Goal: Task Accomplishment & Management: Use online tool/utility

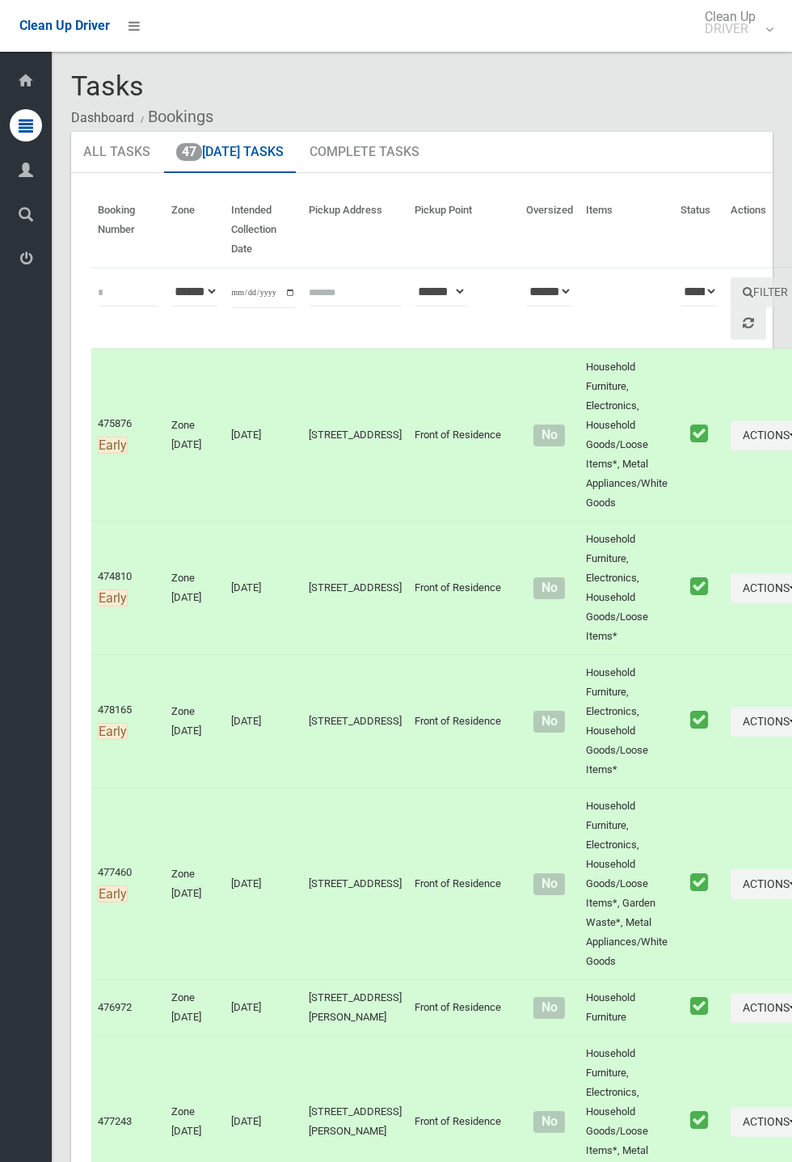
scroll to position [6453, 0]
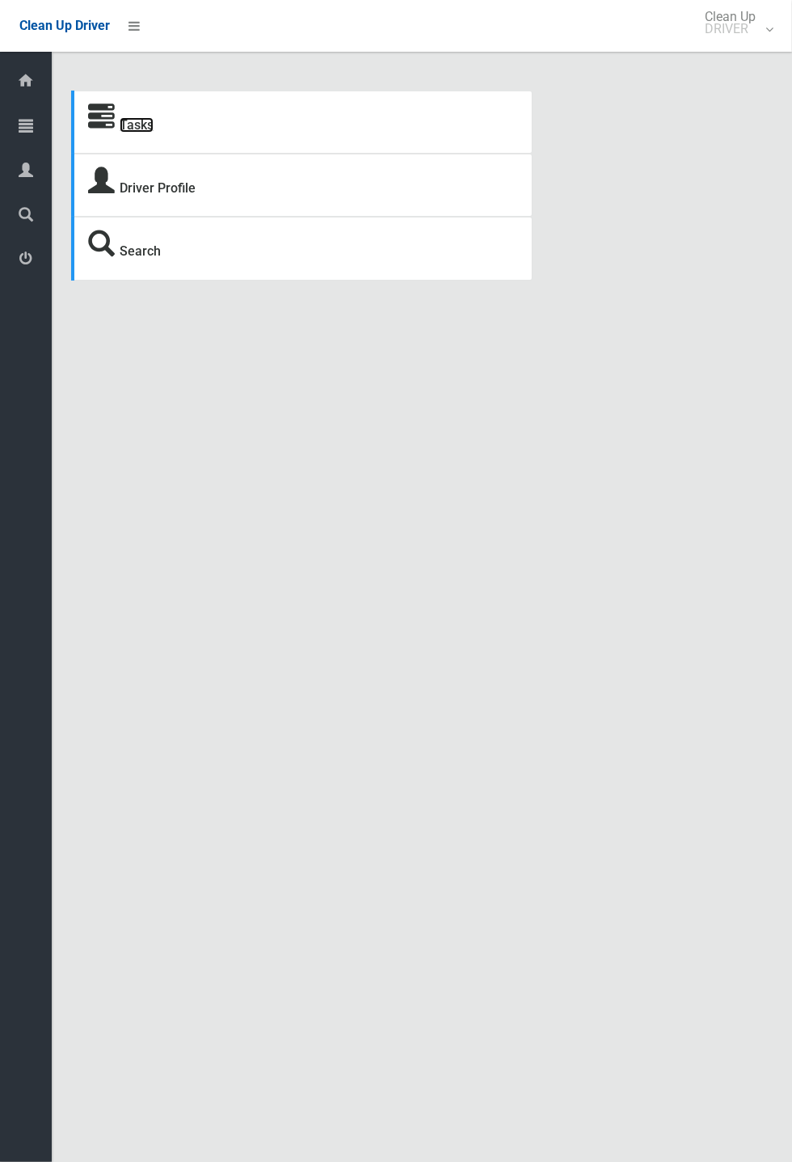
click at [120, 131] on link "Tasks" at bounding box center [137, 124] width 34 height 15
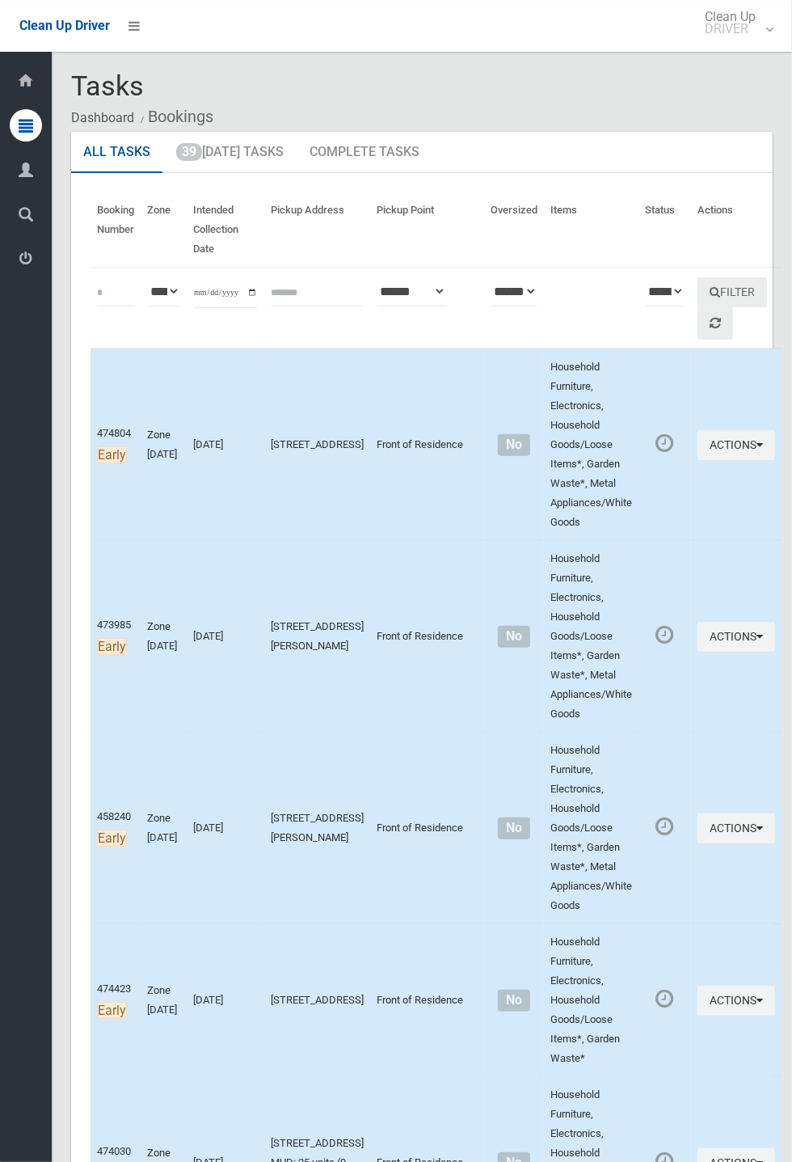
click at [634, 102] on ol "Dashboard Bookings" at bounding box center [422, 117] width 702 height 30
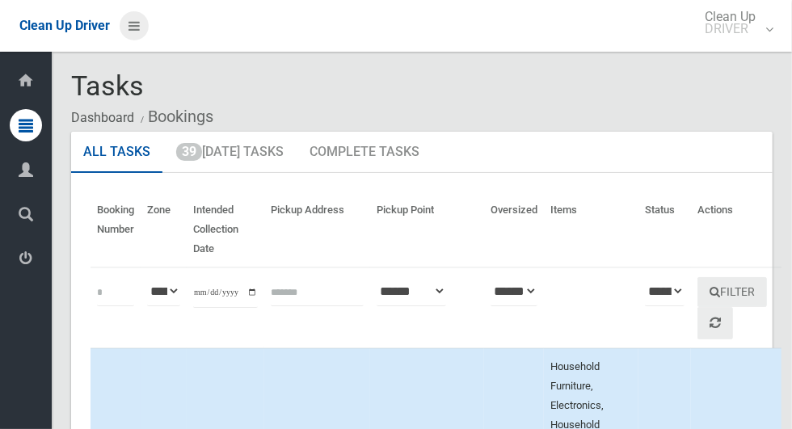
click at [140, 28] on icon at bounding box center [134, 25] width 11 height 27
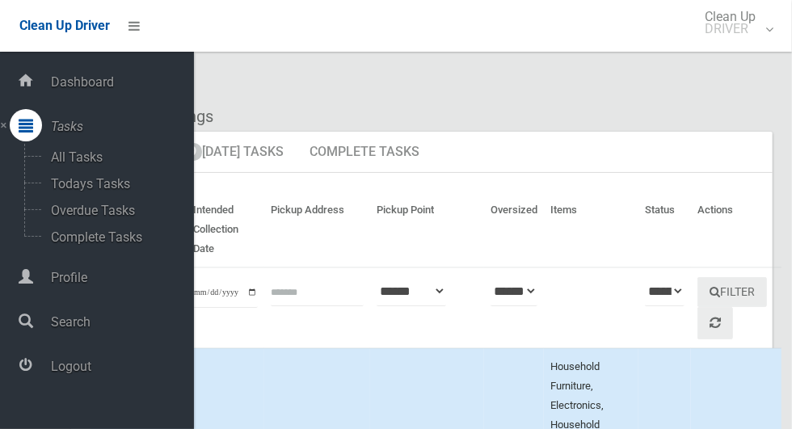
click at [91, 362] on span "Logout" at bounding box center [120, 366] width 148 height 15
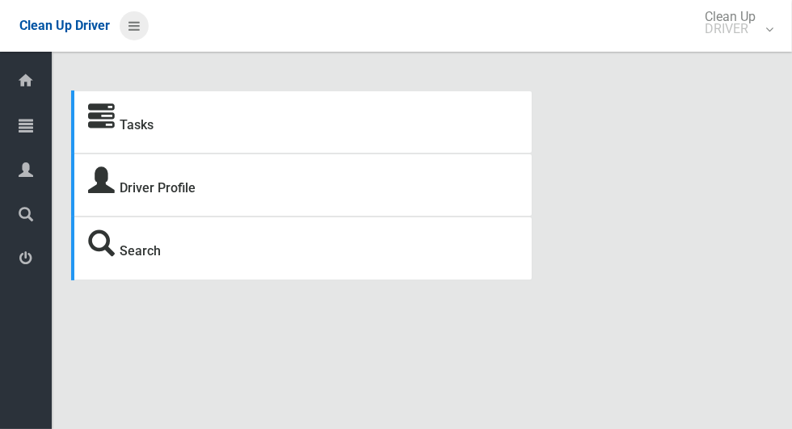
click at [140, 31] on icon at bounding box center [134, 25] width 11 height 27
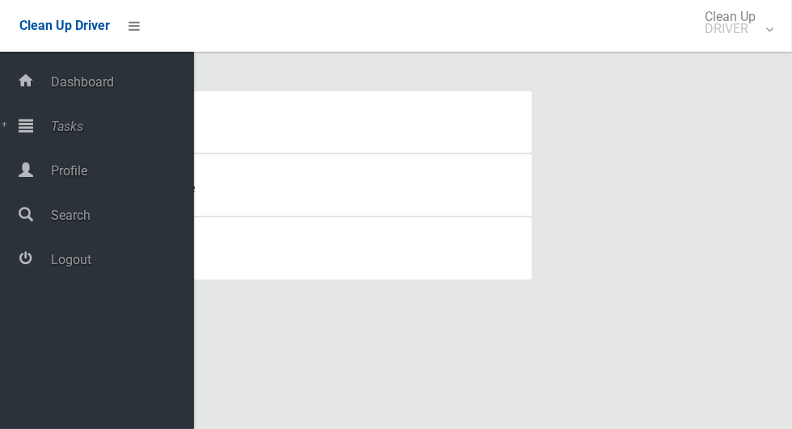
click at [83, 129] on span "Tasks" at bounding box center [120, 126] width 148 height 15
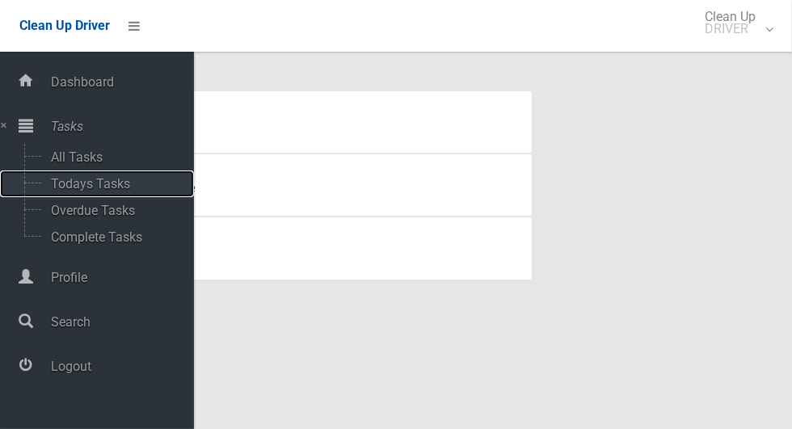
click at [129, 187] on span "Todays Tasks" at bounding box center [113, 183] width 134 height 15
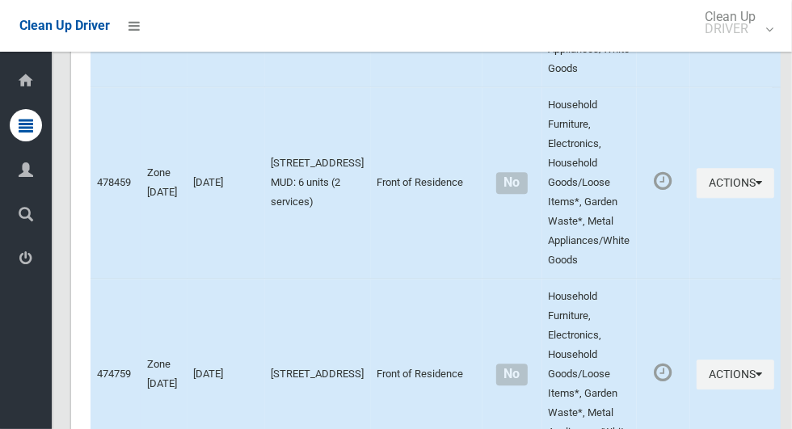
scroll to position [5832, 0]
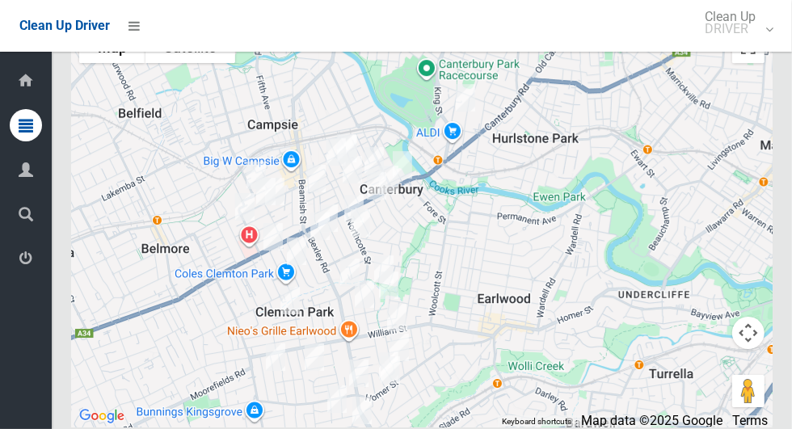
click at [530, 140] on div at bounding box center [422, 225] width 702 height 404
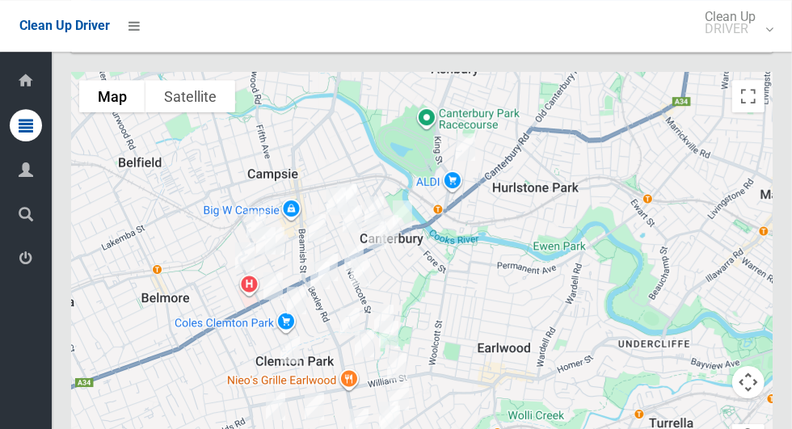
scroll to position [5778, 0]
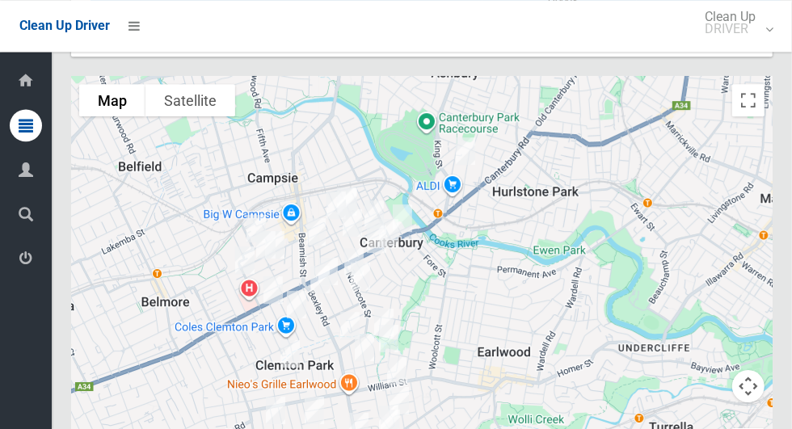
click at [339, 48] on div "Clean Up Driver Clean Up DRIVER Logout" at bounding box center [396, 26] width 792 height 52
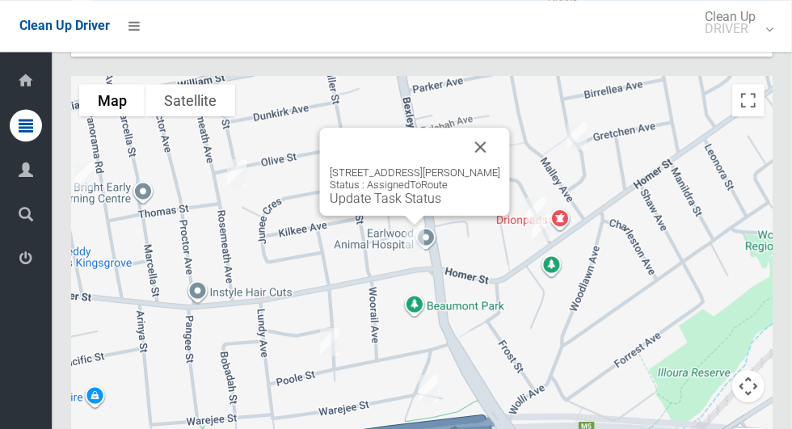
click at [500, 167] on button "Close" at bounding box center [481, 147] width 39 height 39
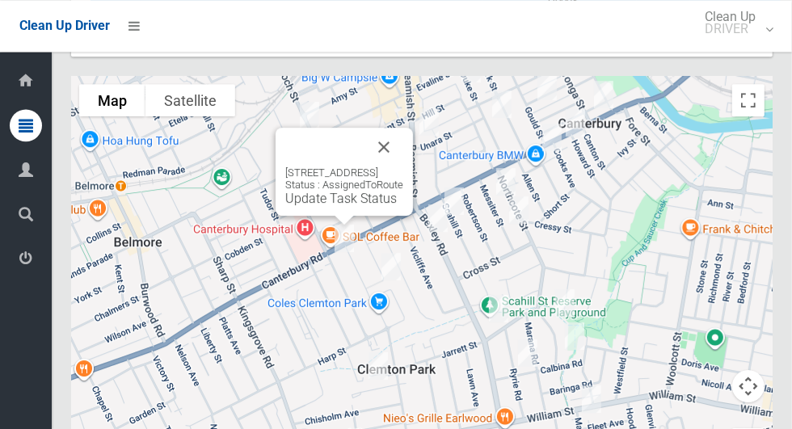
click at [403, 167] on button "Close" at bounding box center [384, 147] width 39 height 39
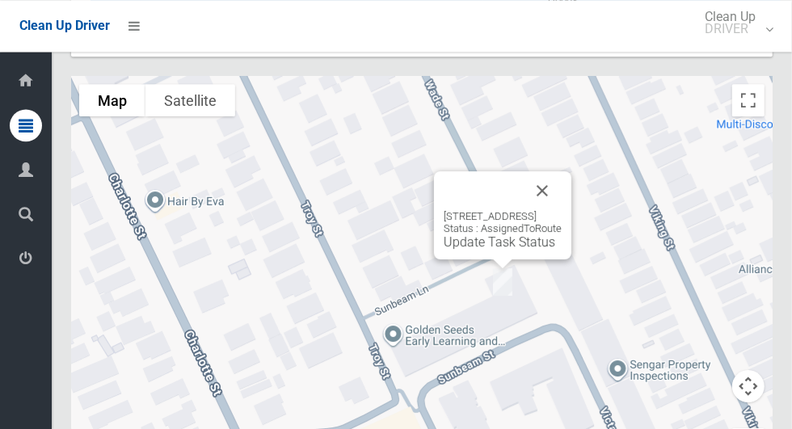
click at [562, 210] on button "Close" at bounding box center [542, 190] width 39 height 39
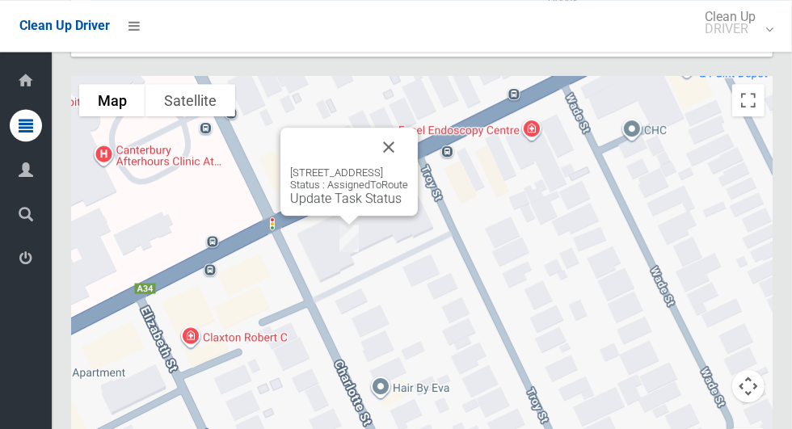
click at [408, 167] on button "Close" at bounding box center [388, 147] width 39 height 39
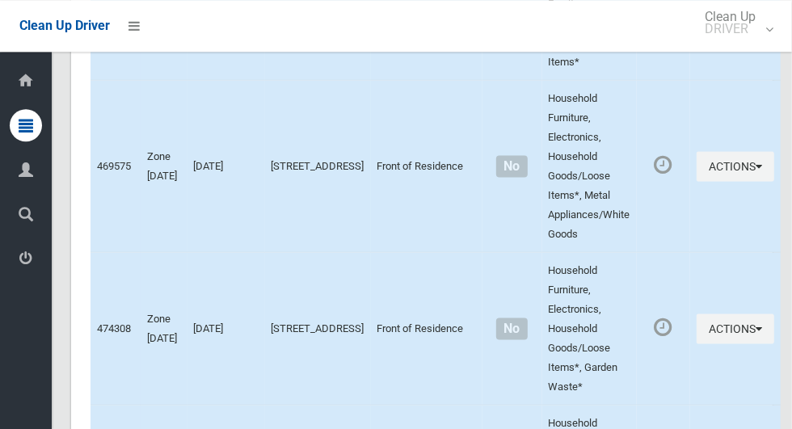
scroll to position [4249, 0]
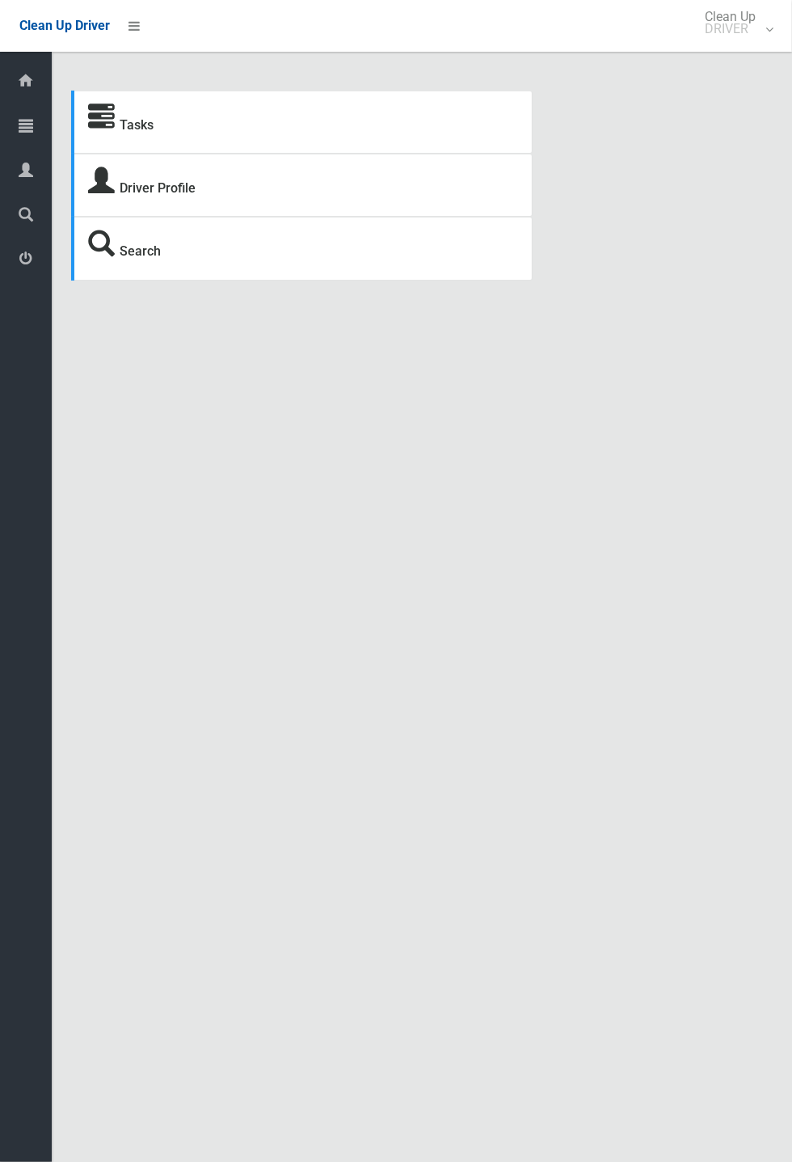
click at [639, 119] on div "Tasks Driver Profile Search" at bounding box center [421, 186] width 721 height 190
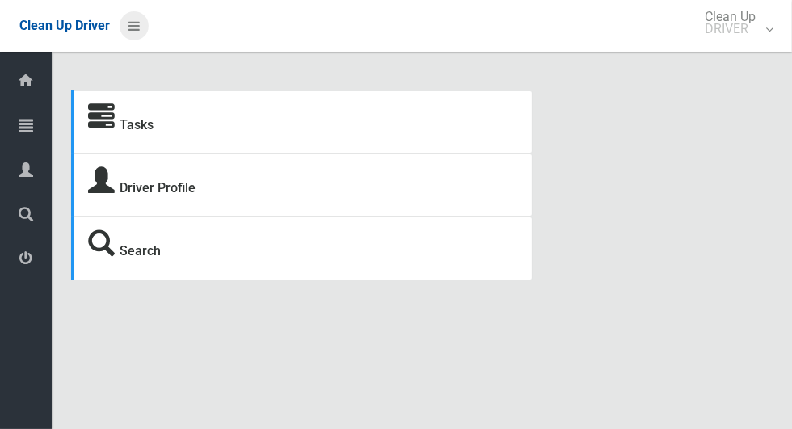
click at [138, 33] on icon at bounding box center [134, 25] width 11 height 27
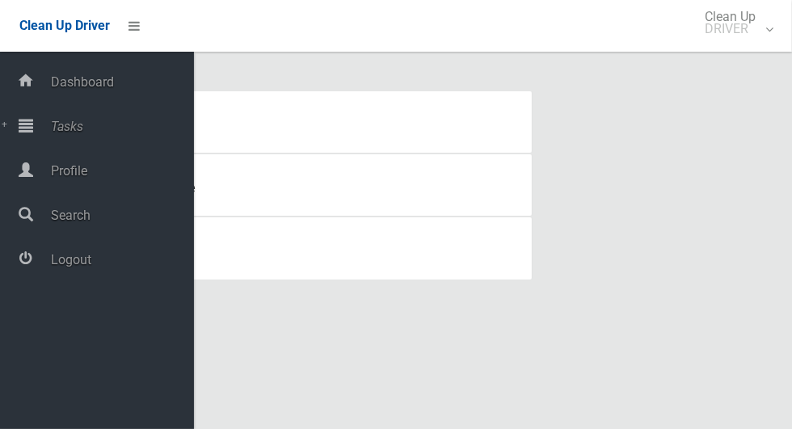
click at [83, 131] on span "Tasks" at bounding box center [120, 126] width 148 height 15
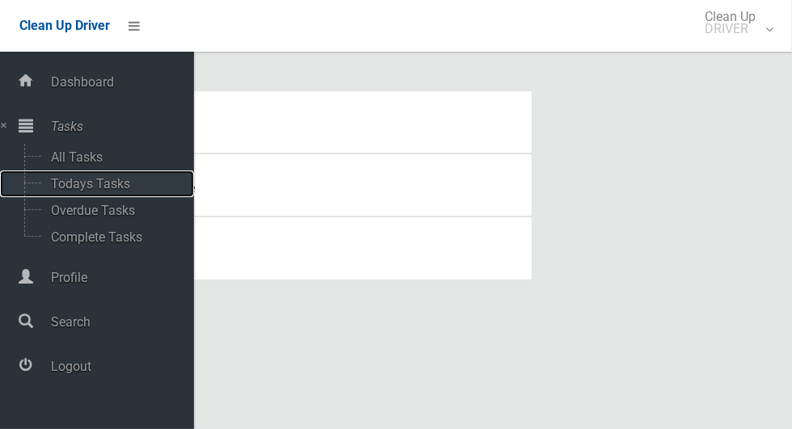
click at [129, 184] on span "Todays Tasks" at bounding box center [113, 183] width 134 height 15
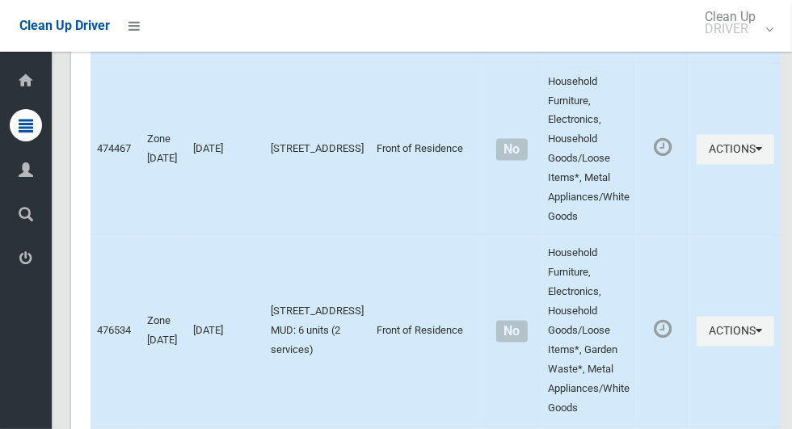
scroll to position [1458, 0]
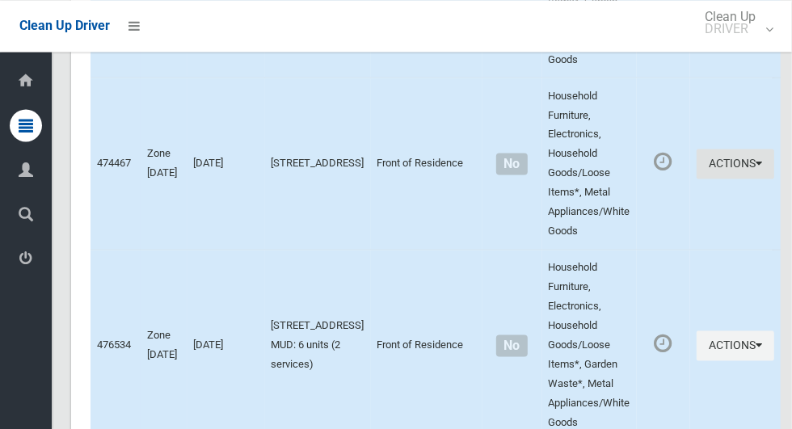
click at [710, 154] on button "Actions" at bounding box center [736, 164] width 78 height 30
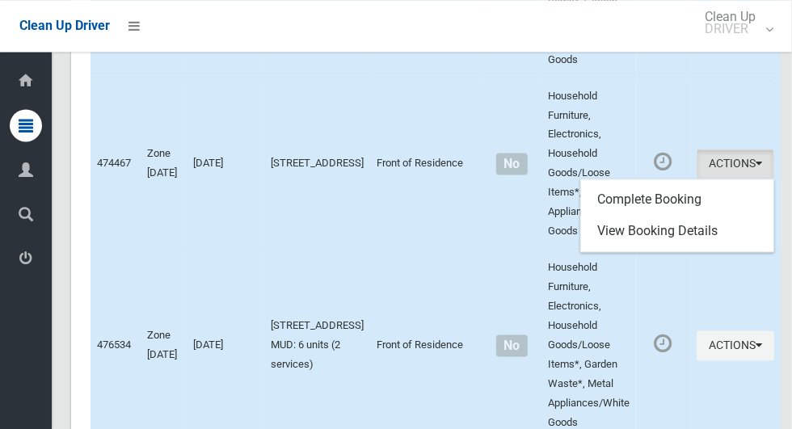
click at [672, 85] on div at bounding box center [396, 214] width 792 height 429
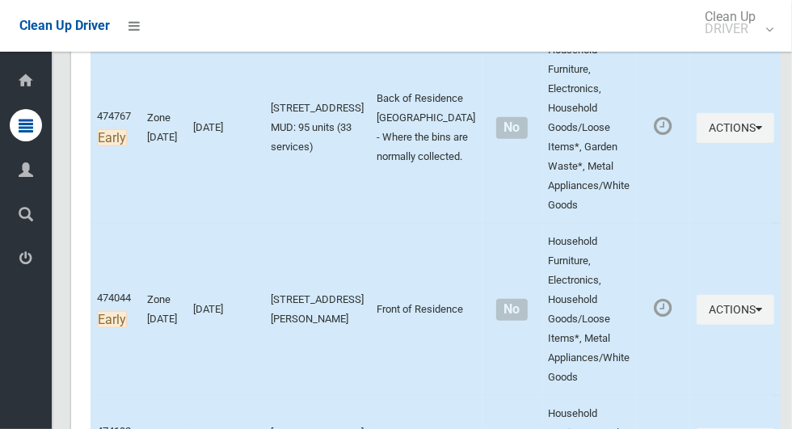
scroll to position [661, 0]
click at [756, 124] on icon "button" at bounding box center [759, 128] width 6 height 11
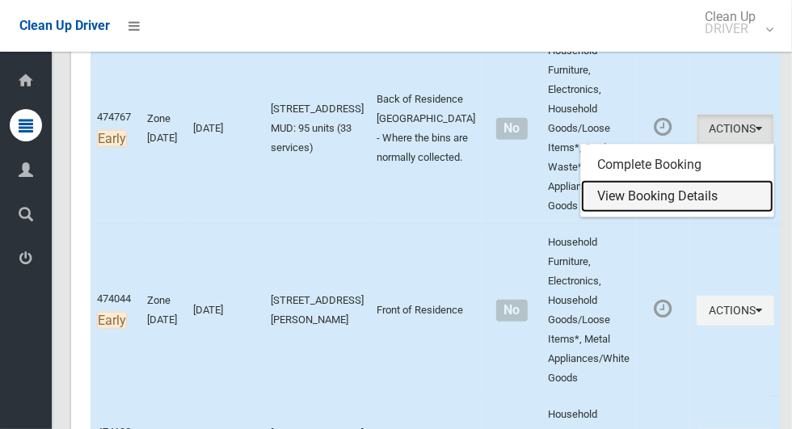
click at [707, 187] on link "View Booking Details" at bounding box center [677, 196] width 192 height 32
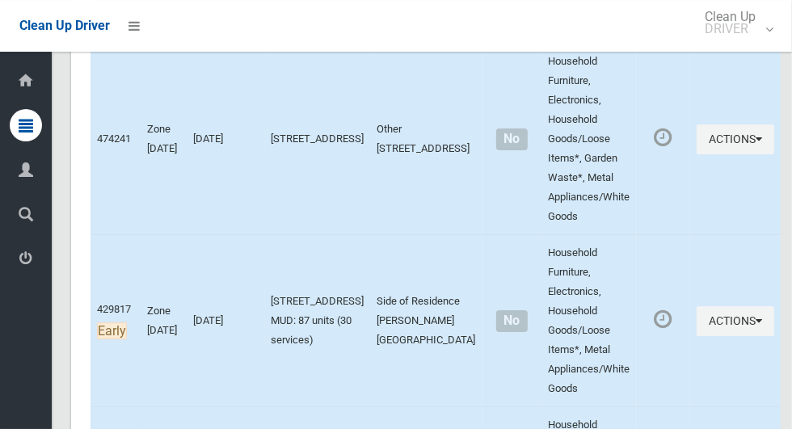
scroll to position [2985, 0]
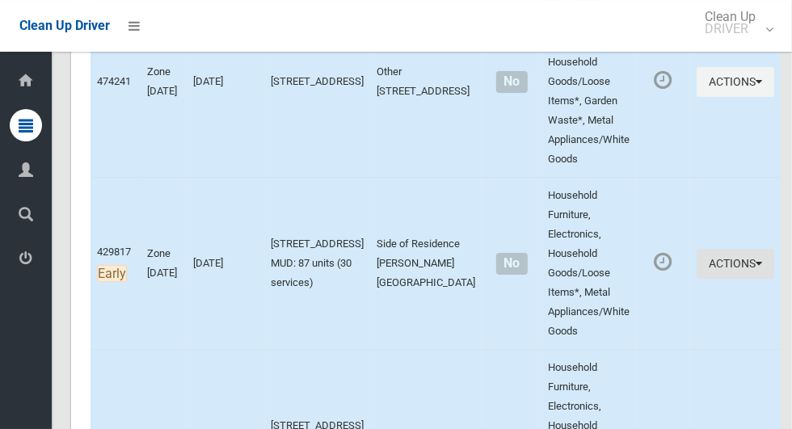
click at [725, 257] on button "Actions" at bounding box center [736, 264] width 78 height 30
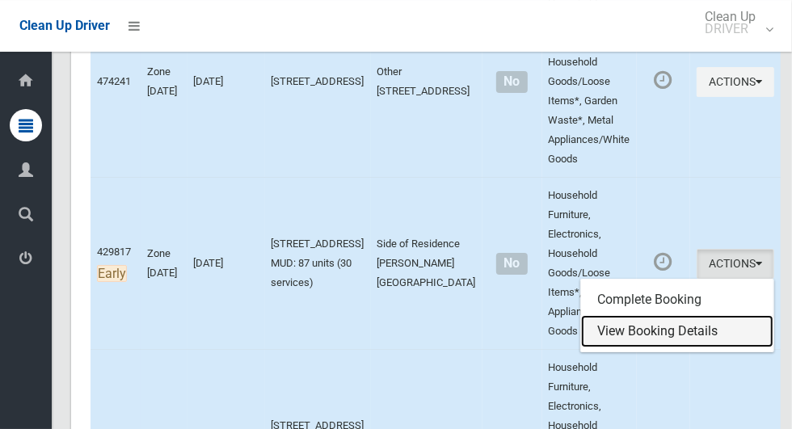
click at [676, 321] on link "View Booking Details" at bounding box center [677, 331] width 192 height 32
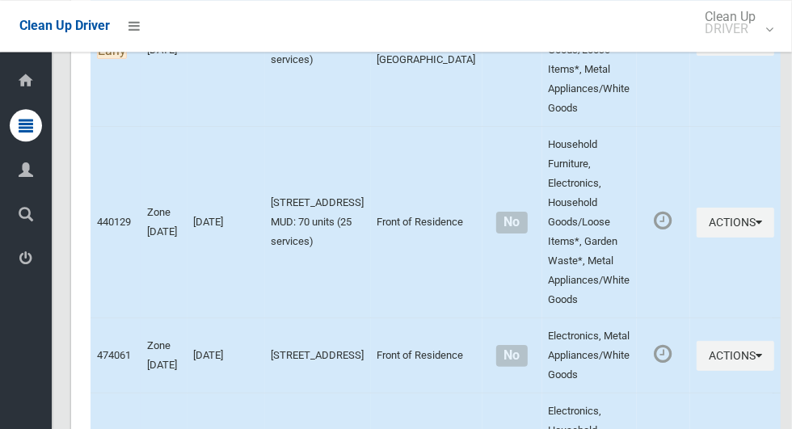
scroll to position [3215, 0]
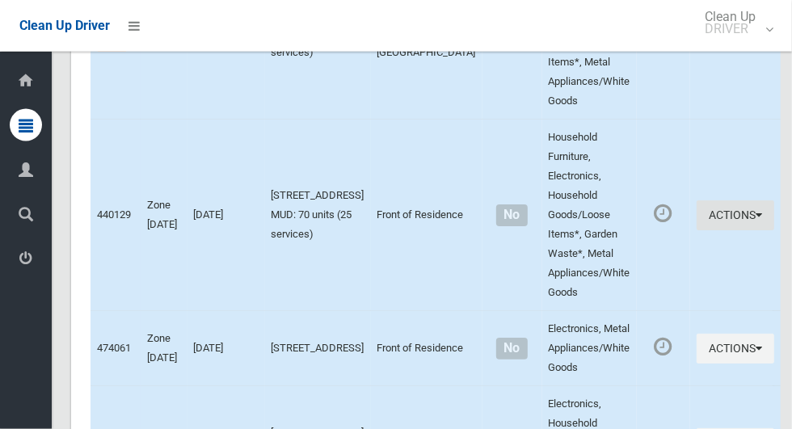
click at [756, 214] on icon "button" at bounding box center [759, 214] width 6 height 11
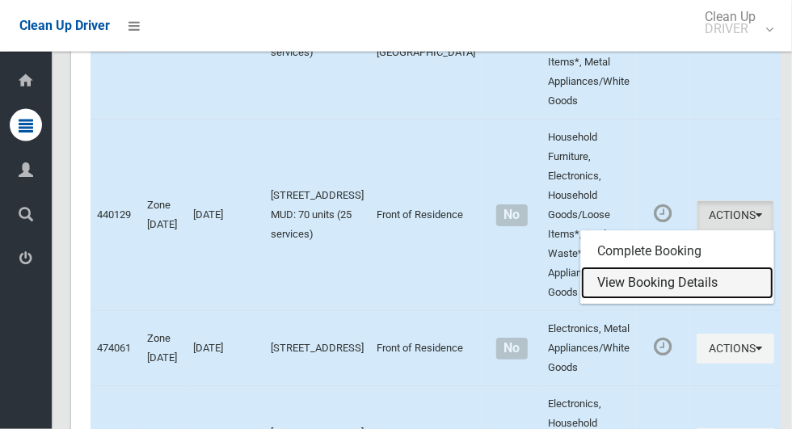
click at [682, 272] on link "View Booking Details" at bounding box center [677, 283] width 192 height 32
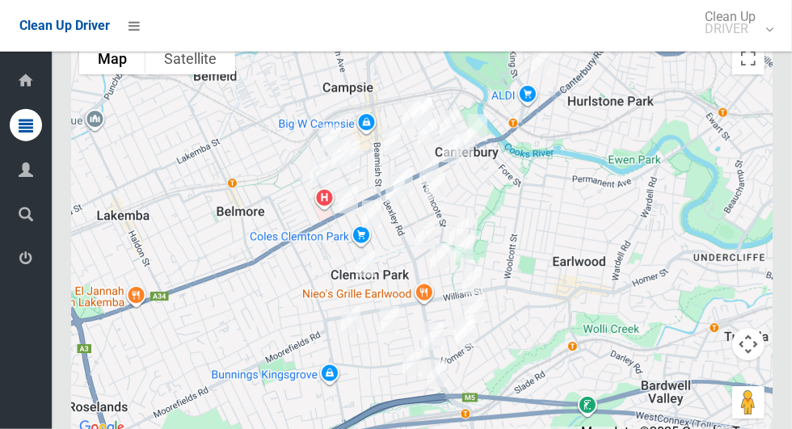
scroll to position [5832, 0]
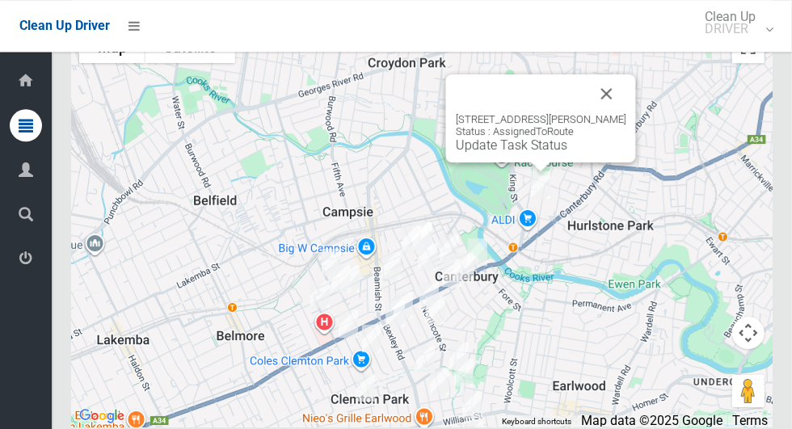
click at [627, 113] on button "Close" at bounding box center [607, 93] width 39 height 39
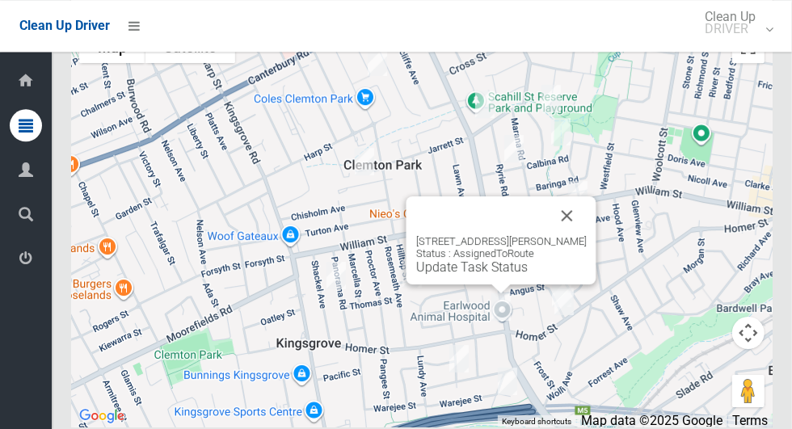
click at [574, 235] on button "Close" at bounding box center [567, 215] width 39 height 39
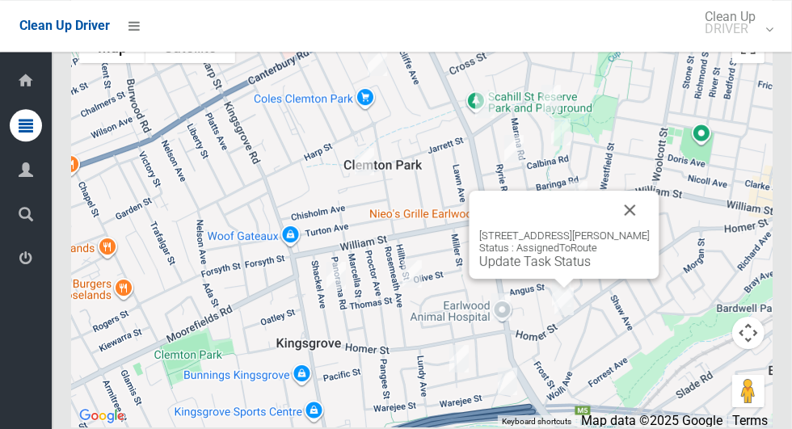
click at [647, 226] on button "Close" at bounding box center [630, 210] width 39 height 39
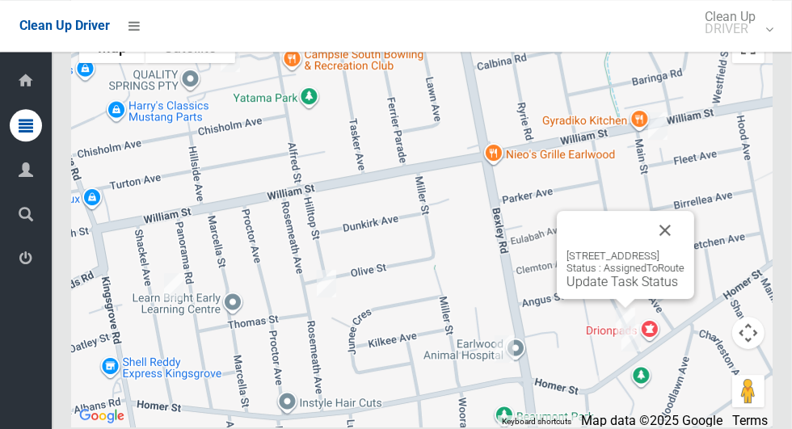
click at [685, 246] on button "Close" at bounding box center [665, 230] width 39 height 39
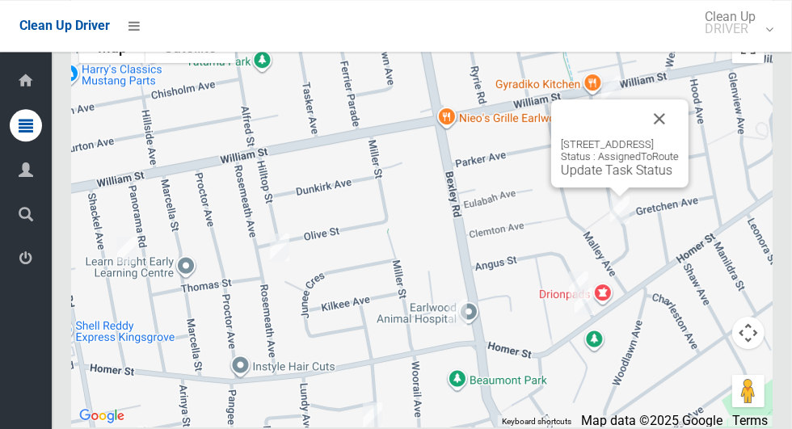
click at [679, 138] on button "Close" at bounding box center [659, 118] width 39 height 39
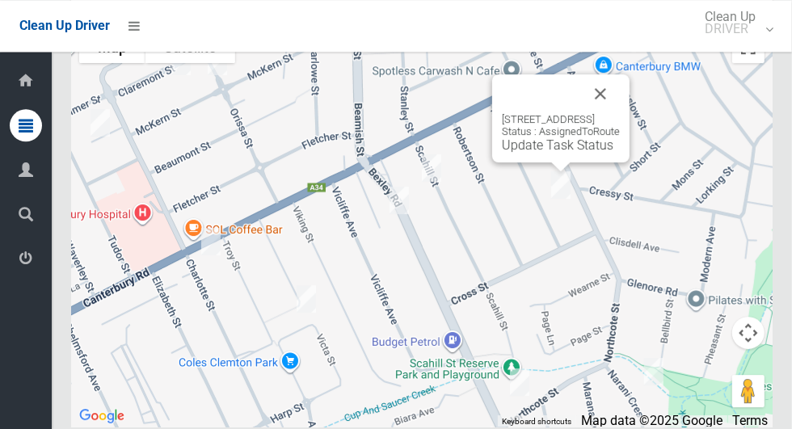
click at [620, 113] on button "Close" at bounding box center [600, 93] width 39 height 39
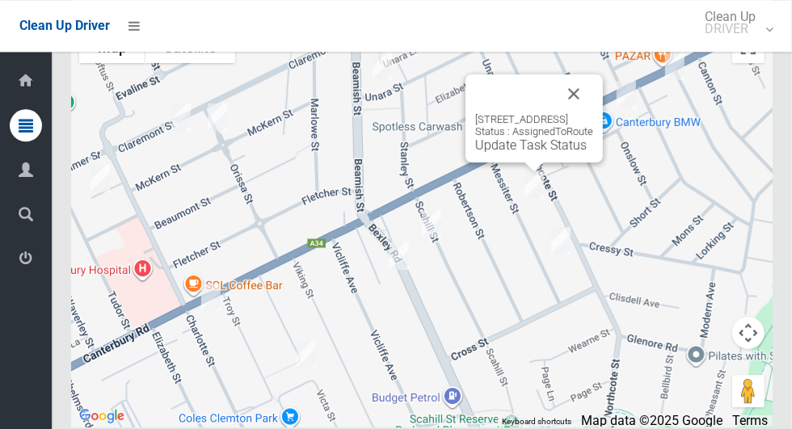
click at [593, 111] on button "Close" at bounding box center [574, 93] width 39 height 39
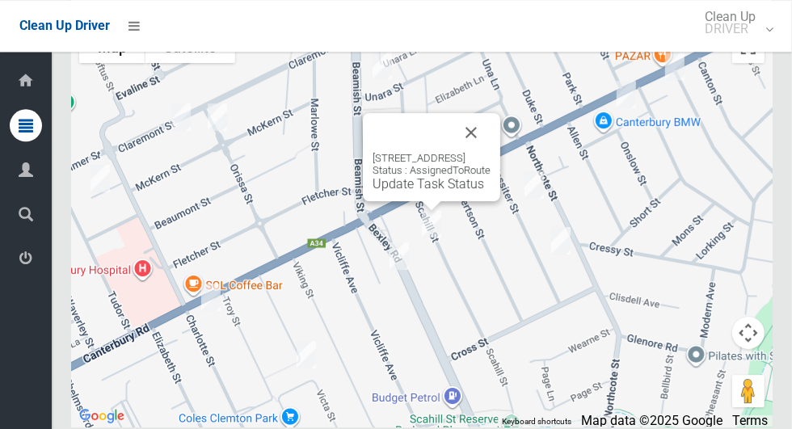
click at [491, 148] on button "Close" at bounding box center [471, 132] width 39 height 39
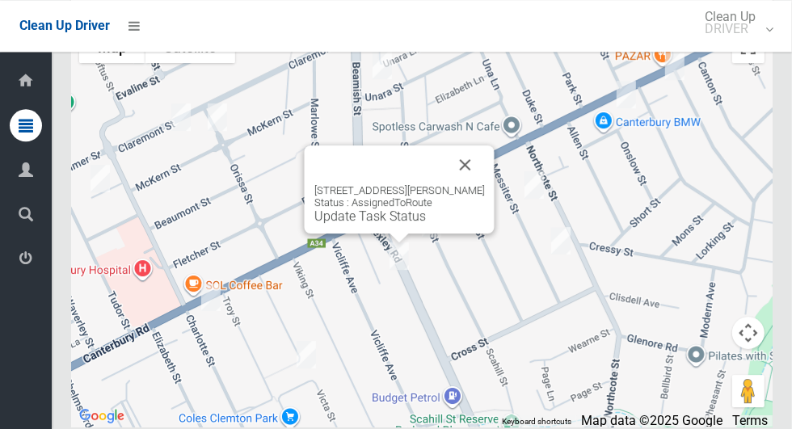
click at [466, 183] on button "Close" at bounding box center [465, 165] width 39 height 39
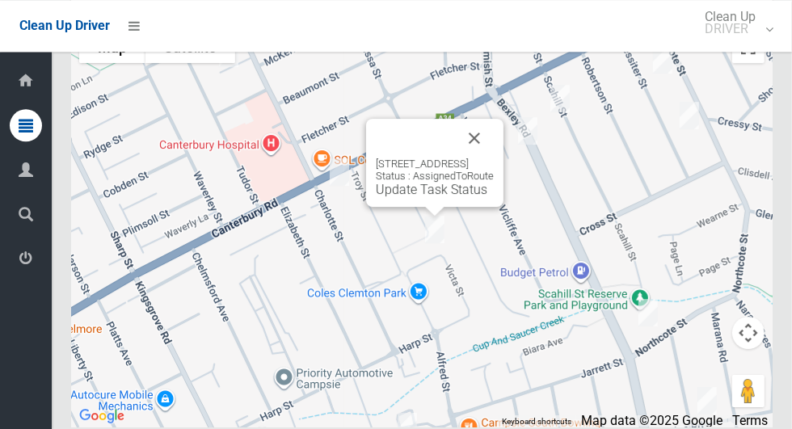
click at [494, 151] on button "Close" at bounding box center [474, 138] width 39 height 39
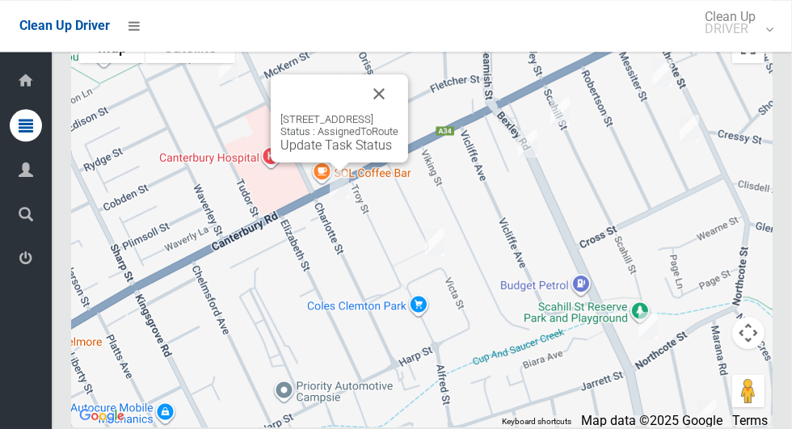
click at [399, 113] on button "Close" at bounding box center [379, 93] width 39 height 39
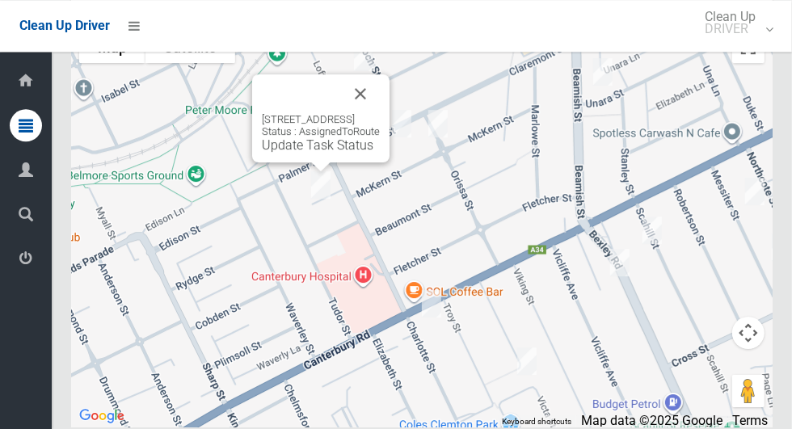
click at [380, 112] on button "Close" at bounding box center [360, 93] width 39 height 39
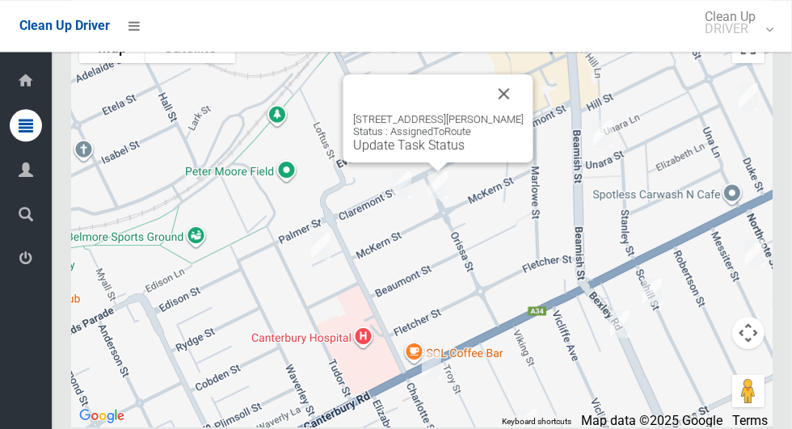
click at [405, 153] on link "Update Task Status" at bounding box center [409, 144] width 112 height 15
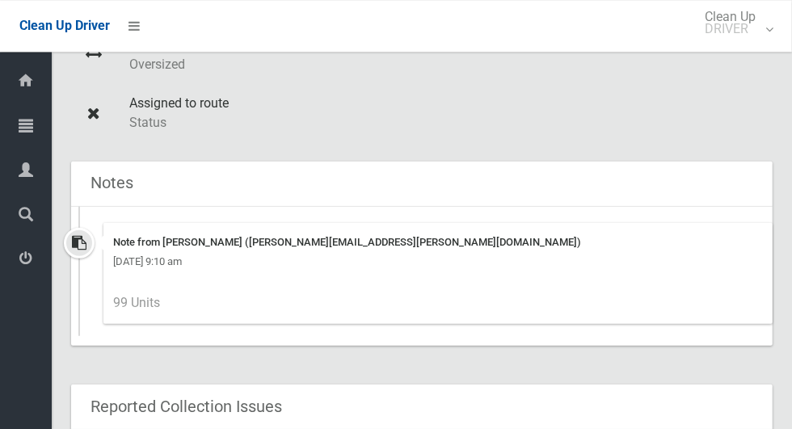
scroll to position [537, 0]
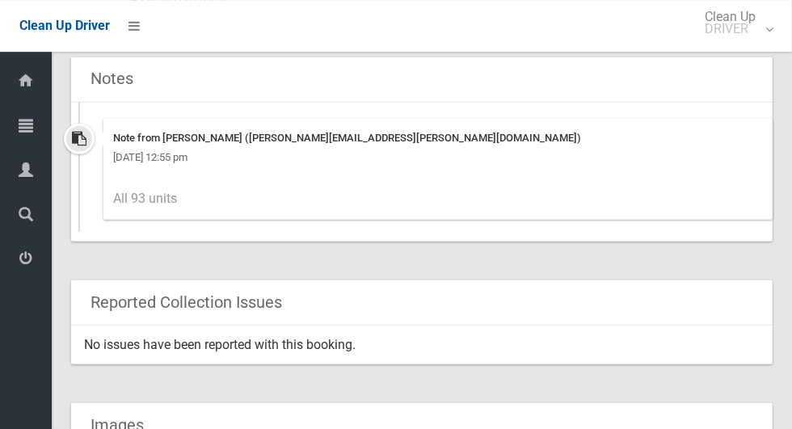
scroll to position [612, 0]
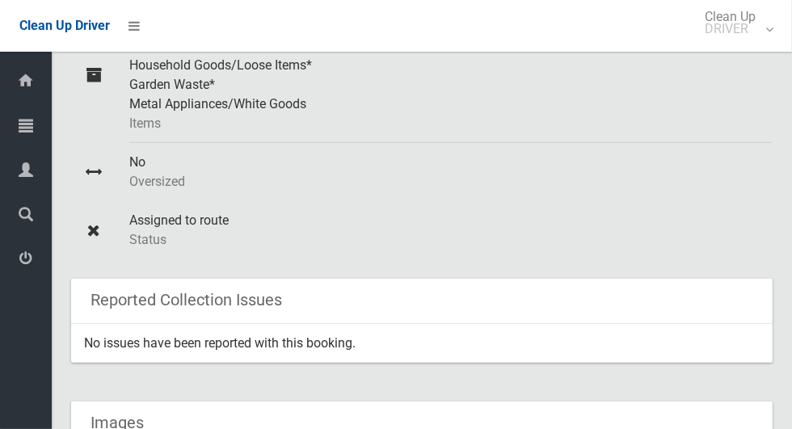
scroll to position [416, 0]
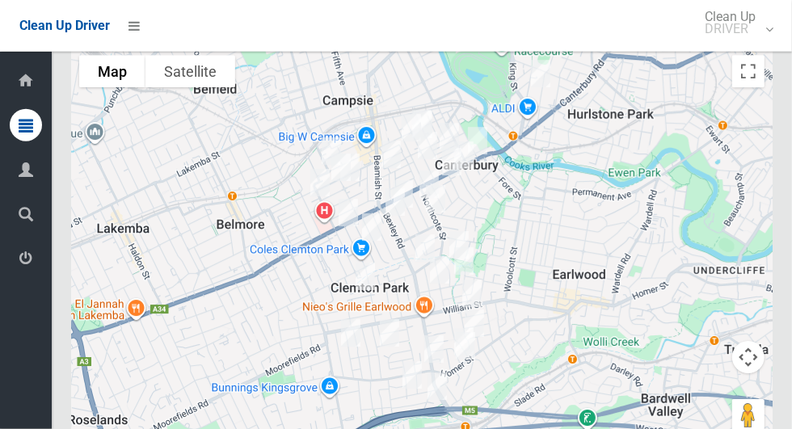
scroll to position [5808, 0]
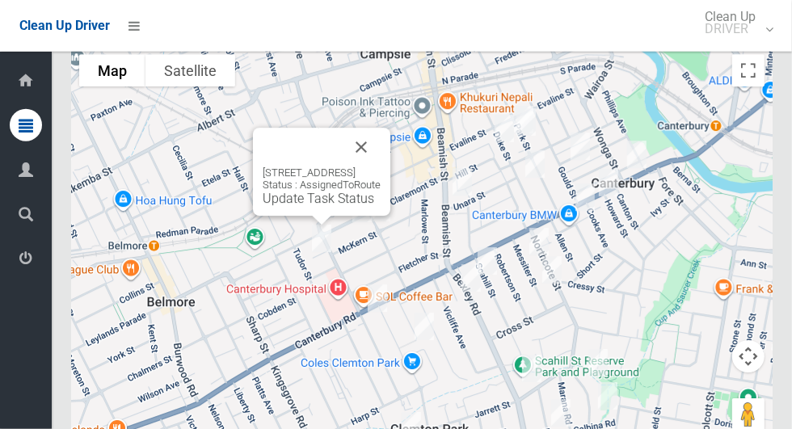
click at [381, 165] on button "Close" at bounding box center [361, 147] width 39 height 39
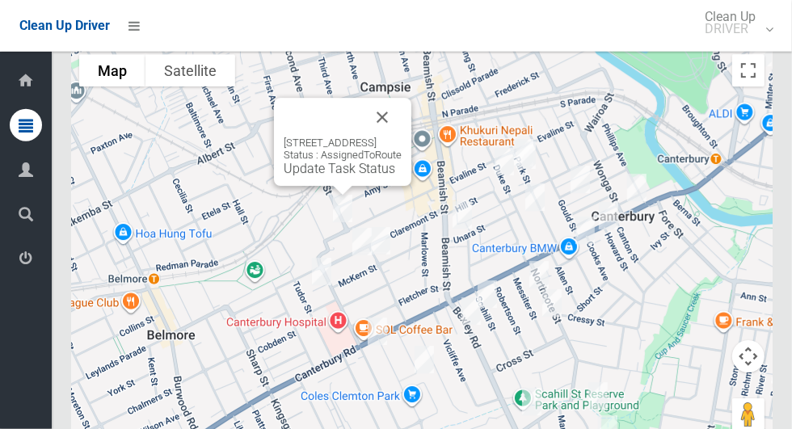
click at [402, 137] on button "Close" at bounding box center [382, 117] width 39 height 39
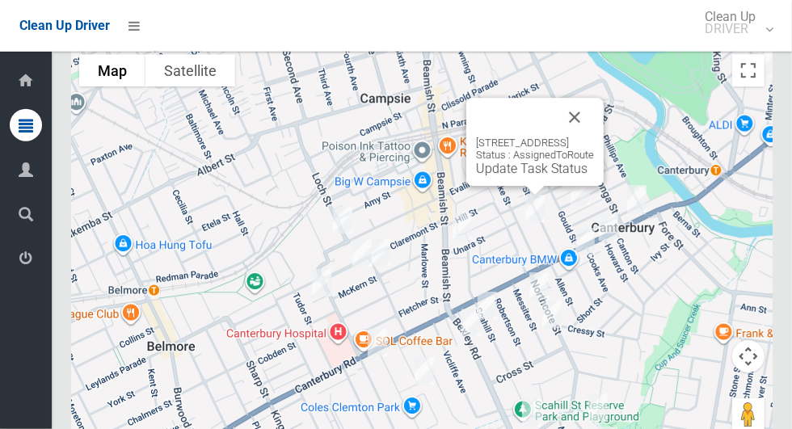
click at [604, 138] on div "77 Duke Street, CAMPSIE NSW 2194 Status : AssignedToRoute Update Task Status" at bounding box center [534, 142] width 137 height 88
click at [594, 137] on button "Close" at bounding box center [574, 117] width 39 height 39
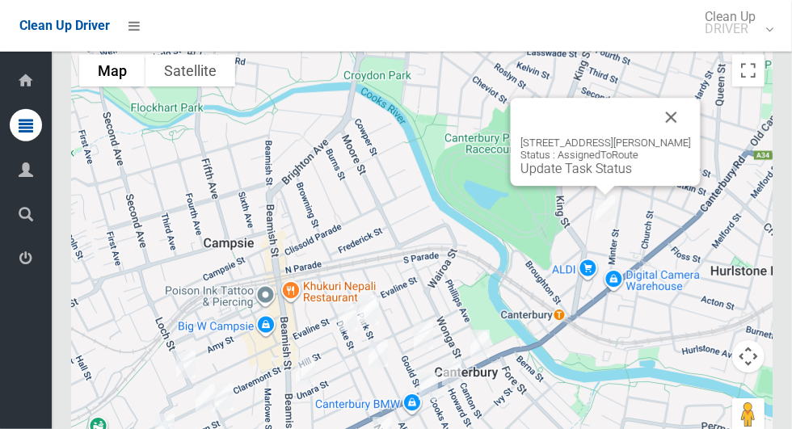
click at [691, 137] on button "Close" at bounding box center [671, 117] width 39 height 39
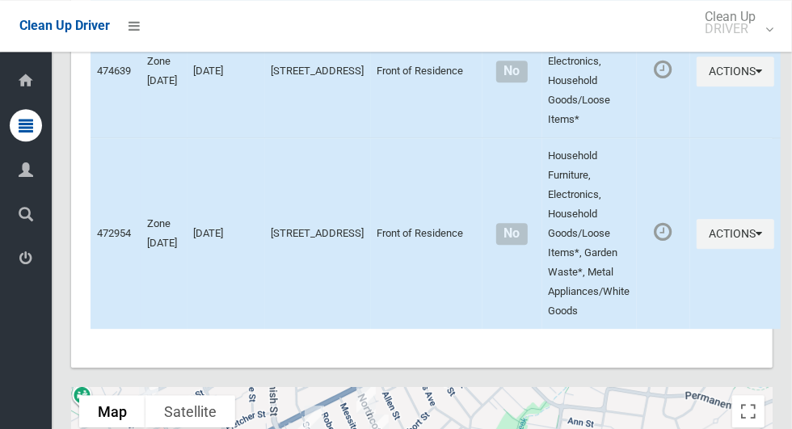
scroll to position [5832, 0]
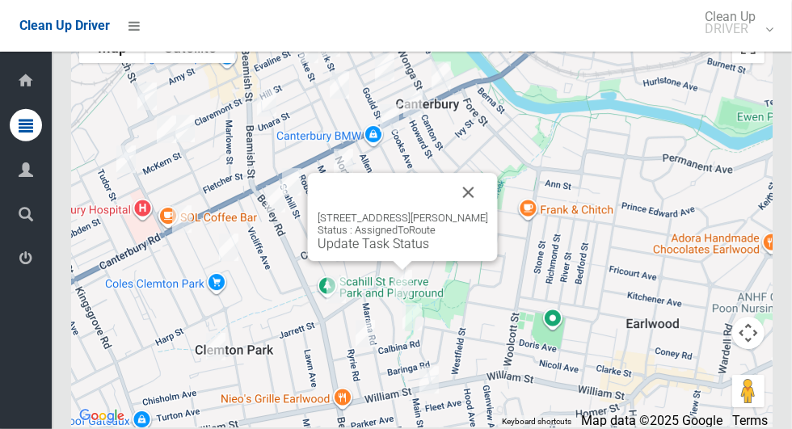
click at [479, 212] on button "Close" at bounding box center [469, 192] width 39 height 39
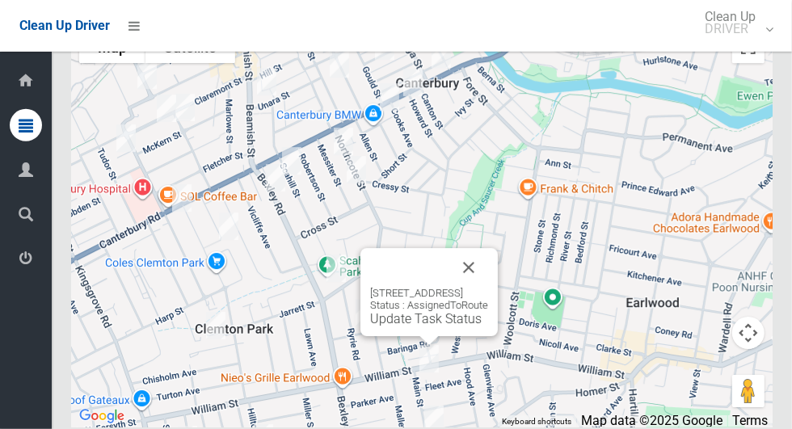
click at [488, 287] on button "Close" at bounding box center [469, 267] width 39 height 39
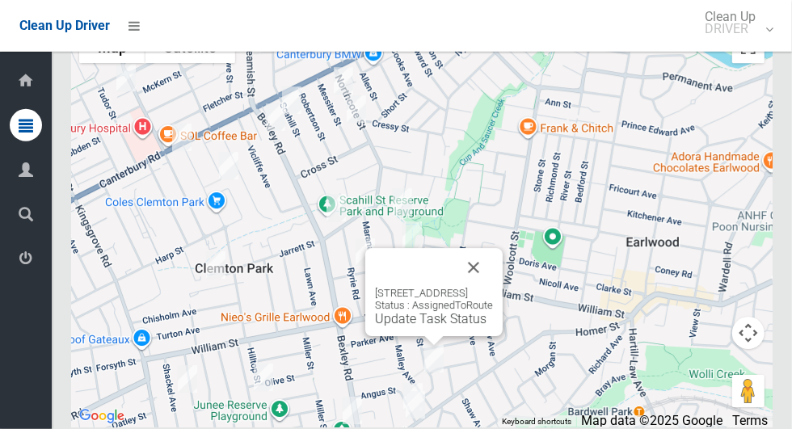
click at [493, 287] on button "Close" at bounding box center [473, 267] width 39 height 39
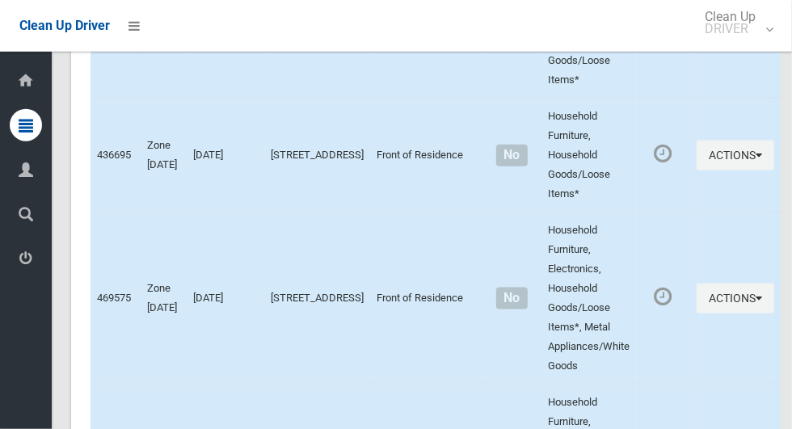
scroll to position [4115, 0]
click at [756, 292] on icon "button" at bounding box center [759, 297] width 6 height 11
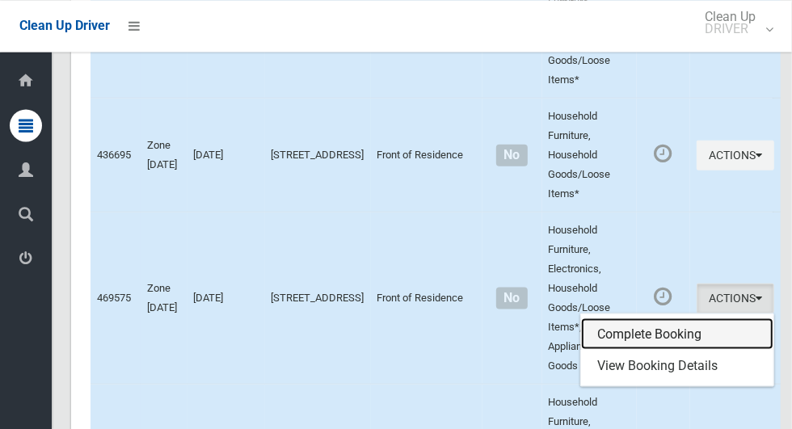
click at [648, 330] on link "Complete Booking" at bounding box center [677, 334] width 192 height 32
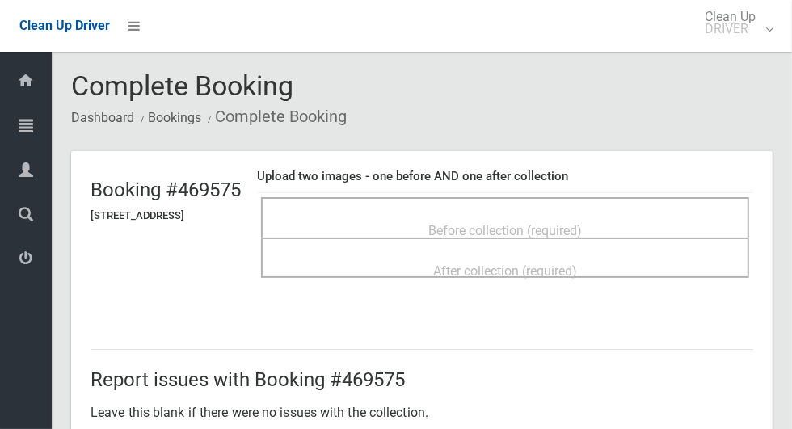
click at [499, 225] on span "Before collection (required)" at bounding box center [505, 230] width 154 height 15
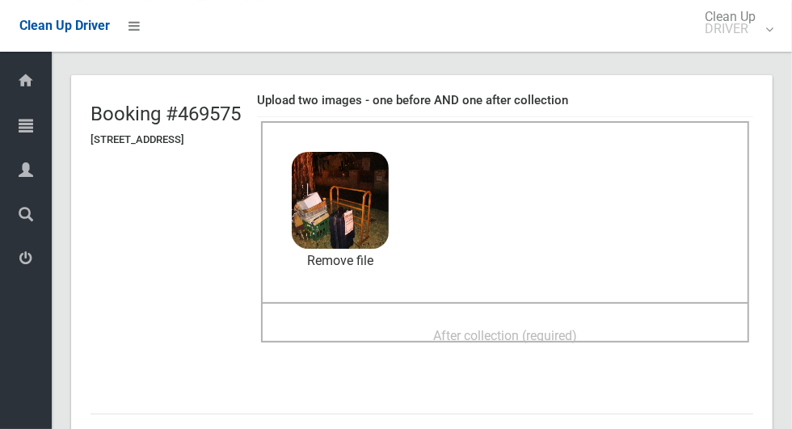
scroll to position [77, 0]
click at [629, 319] on div "After collection (required)" at bounding box center [505, 334] width 453 height 30
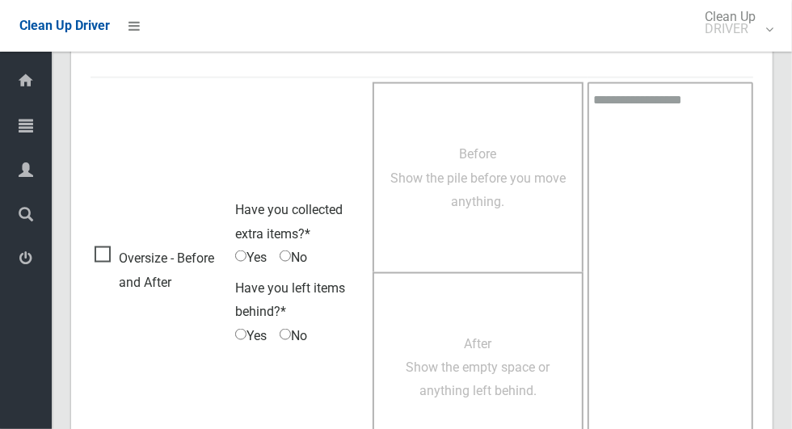
scroll to position [1323, 0]
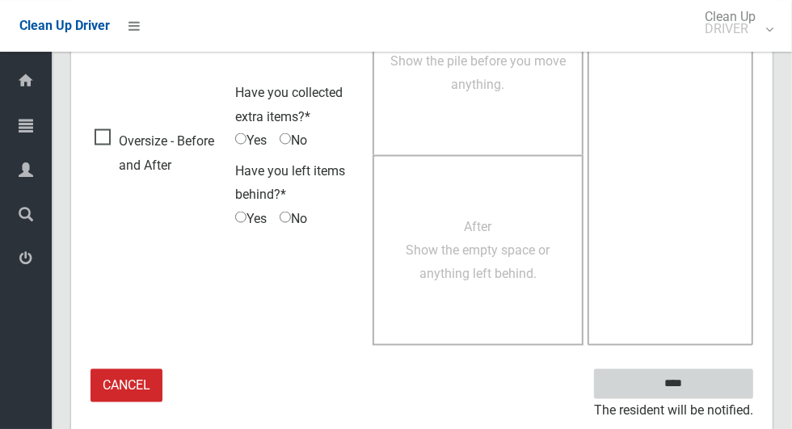
click at [720, 387] on input "****" at bounding box center [673, 384] width 159 height 30
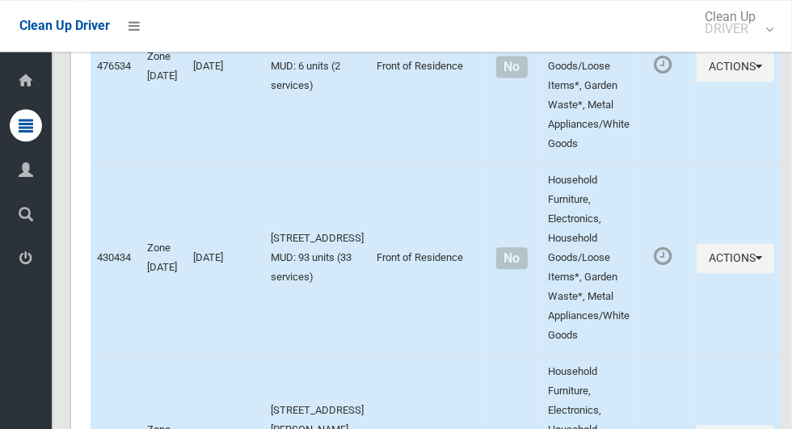
scroll to position [5832, 0]
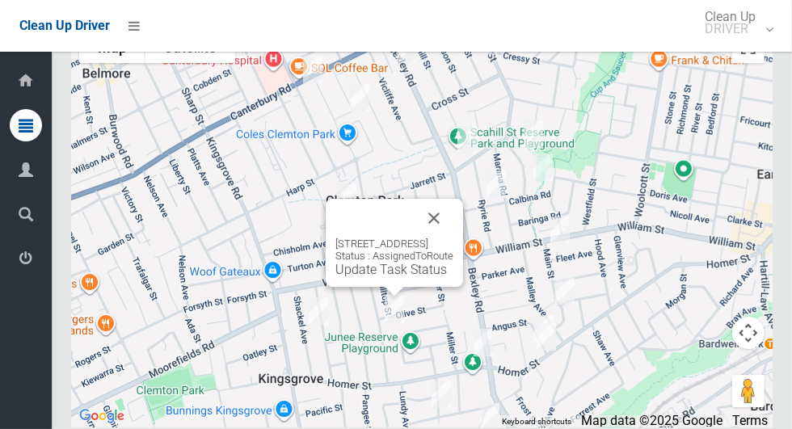
click at [454, 238] on button "Close" at bounding box center [434, 218] width 39 height 39
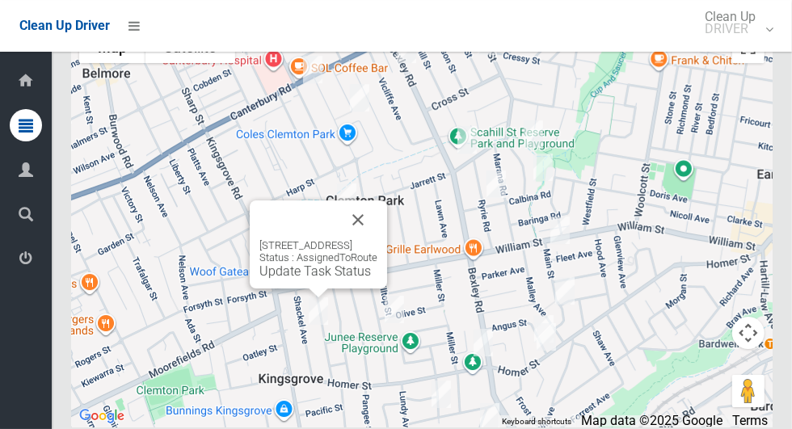
click at [378, 239] on button "Close" at bounding box center [358, 220] width 39 height 39
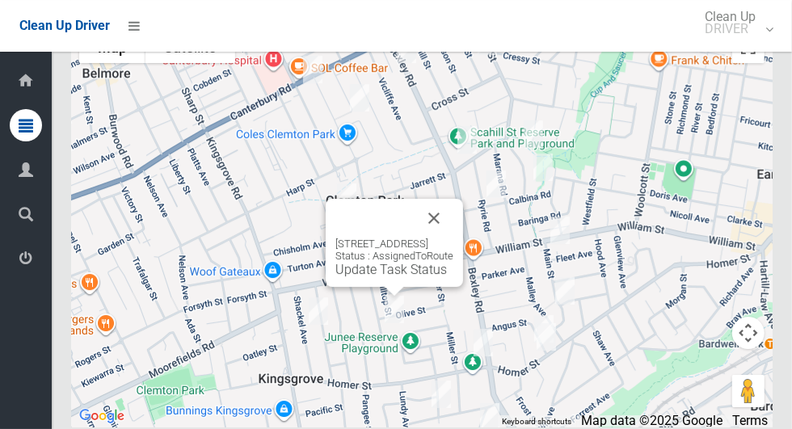
click at [454, 238] on button "Close" at bounding box center [434, 218] width 39 height 39
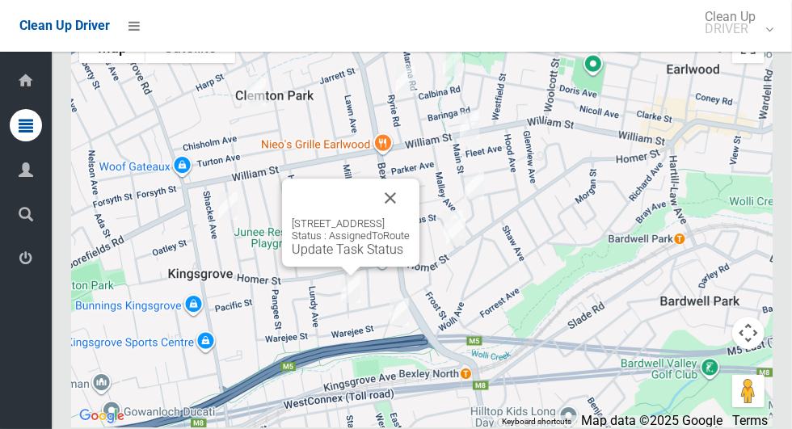
click at [410, 217] on button "Close" at bounding box center [390, 198] width 39 height 39
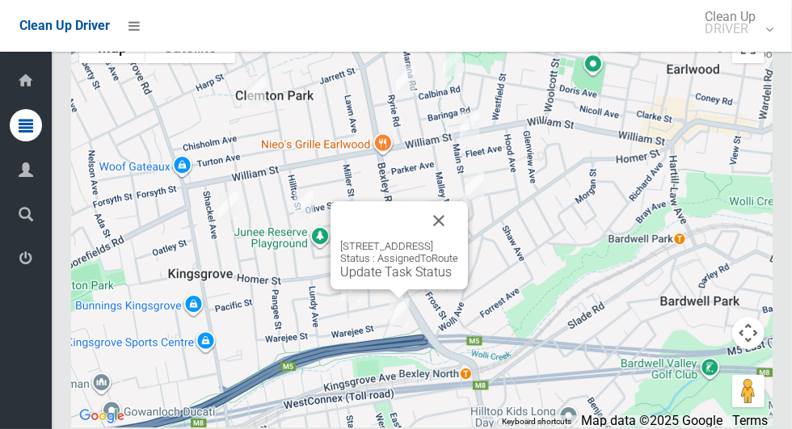
click at [458, 240] on button "Close" at bounding box center [439, 220] width 39 height 39
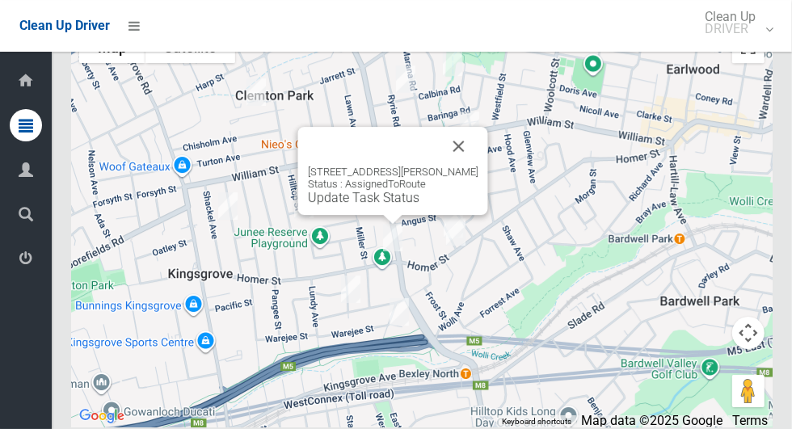
click at [479, 166] on button "Close" at bounding box center [459, 146] width 39 height 39
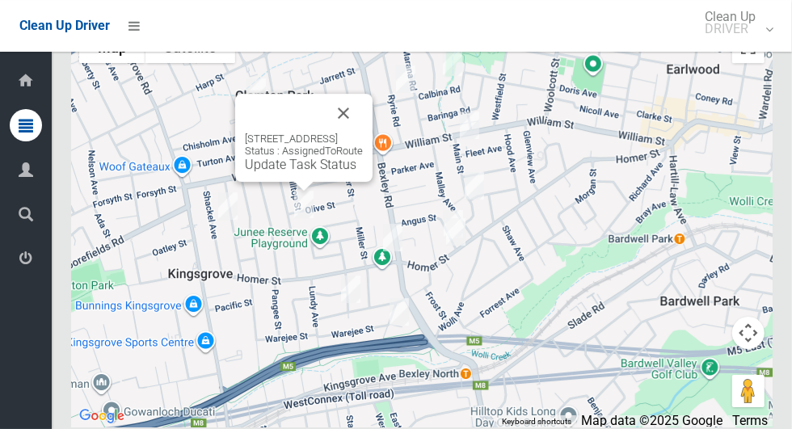
click at [363, 133] on button "Close" at bounding box center [343, 113] width 39 height 39
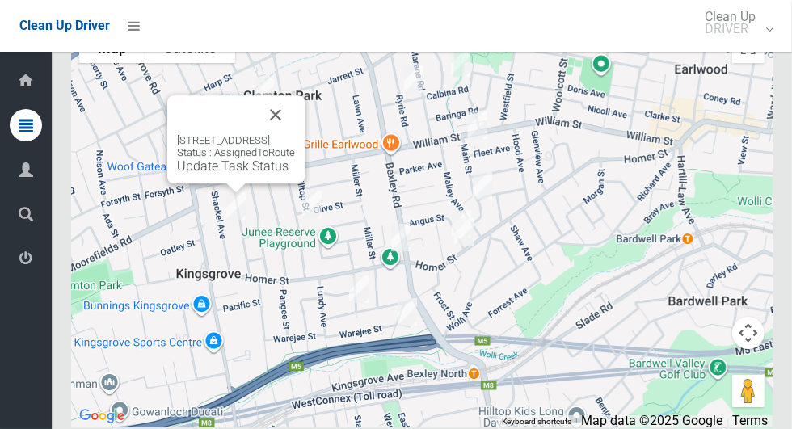
click at [295, 134] on button "Close" at bounding box center [275, 114] width 39 height 39
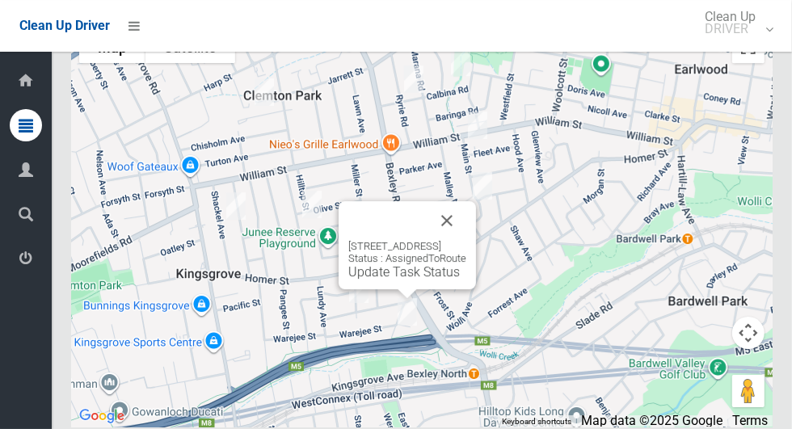
click at [466, 240] on button "Close" at bounding box center [447, 220] width 39 height 39
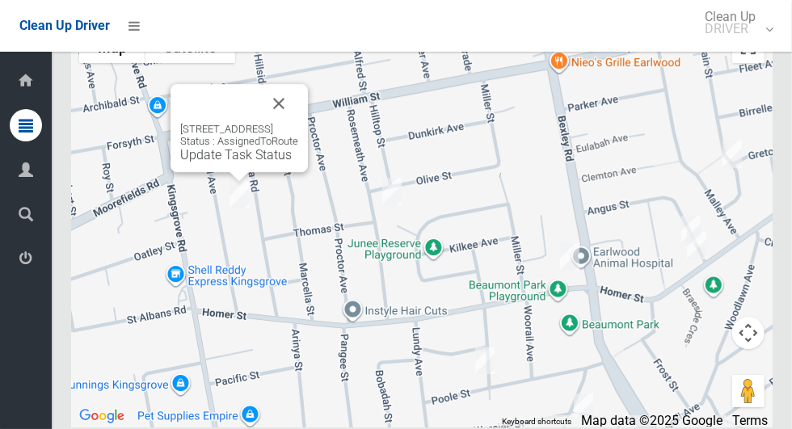
click at [298, 123] on button "Close" at bounding box center [279, 103] width 39 height 39
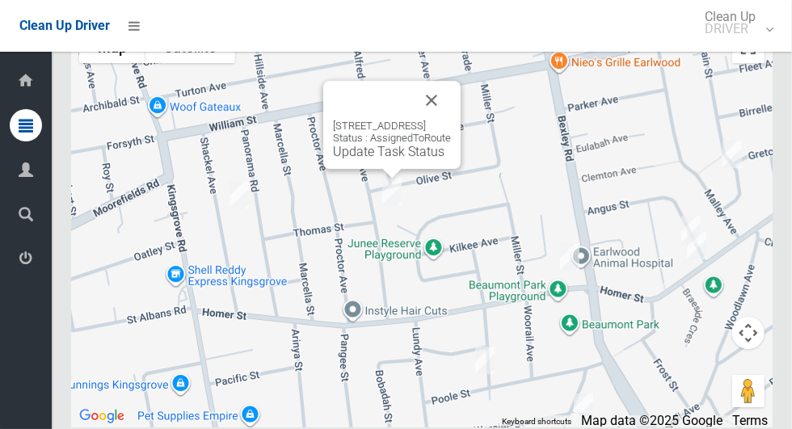
click at [451, 120] on button "Close" at bounding box center [431, 100] width 39 height 39
click at [369, 159] on link "Update Task Status" at bounding box center [389, 151] width 112 height 15
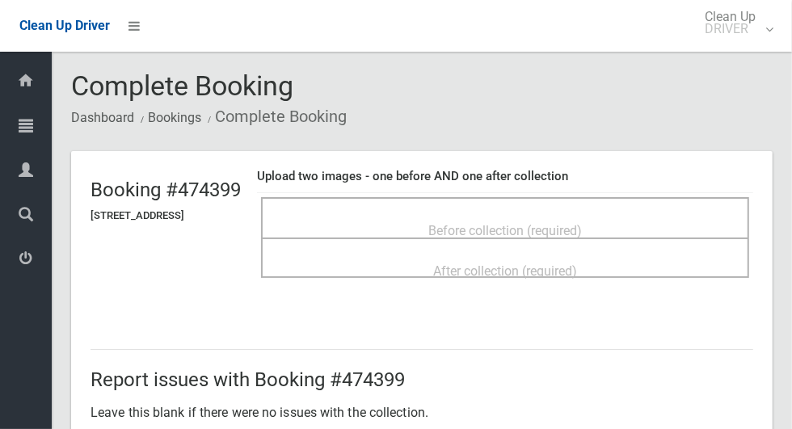
click at [521, 223] on span "Before collection (required)" at bounding box center [505, 230] width 154 height 15
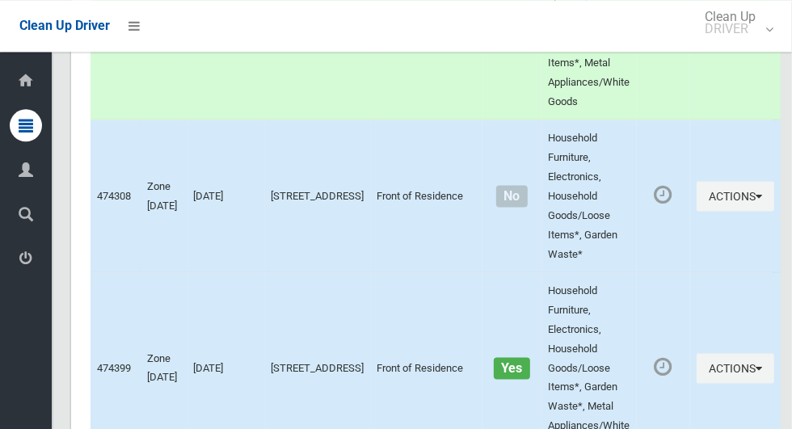
scroll to position [4380, 0]
click at [756, 362] on icon "button" at bounding box center [759, 366] width 6 height 11
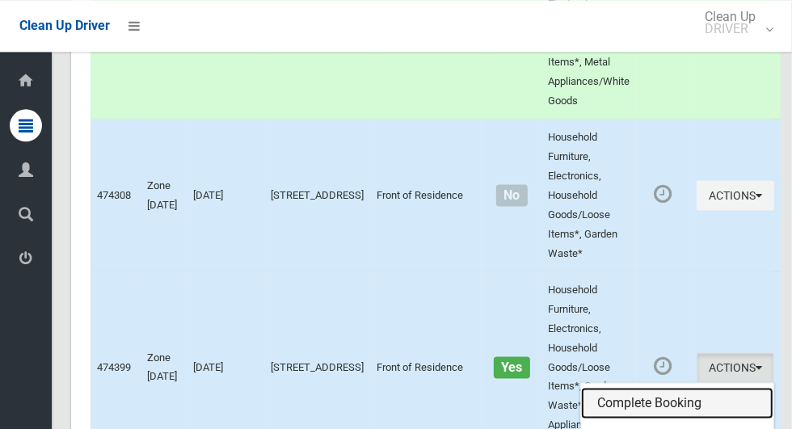
click at [673, 392] on link "Complete Booking" at bounding box center [677, 403] width 192 height 32
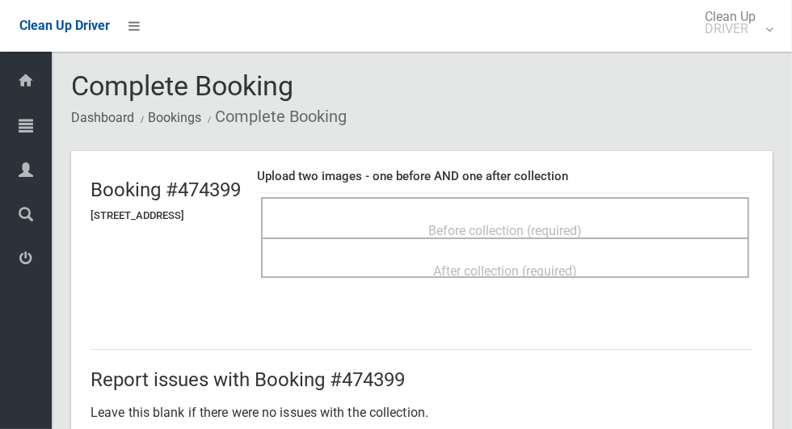
click at [640, 226] on div "Before collection (required)" at bounding box center [505, 230] width 453 height 30
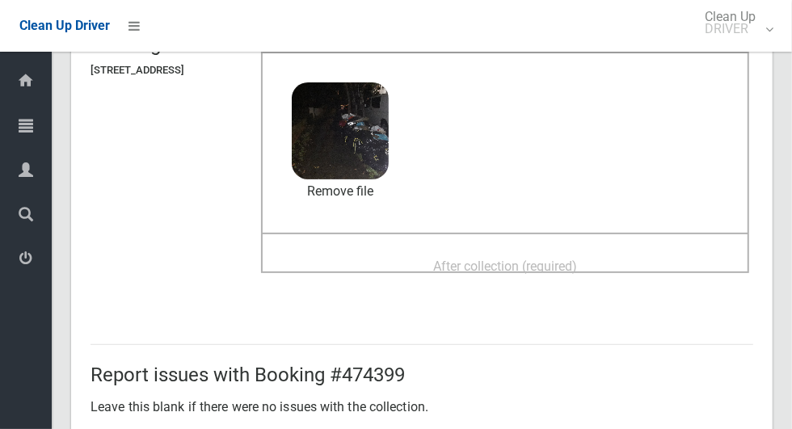
scroll to position [145, 0]
click at [525, 260] on span "After collection (required)" at bounding box center [505, 267] width 144 height 15
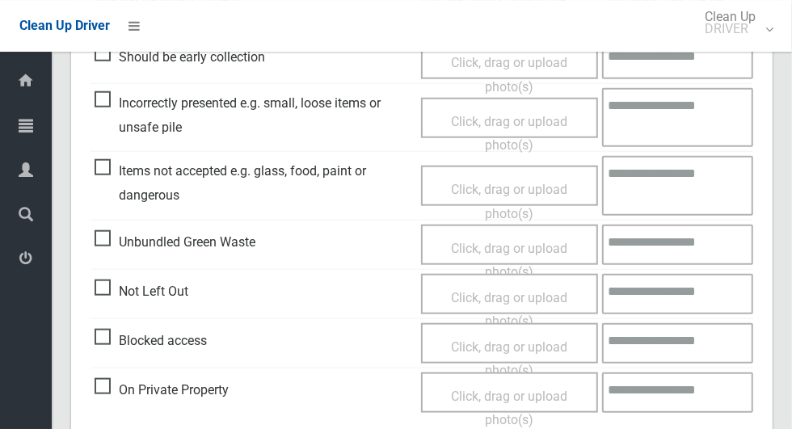
scroll to position [1323, 0]
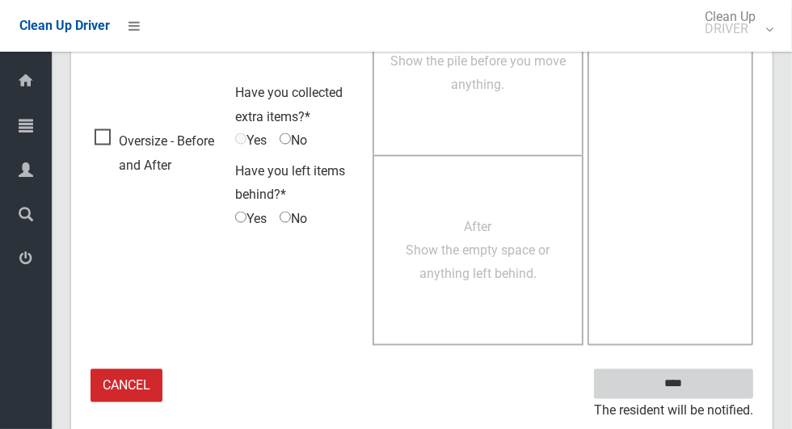
click at [702, 394] on input "****" at bounding box center [673, 384] width 159 height 30
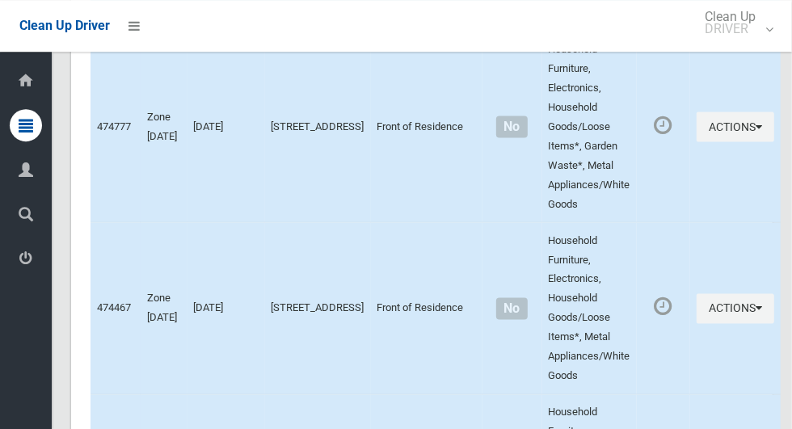
scroll to position [5832, 0]
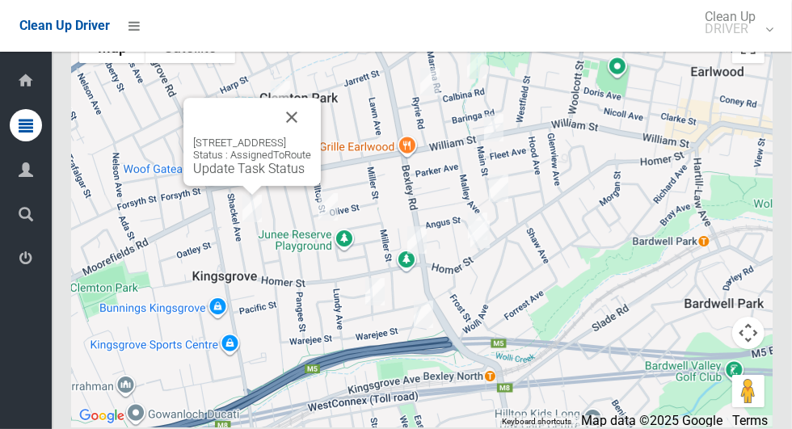
click at [311, 137] on button "Close" at bounding box center [291, 117] width 39 height 39
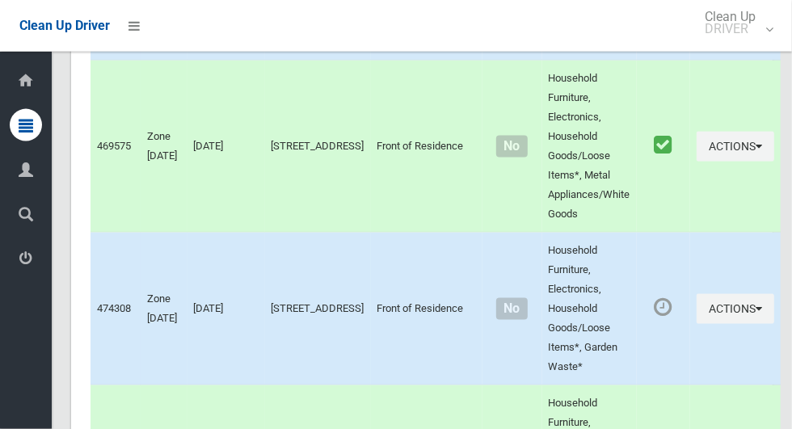
scroll to position [4271, 0]
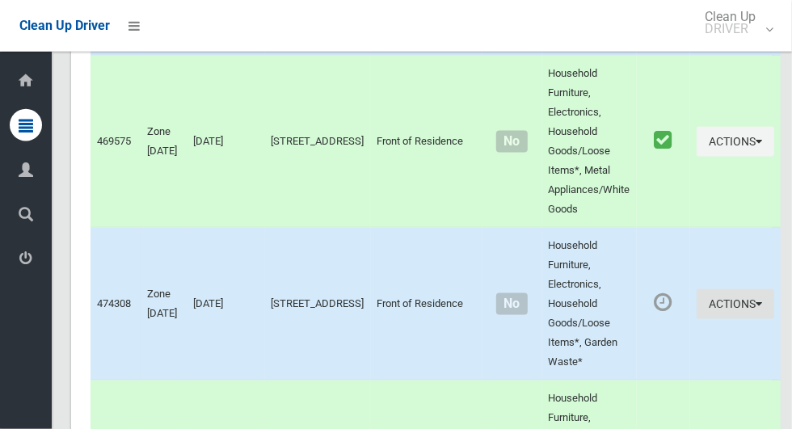
click at [756, 306] on icon "button" at bounding box center [759, 303] width 6 height 11
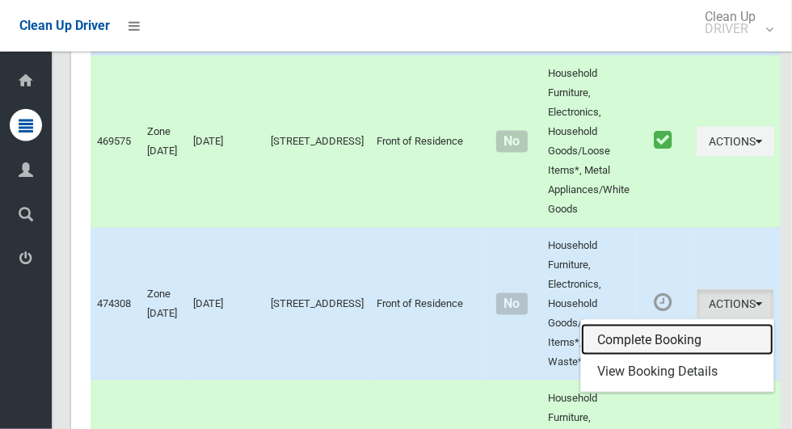
click at [665, 333] on link "Complete Booking" at bounding box center [677, 340] width 192 height 32
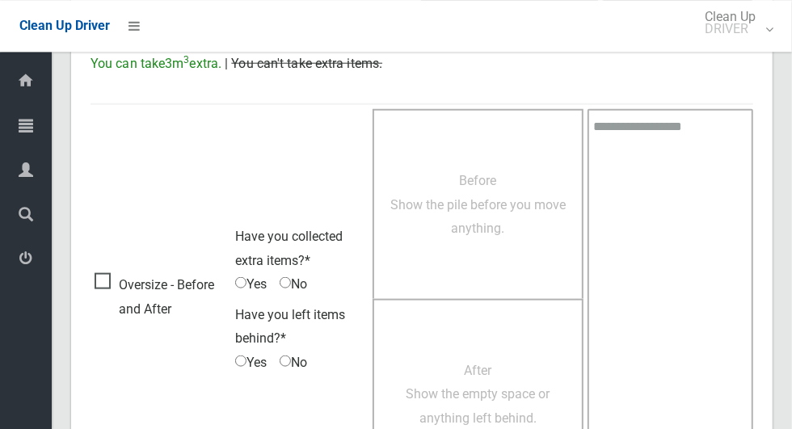
scroll to position [904, 0]
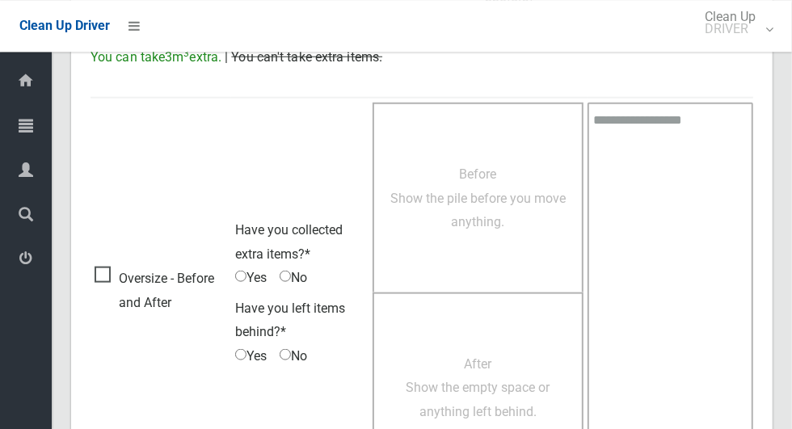
click at [109, 276] on span "Oversize - Before and After" at bounding box center [161, 290] width 133 height 48
click at [119, 272] on span "Oversize - Before and After" at bounding box center [161, 290] width 133 height 48
click at [99, 267] on span "Oversize - Before and After" at bounding box center [161, 290] width 133 height 48
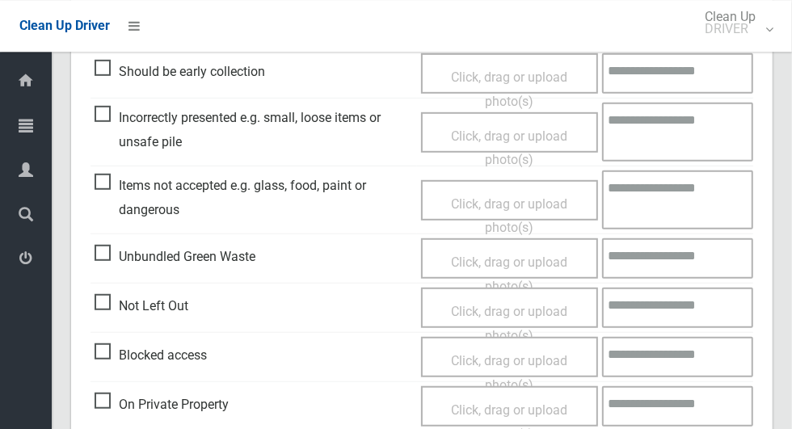
scroll to position [0, 0]
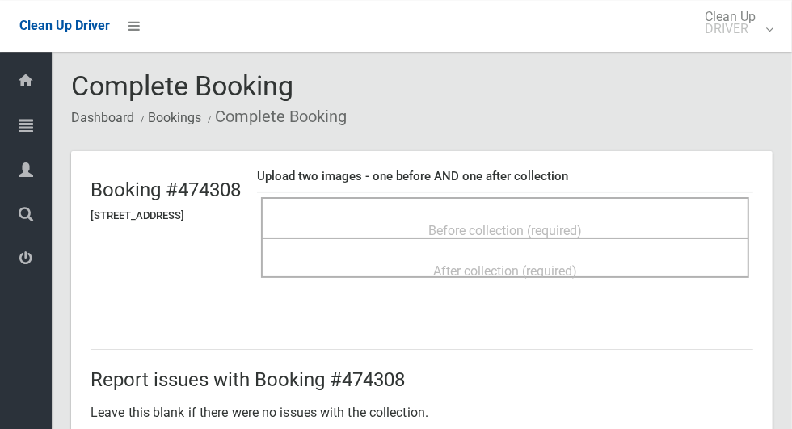
click at [558, 215] on div "Before collection (required)" at bounding box center [505, 230] width 453 height 30
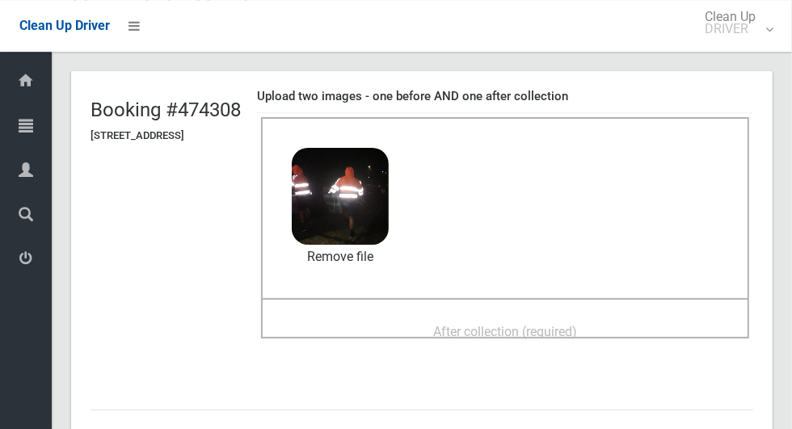
scroll to position [81, 0]
click at [506, 323] on span "After collection (required)" at bounding box center [505, 330] width 144 height 15
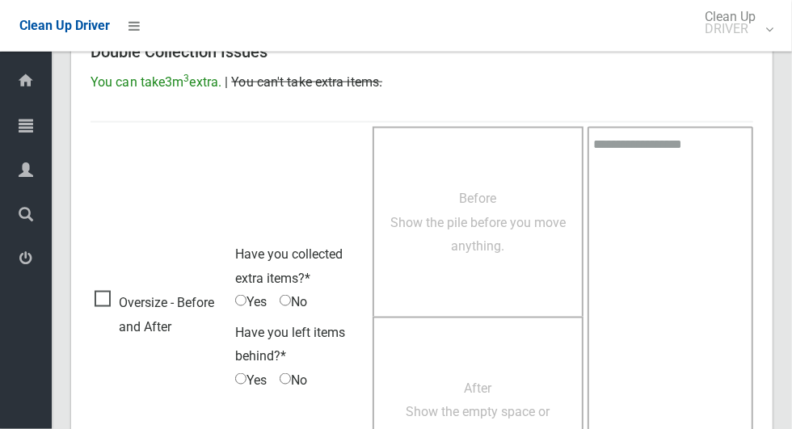
scroll to position [1323, 0]
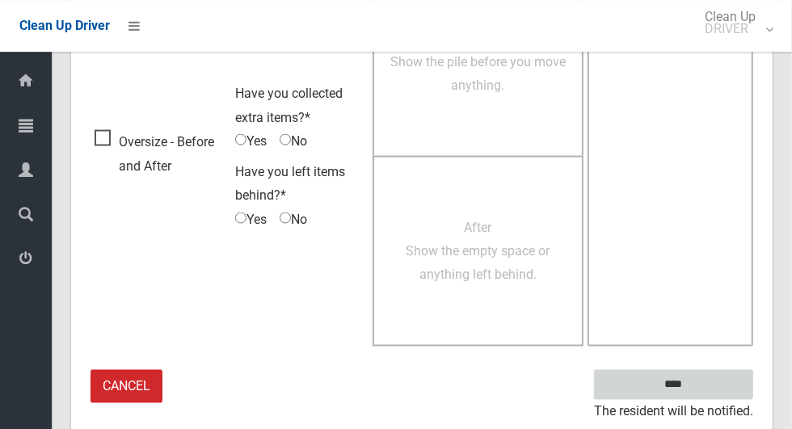
click at [685, 378] on input "****" at bounding box center [673, 384] width 159 height 30
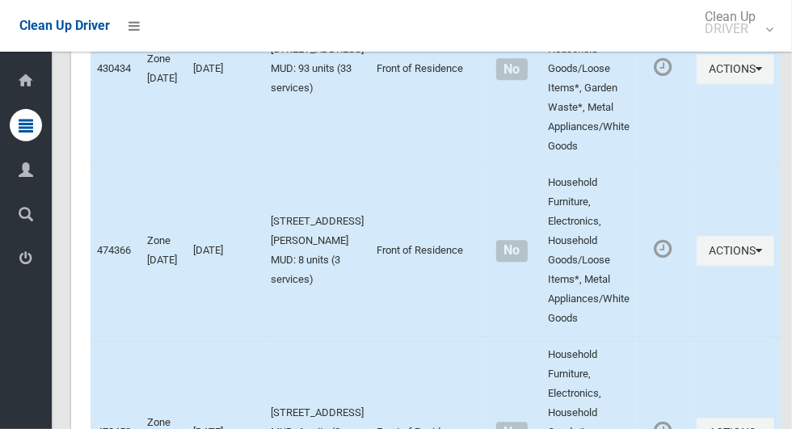
scroll to position [5832, 0]
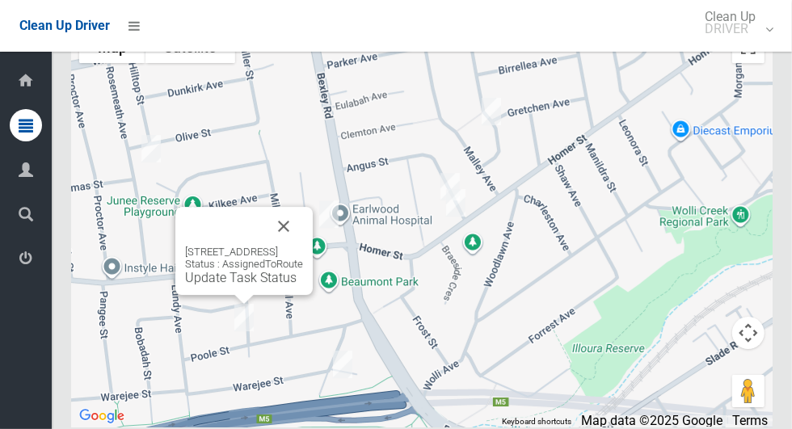
click at [303, 246] on button "Close" at bounding box center [283, 226] width 39 height 39
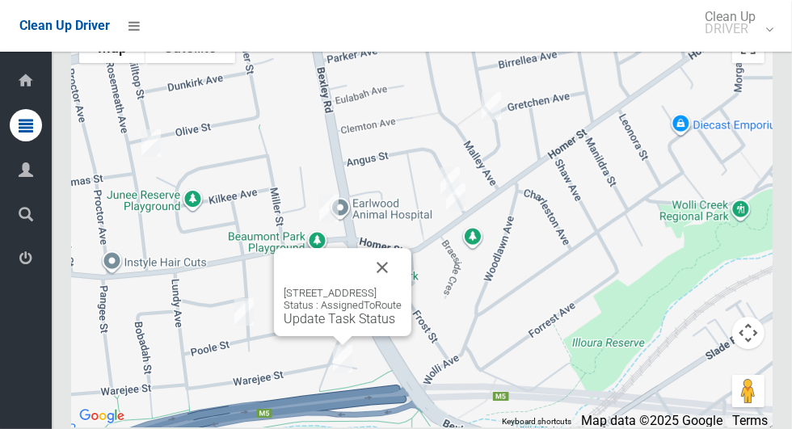
click at [402, 287] on button "Close" at bounding box center [382, 267] width 39 height 39
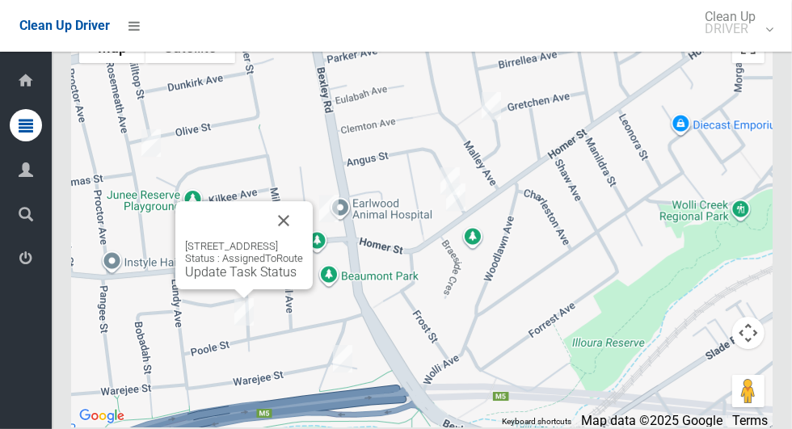
click at [303, 240] on button "Close" at bounding box center [283, 220] width 39 height 39
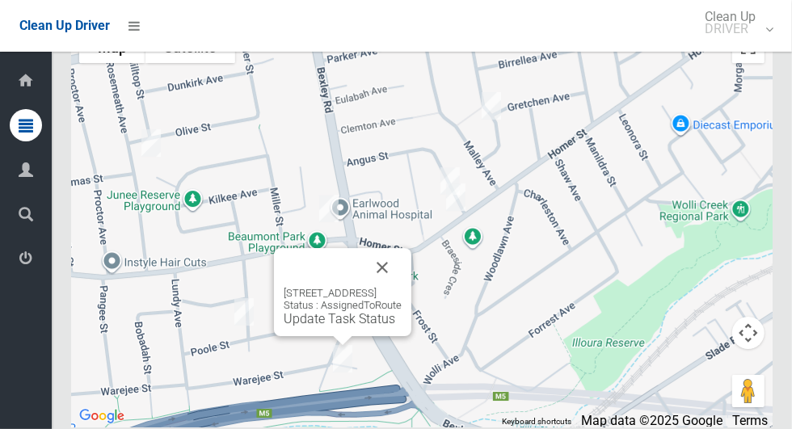
click at [402, 287] on button "Close" at bounding box center [382, 267] width 39 height 39
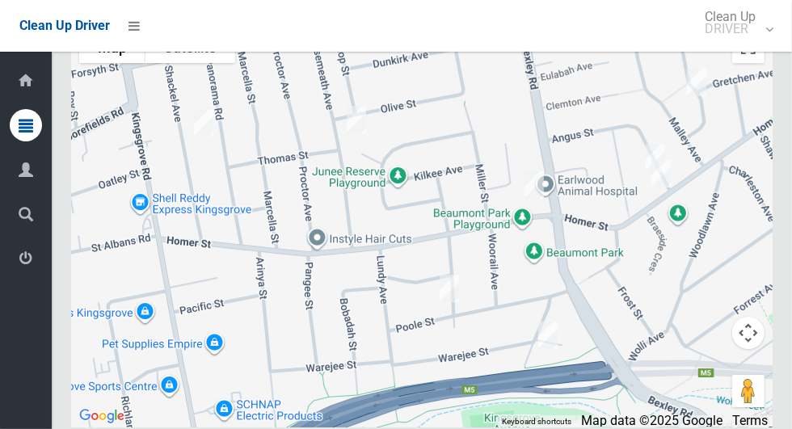
click at [500, 253] on div at bounding box center [422, 225] width 702 height 404
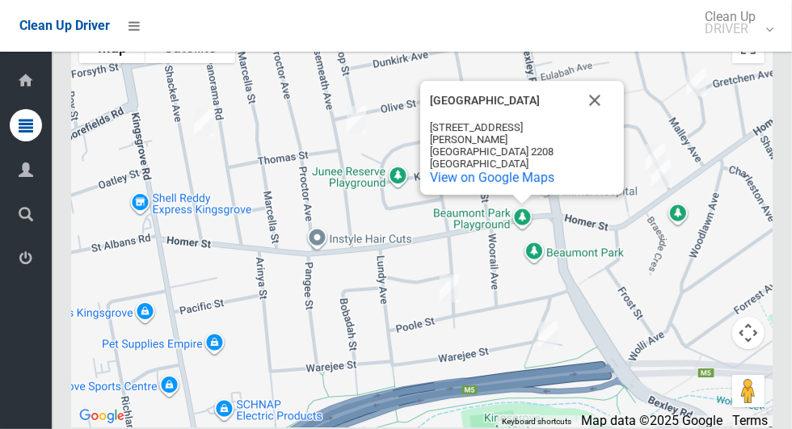
click at [602, 120] on button "Close" at bounding box center [595, 100] width 39 height 39
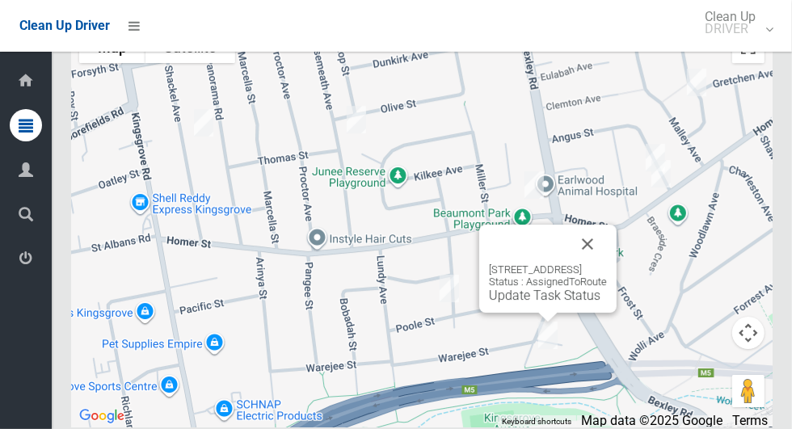
click at [607, 264] on button "Close" at bounding box center [587, 244] width 39 height 39
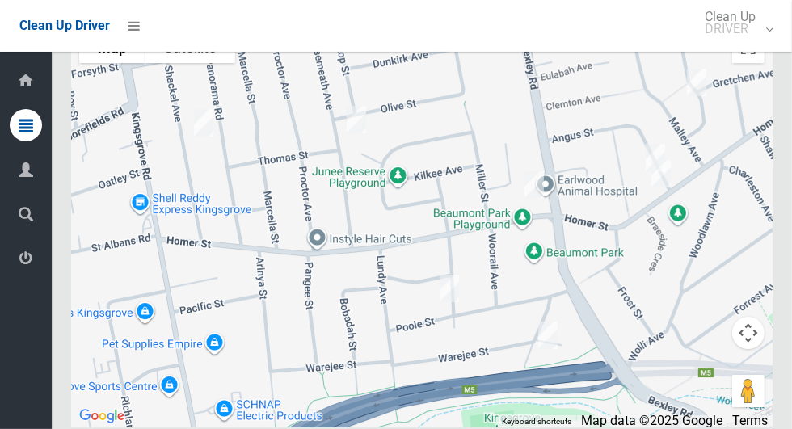
click at [395, 252] on div at bounding box center [422, 225] width 702 height 404
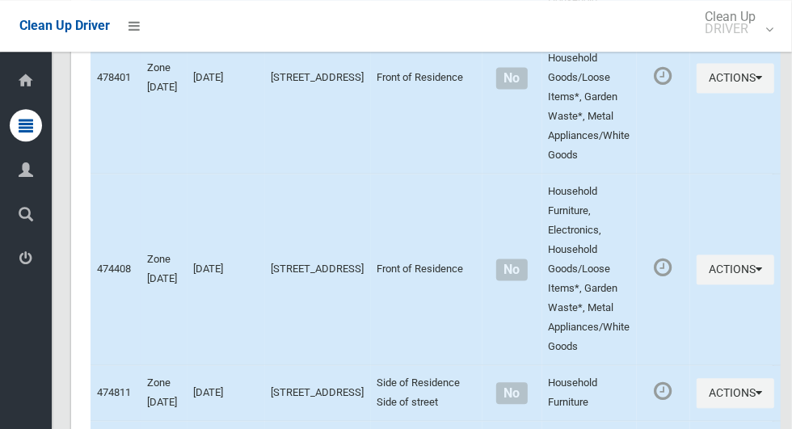
scroll to position [4864, 0]
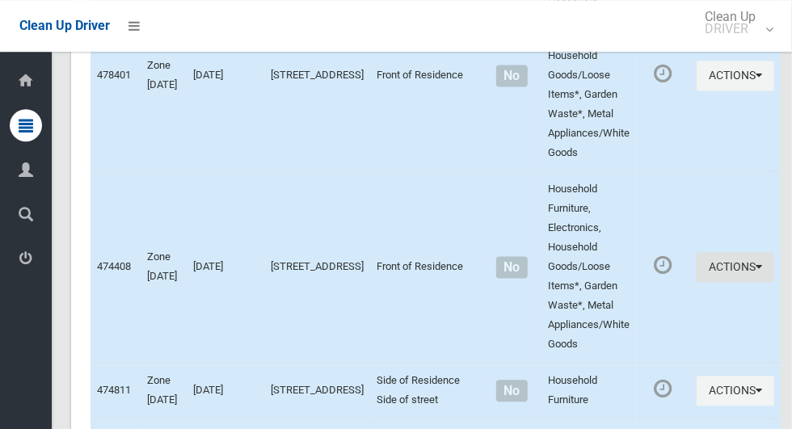
click at [756, 270] on icon "button" at bounding box center [759, 266] width 6 height 11
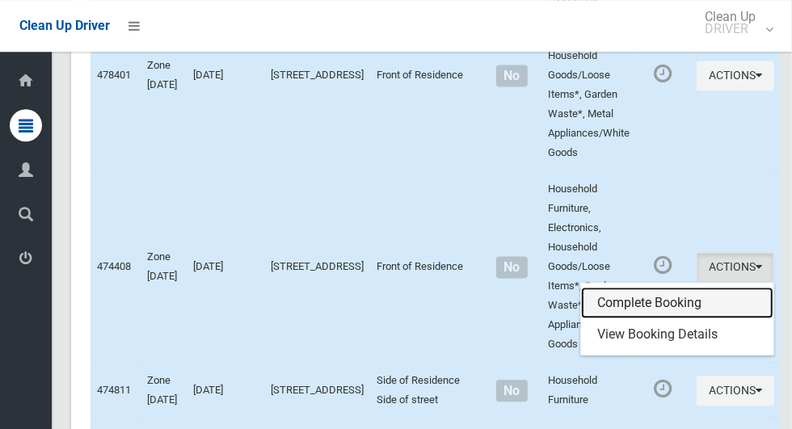
click at [644, 293] on link "Complete Booking" at bounding box center [677, 303] width 192 height 32
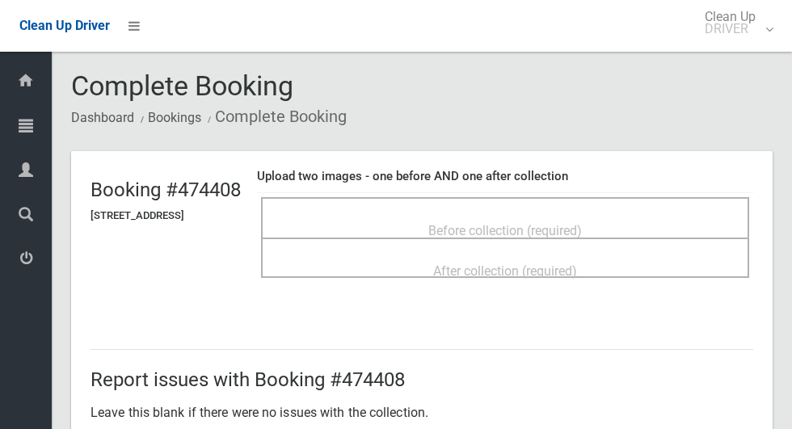
click at [479, 223] on span "Before collection (required)" at bounding box center [505, 230] width 154 height 15
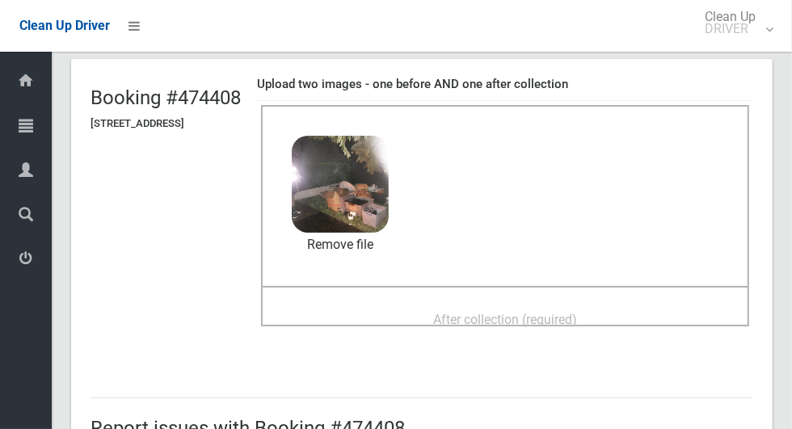
scroll to position [92, 0]
click at [577, 312] on span "After collection (required)" at bounding box center [505, 319] width 144 height 15
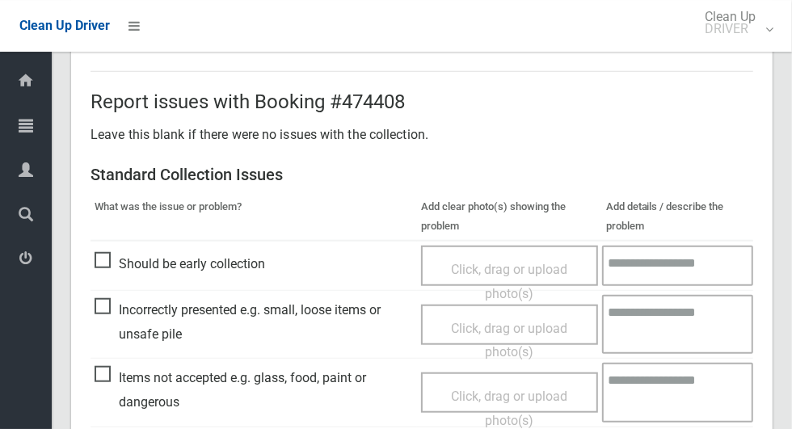
scroll to position [1323, 0]
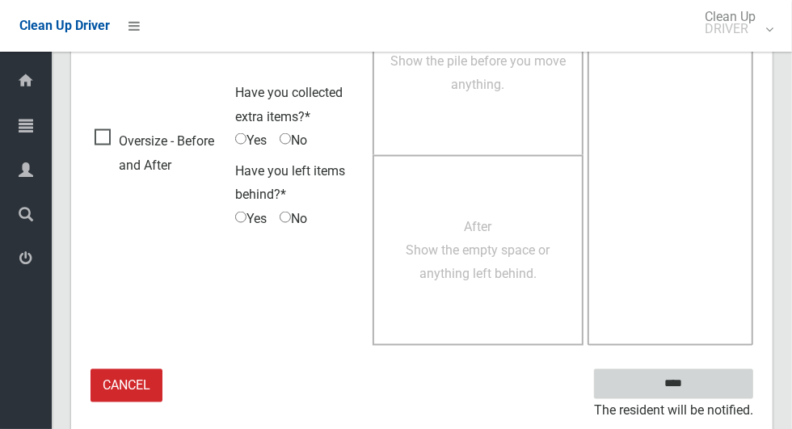
click at [705, 385] on input "****" at bounding box center [673, 384] width 159 height 30
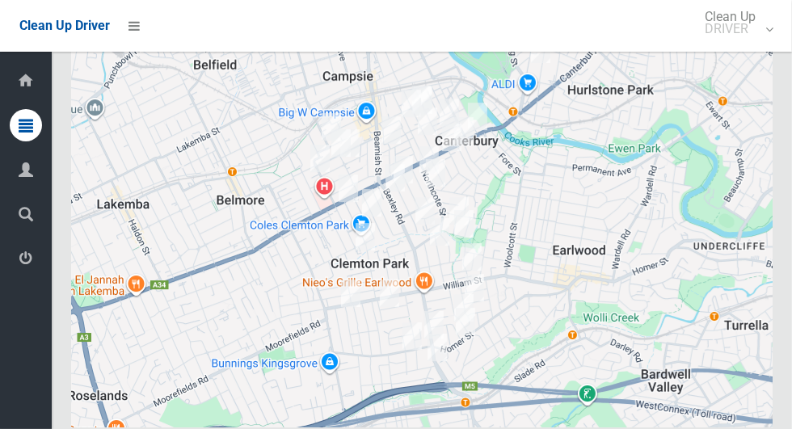
scroll to position [5832, 0]
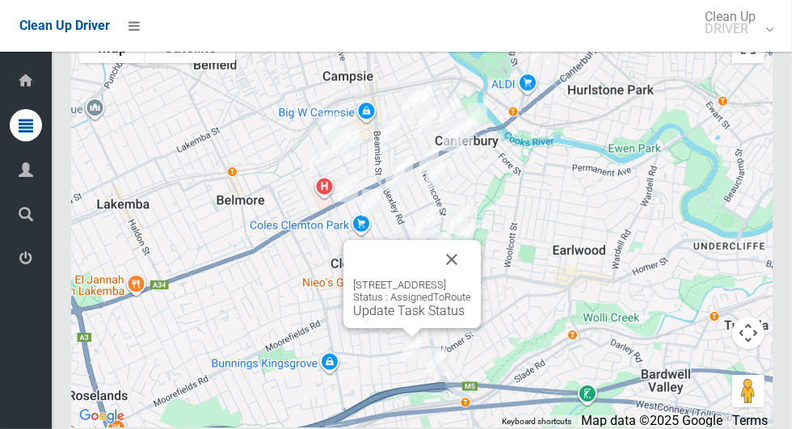
click at [471, 279] on button "Close" at bounding box center [452, 259] width 39 height 39
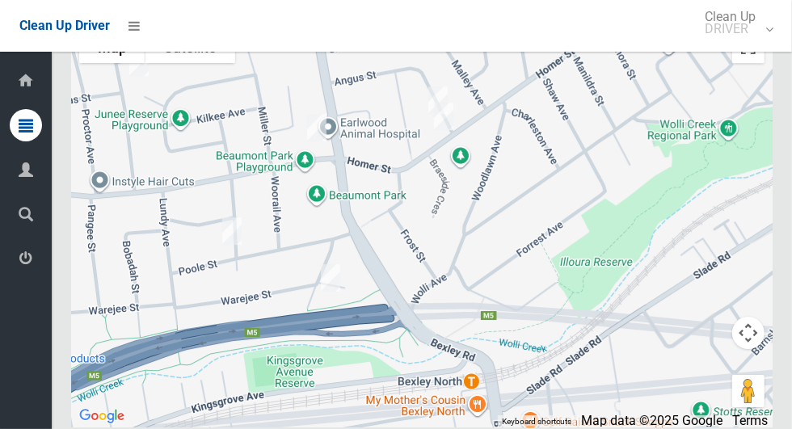
click at [182, 240] on div at bounding box center [422, 225] width 702 height 404
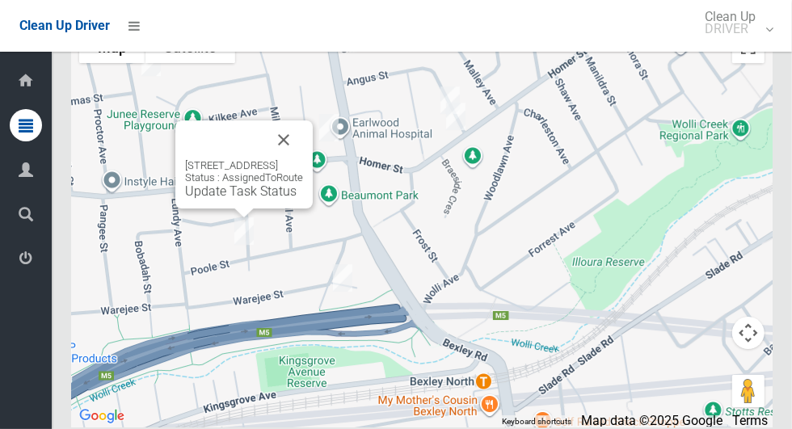
click at [303, 159] on button "Close" at bounding box center [283, 139] width 39 height 39
click at [230, 199] on link "Update Task Status" at bounding box center [241, 191] width 112 height 15
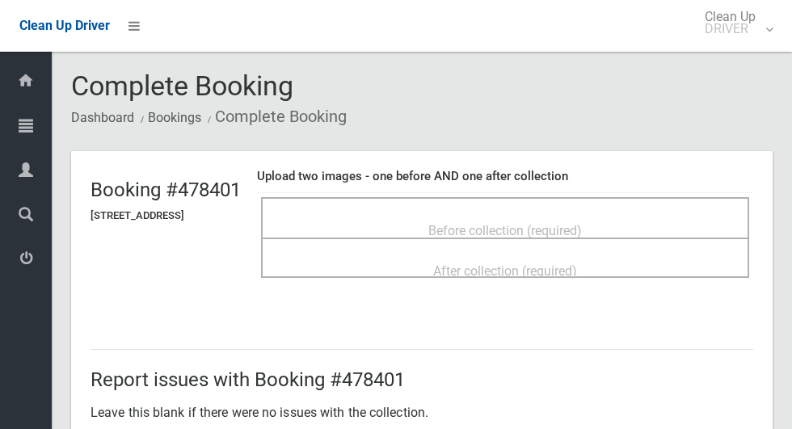
click at [512, 223] on span "Before collection (required)" at bounding box center [505, 230] width 154 height 15
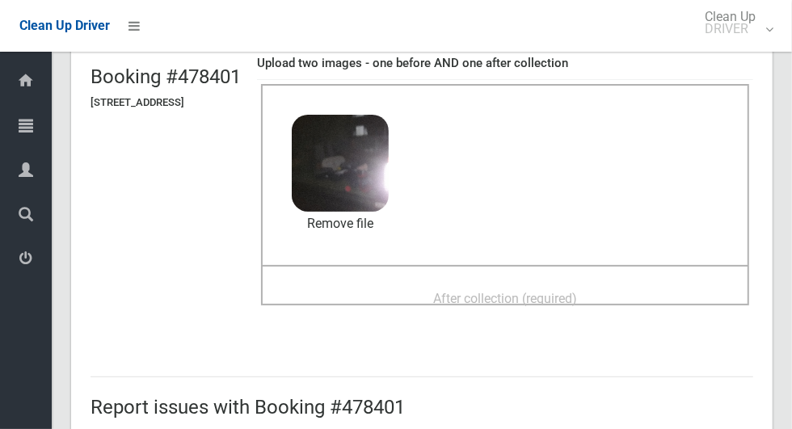
scroll to position [113, 0]
click at [573, 294] on span "After collection (required)" at bounding box center [505, 298] width 144 height 15
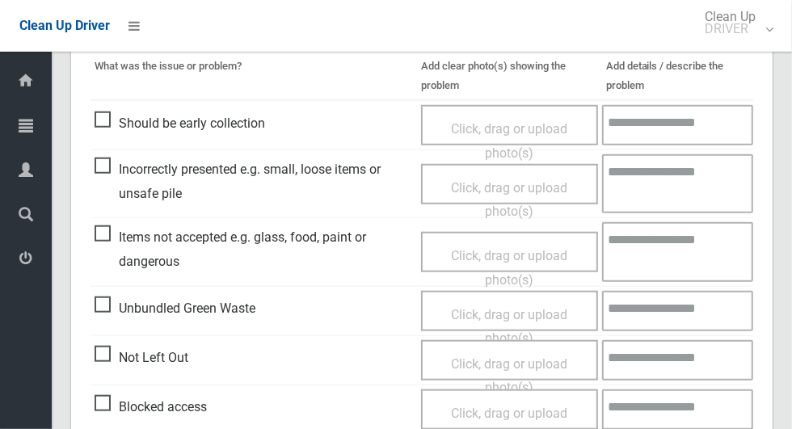
scroll to position [1323, 0]
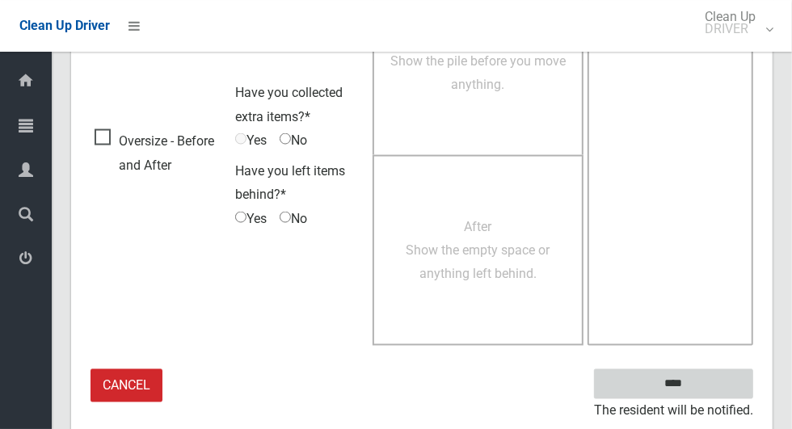
click at [704, 380] on input "****" at bounding box center [673, 384] width 159 height 30
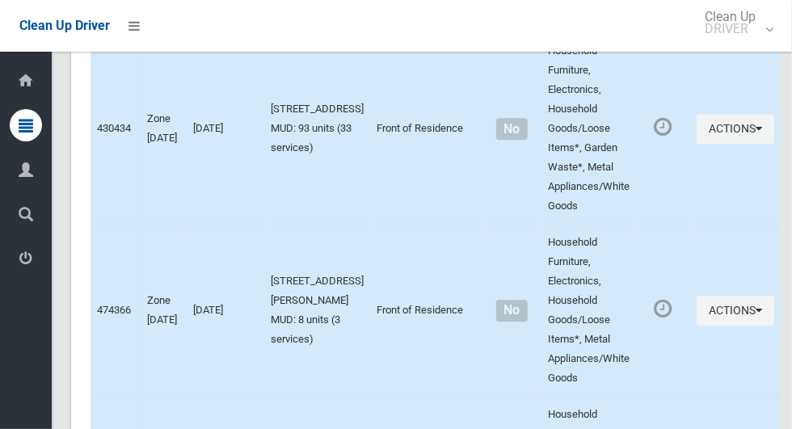
scroll to position [5832, 0]
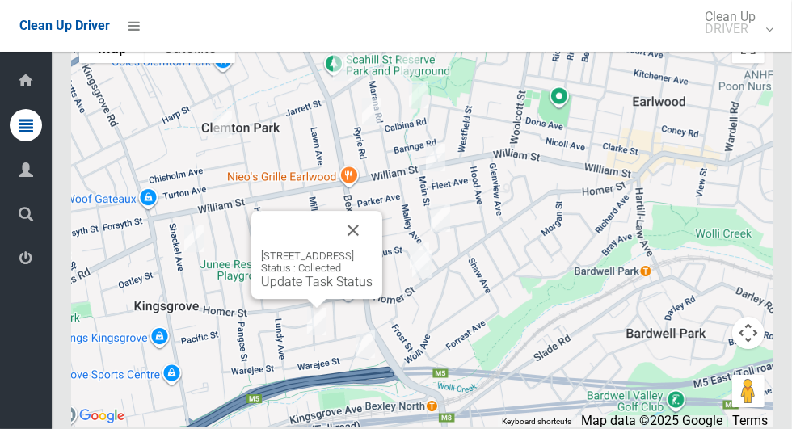
click at [373, 250] on button "Close" at bounding box center [353, 230] width 39 height 39
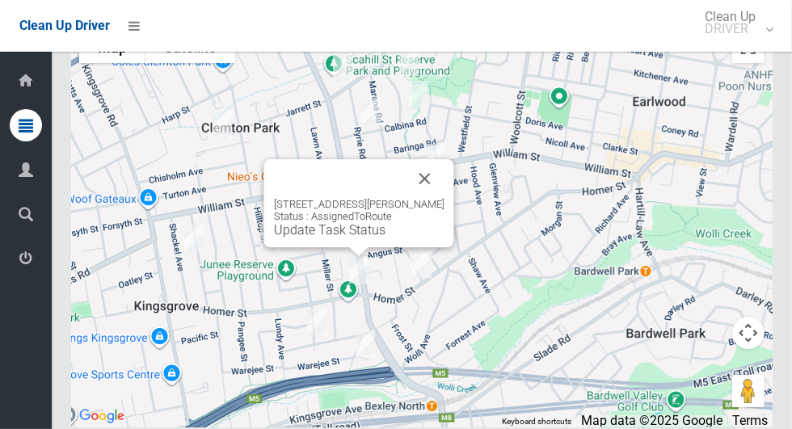
click at [445, 198] on button "Close" at bounding box center [425, 178] width 39 height 39
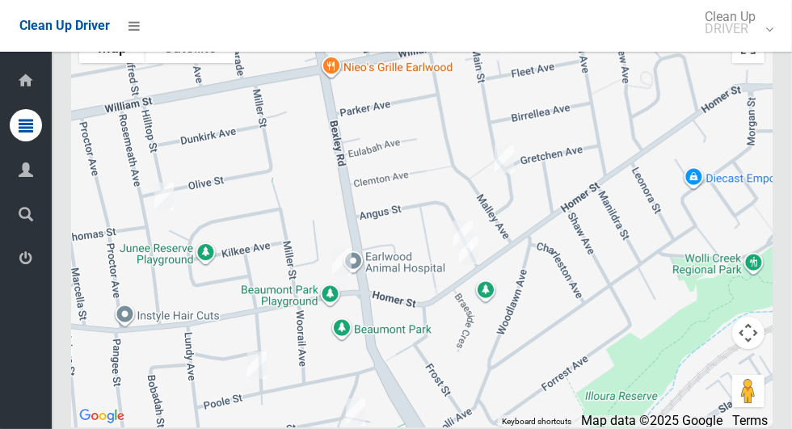
click at [410, 294] on div at bounding box center [422, 225] width 702 height 404
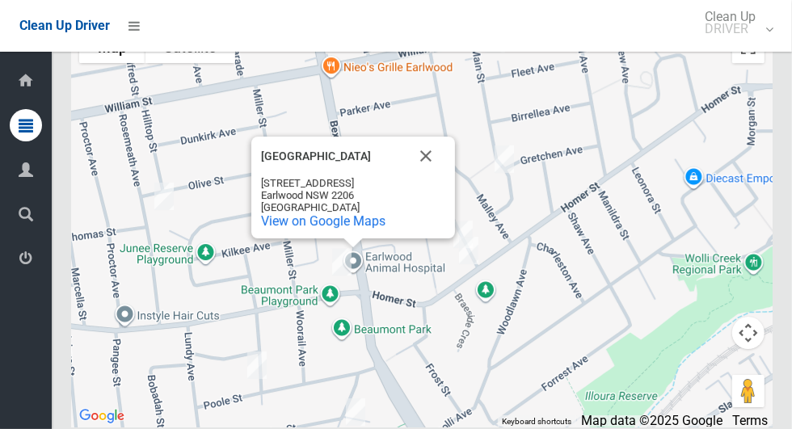
click at [427, 175] on button "Close" at bounding box center [426, 156] width 39 height 39
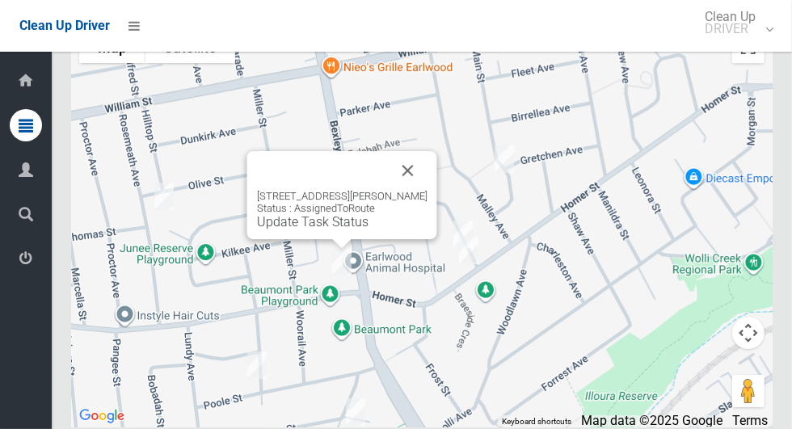
click at [333, 230] on link "Update Task Status" at bounding box center [313, 221] width 112 height 15
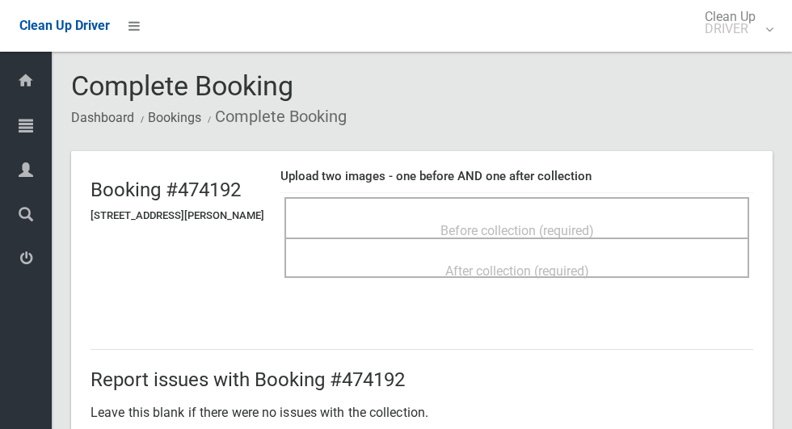
click at [496, 223] on span "Before collection (required)" at bounding box center [518, 230] width 154 height 15
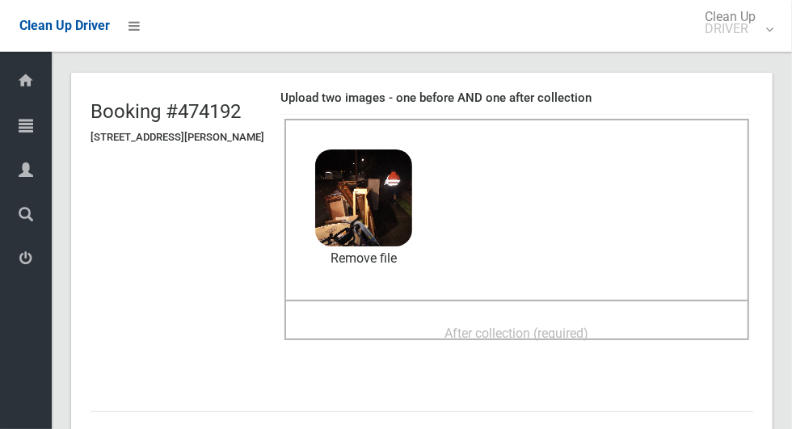
scroll to position [82, 0]
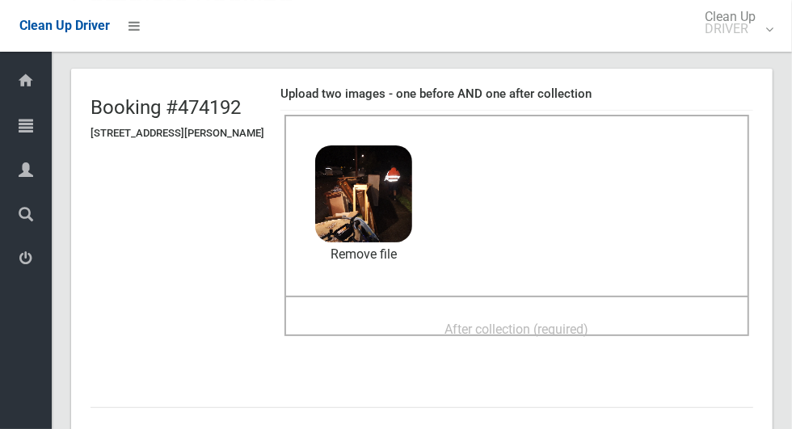
click at [557, 322] on span "After collection (required)" at bounding box center [517, 329] width 144 height 15
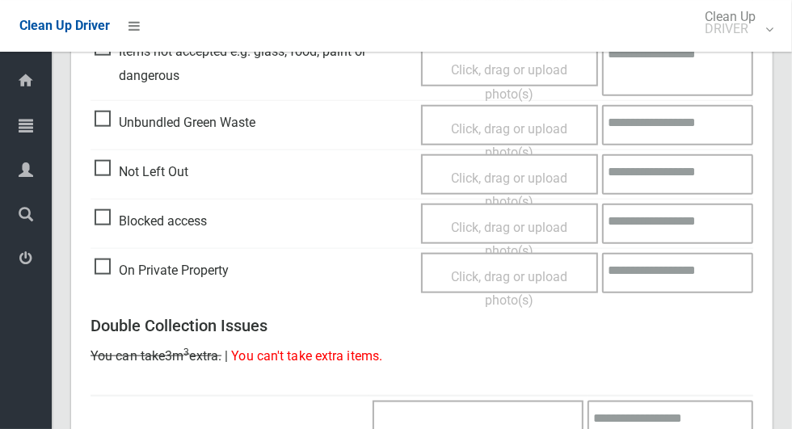
scroll to position [1323, 0]
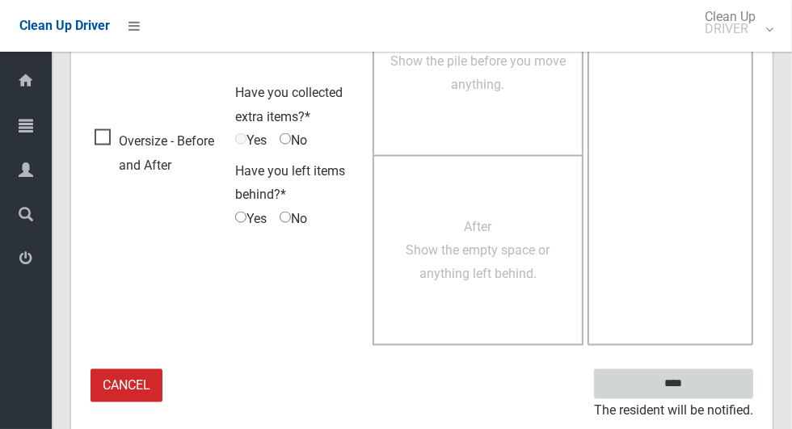
click at [702, 393] on input "****" at bounding box center [673, 384] width 159 height 30
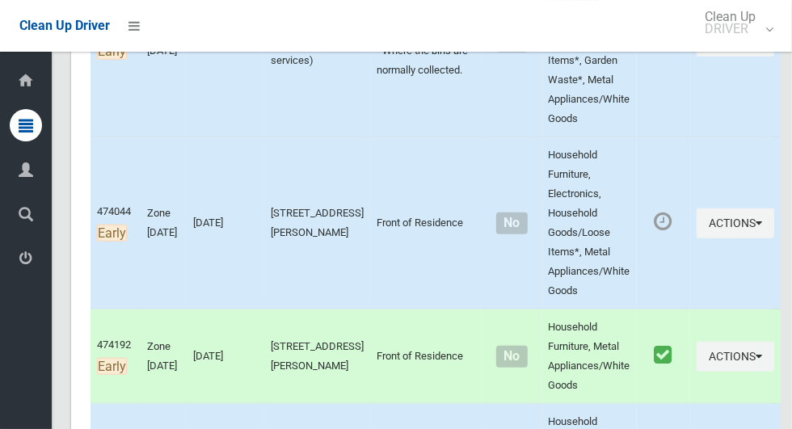
scroll to position [748, 0]
click at [756, 229] on icon "button" at bounding box center [759, 222] width 6 height 11
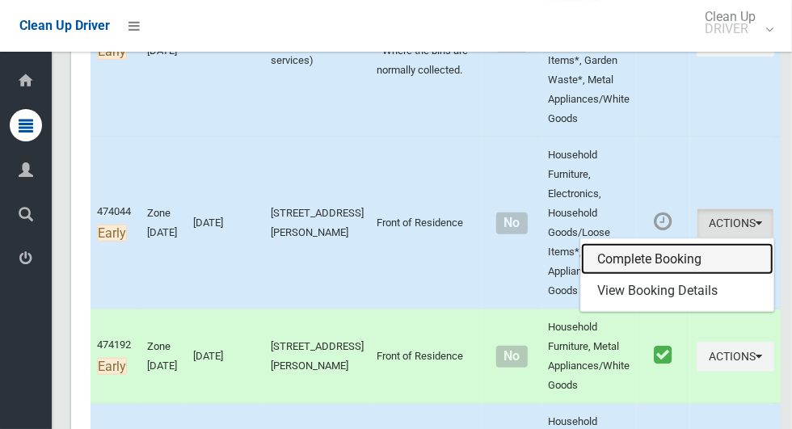
click at [668, 255] on link "Complete Booking" at bounding box center [677, 259] width 192 height 32
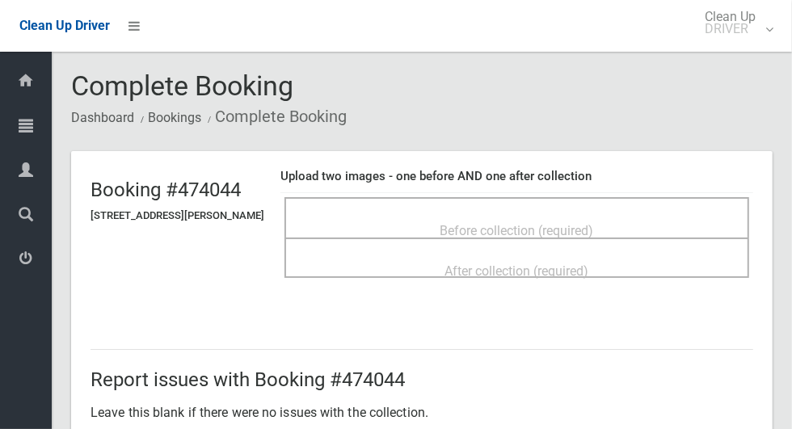
click at [546, 228] on span "Before collection (required)" at bounding box center [518, 230] width 154 height 15
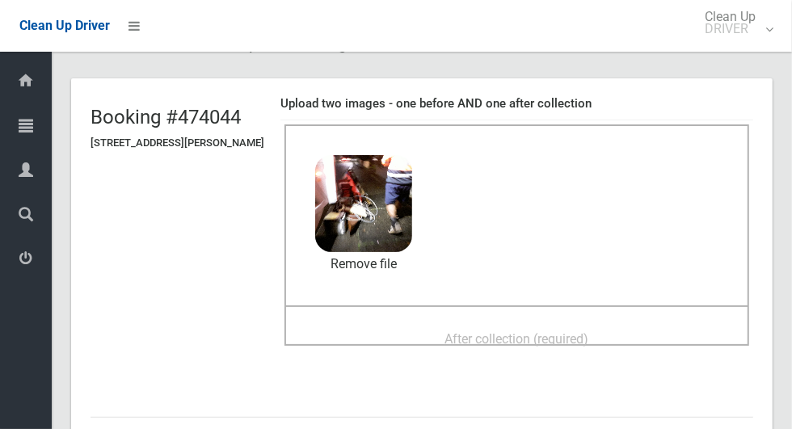
scroll to position [87, 0]
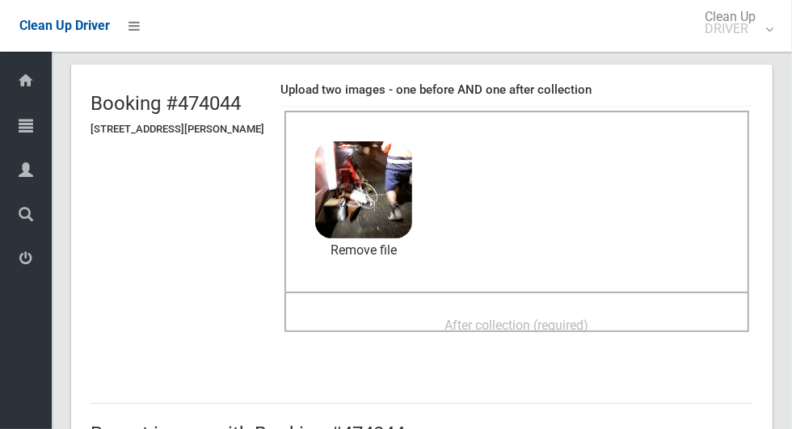
click at [538, 318] on span "After collection (required)" at bounding box center [517, 325] width 144 height 15
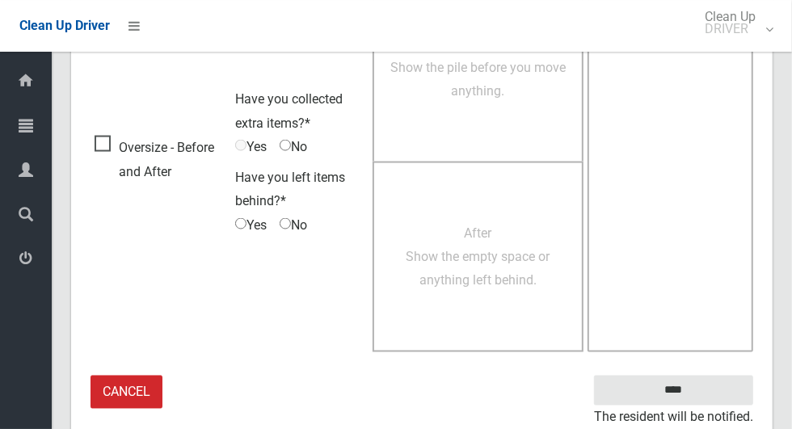
scroll to position [1323, 0]
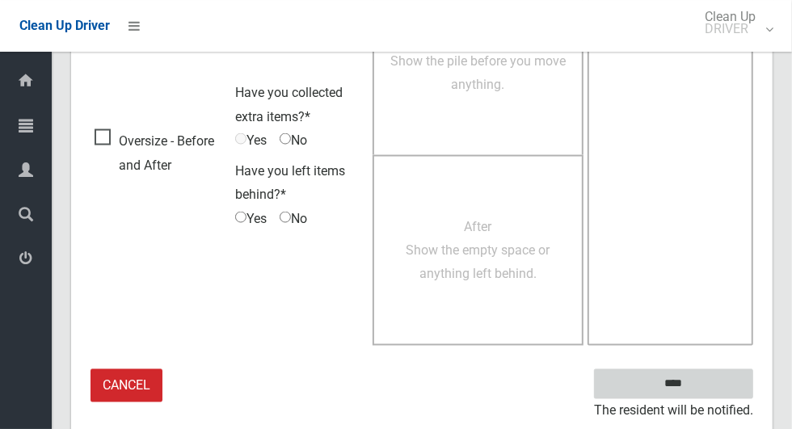
click at [702, 393] on input "****" at bounding box center [673, 384] width 159 height 30
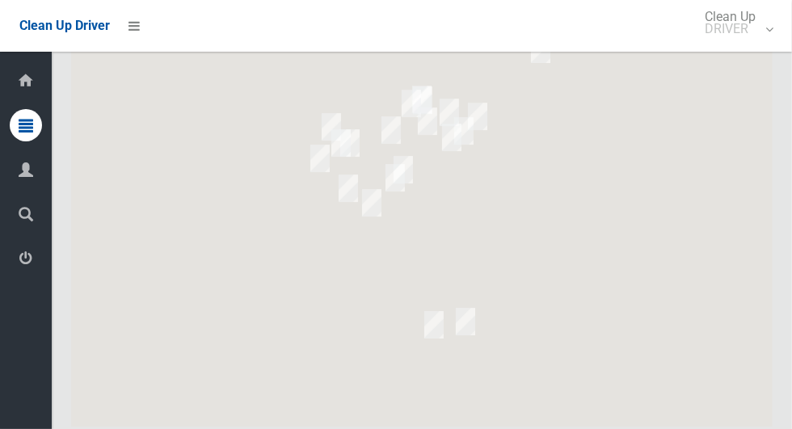
scroll to position [5832, 0]
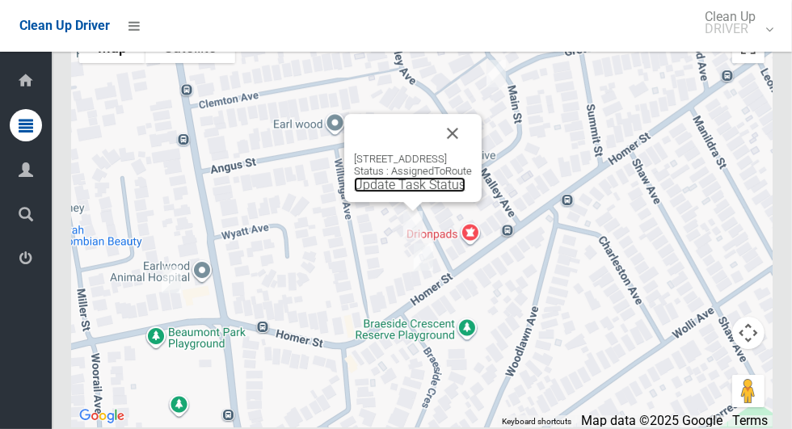
click at [406, 192] on link "Update Task Status" at bounding box center [410, 184] width 112 height 15
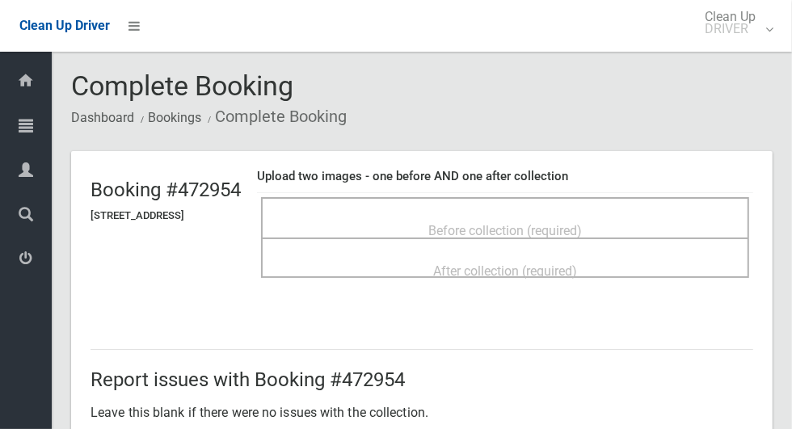
click at [466, 230] on span "Before collection (required)" at bounding box center [505, 230] width 154 height 15
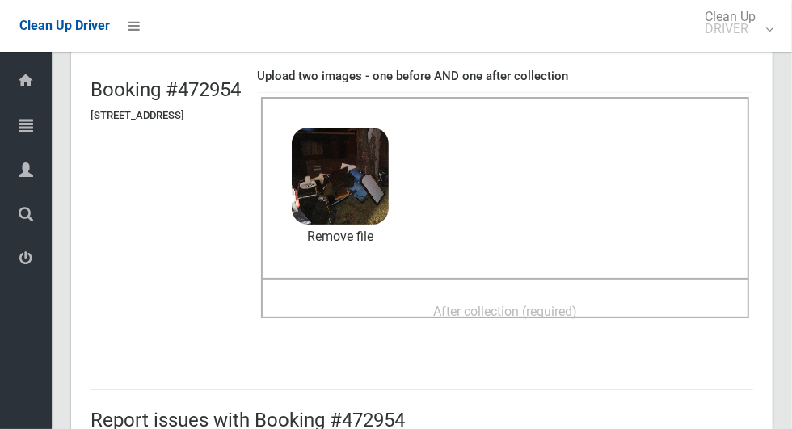
scroll to position [101, 0]
click at [488, 303] on span "After collection (required)" at bounding box center [505, 310] width 144 height 15
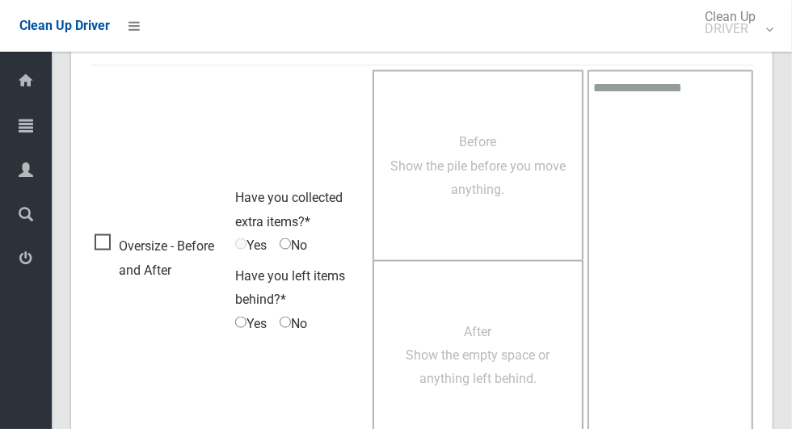
scroll to position [1323, 0]
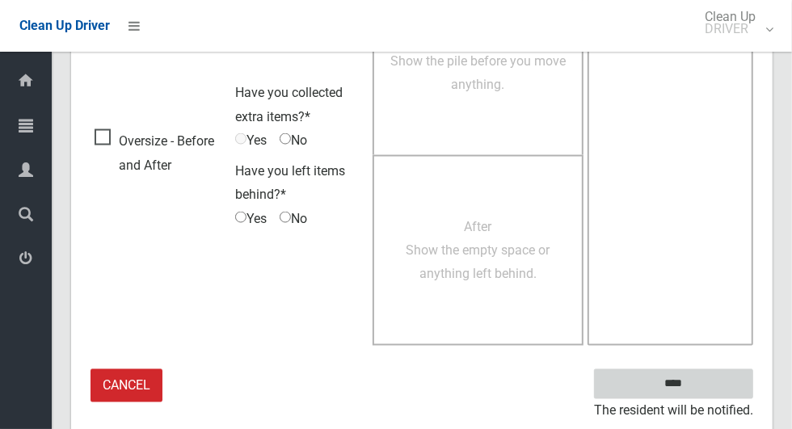
click at [702, 389] on input "****" at bounding box center [673, 384] width 159 height 30
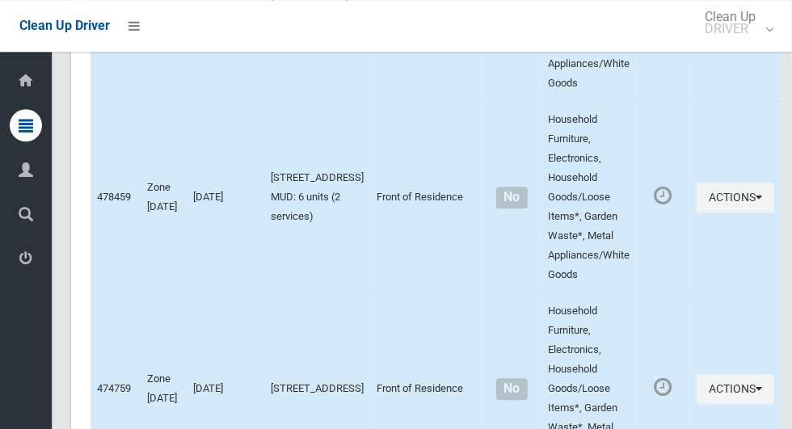
scroll to position [5832, 0]
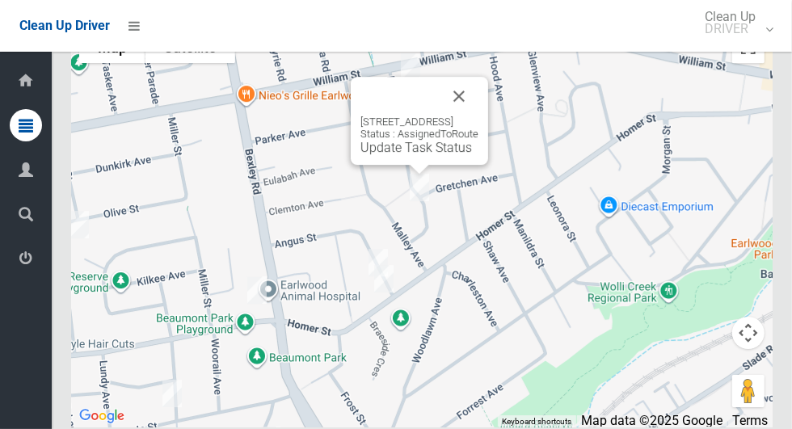
click at [479, 116] on button "Close" at bounding box center [459, 96] width 39 height 39
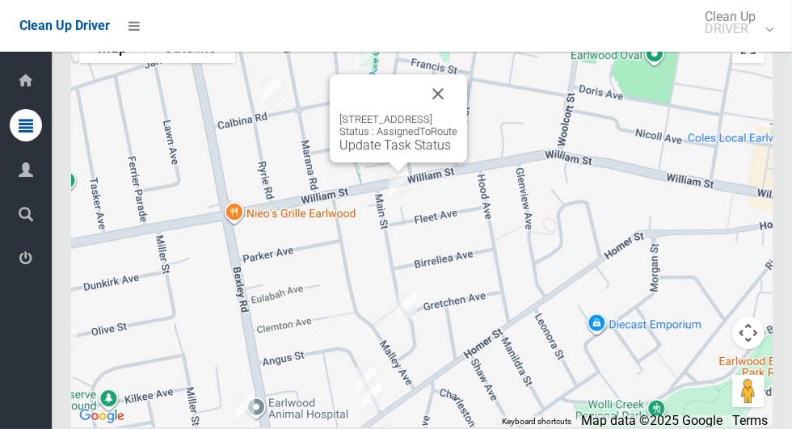
click at [458, 113] on button "Close" at bounding box center [438, 93] width 39 height 39
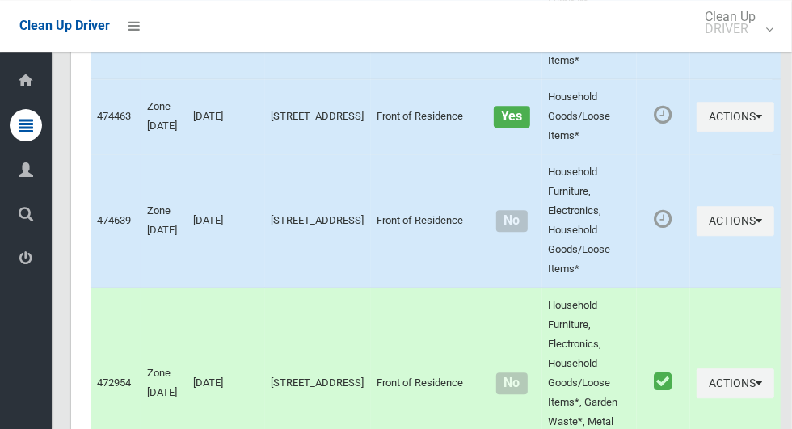
scroll to position [5312, 0]
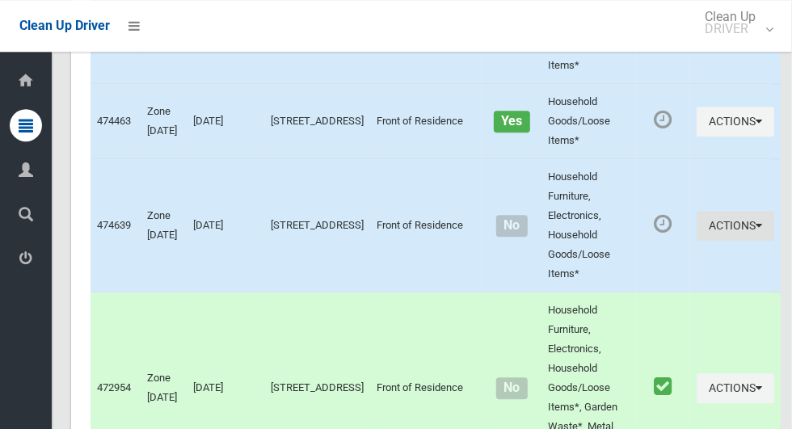
click at [756, 231] on icon "button" at bounding box center [759, 225] width 6 height 11
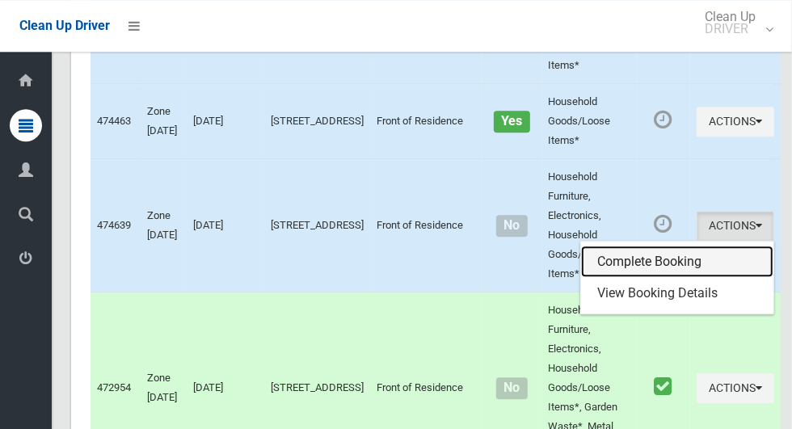
click at [673, 278] on link "Complete Booking" at bounding box center [677, 262] width 192 height 32
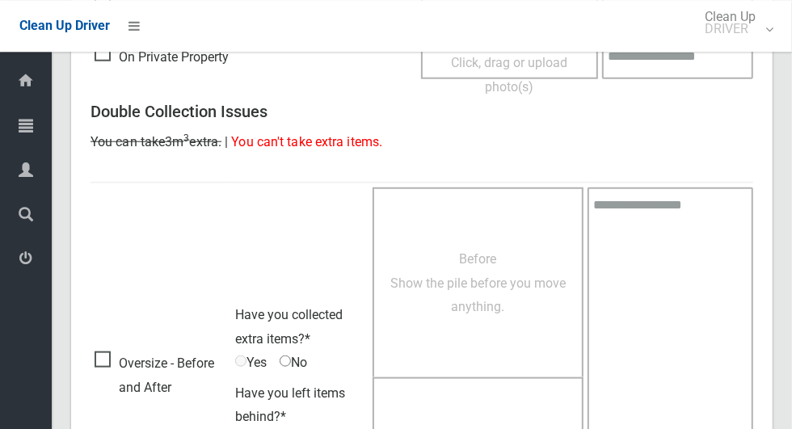
scroll to position [872, 0]
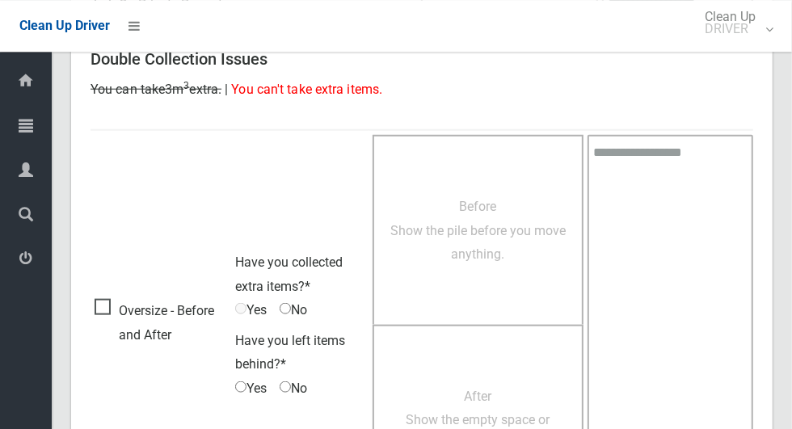
click at [487, 234] on span "Before Show the pile before you move anything." at bounding box center [477, 229] width 175 height 63
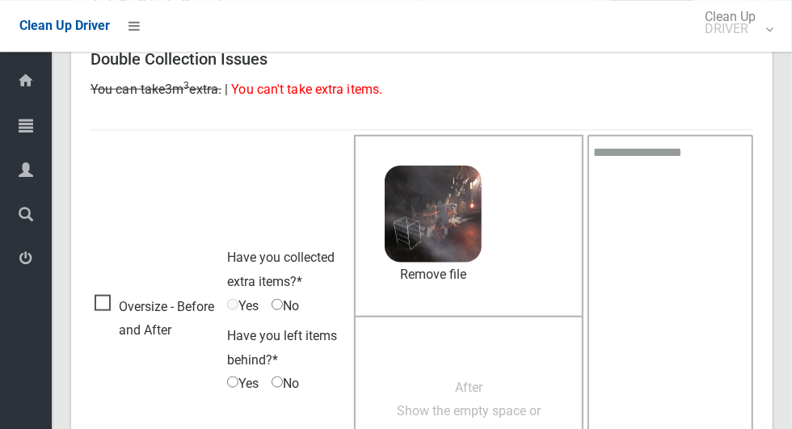
click at [299, 305] on span "No" at bounding box center [285, 305] width 27 height 24
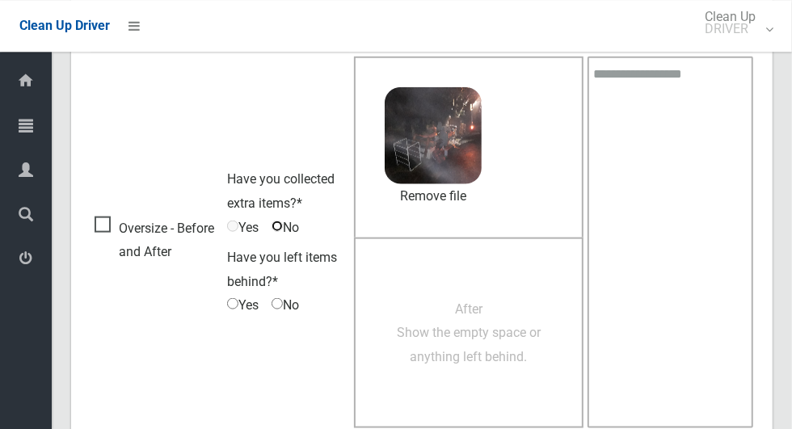
scroll to position [1032, 0]
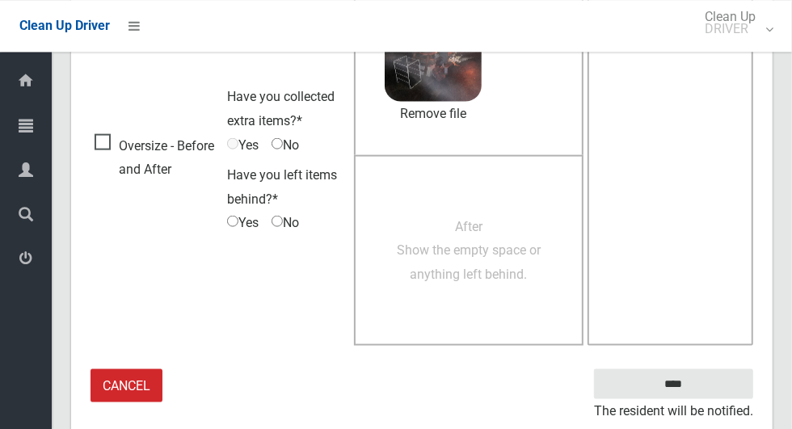
click at [441, 253] on span "After Show the empty space or anything left behind." at bounding box center [469, 249] width 144 height 63
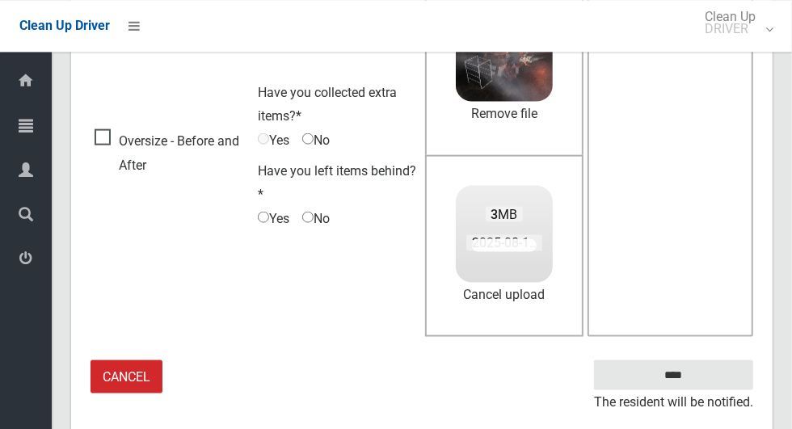
scroll to position [1024, 0]
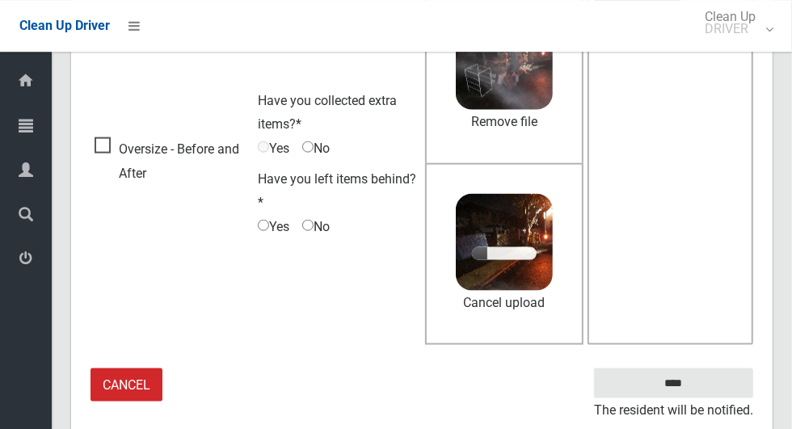
click at [272, 230] on span "Yes" at bounding box center [274, 227] width 32 height 24
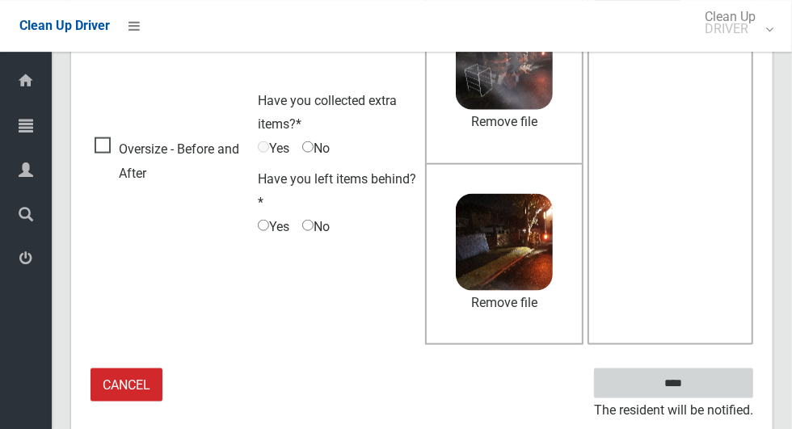
click at [702, 394] on input "****" at bounding box center [673, 384] width 159 height 30
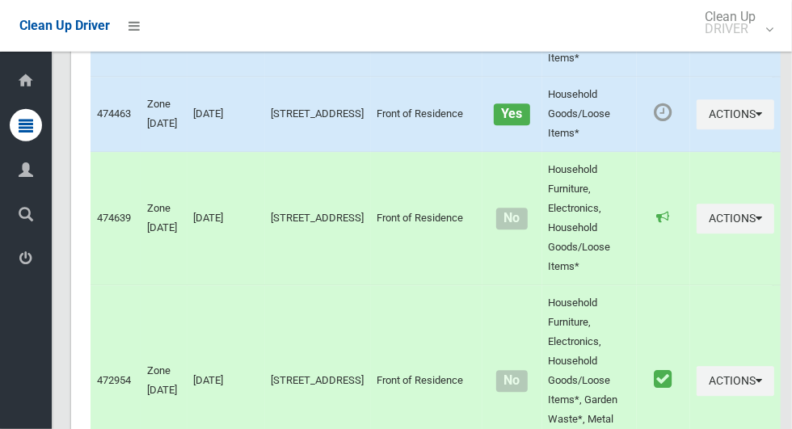
scroll to position [5325, 0]
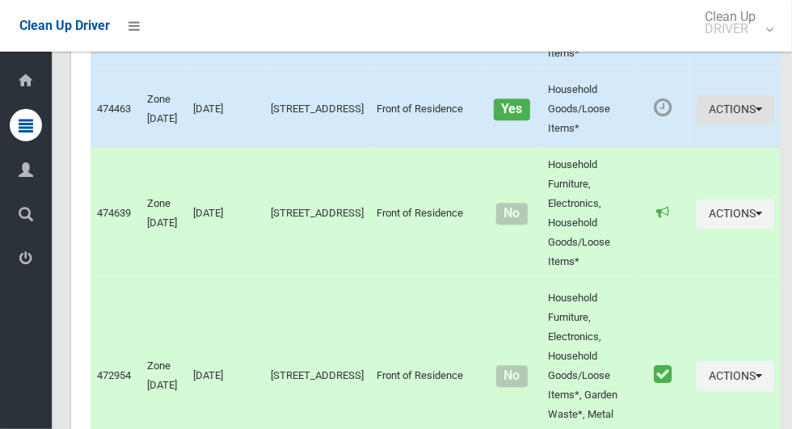
click at [756, 115] on icon "button" at bounding box center [759, 108] width 6 height 11
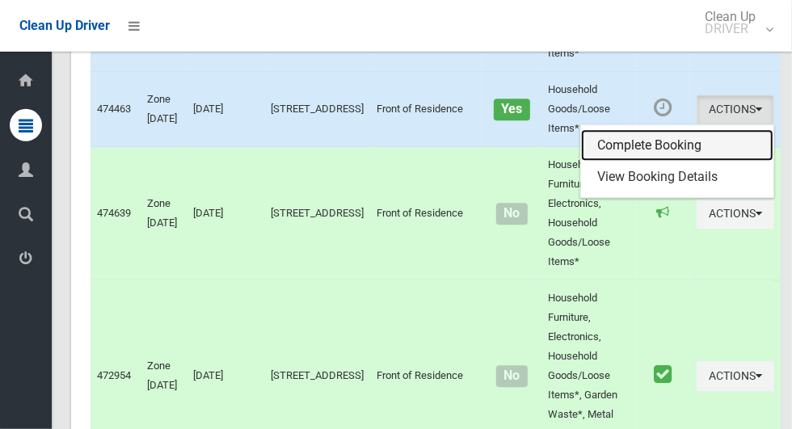
click at [662, 162] on link "Complete Booking" at bounding box center [677, 145] width 192 height 32
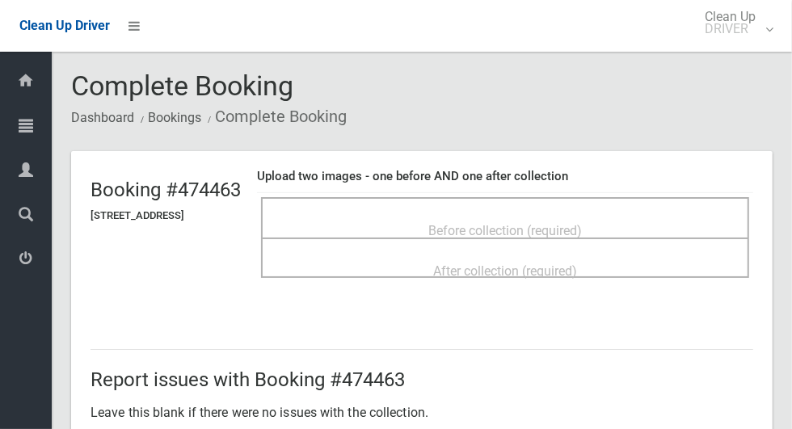
click at [456, 230] on span "Before collection (required)" at bounding box center [505, 230] width 154 height 15
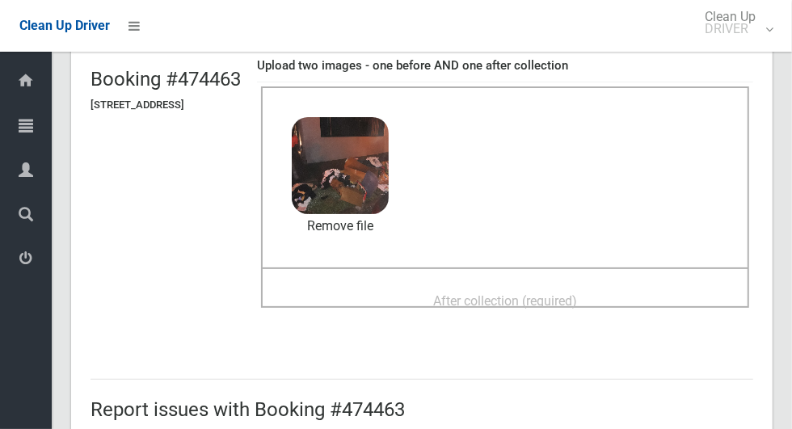
scroll to position [133, 0]
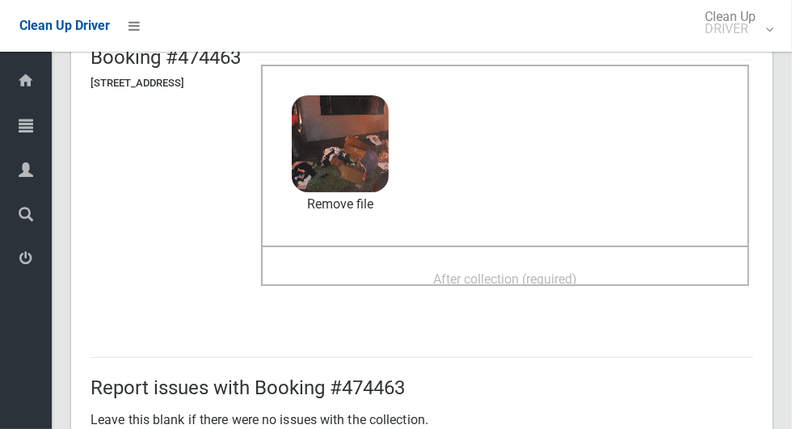
click at [480, 272] on span "After collection (required)" at bounding box center [505, 279] width 144 height 15
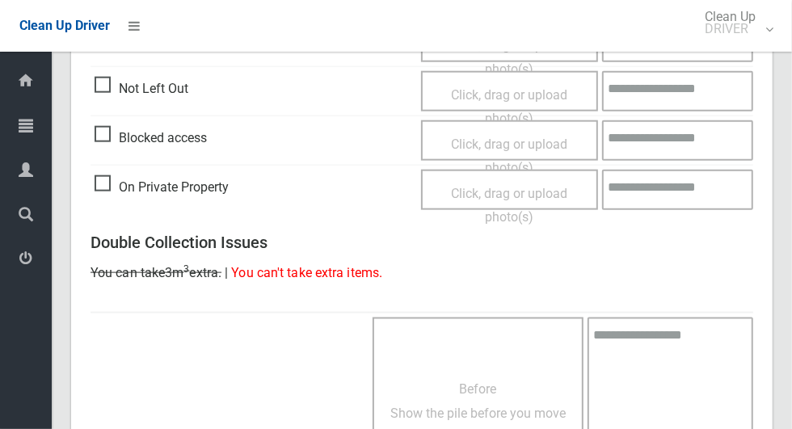
scroll to position [1323, 0]
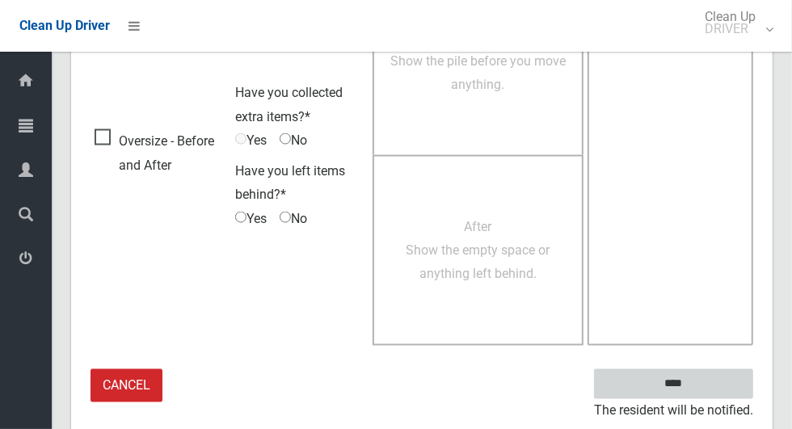
click at [702, 389] on input "****" at bounding box center [673, 384] width 159 height 30
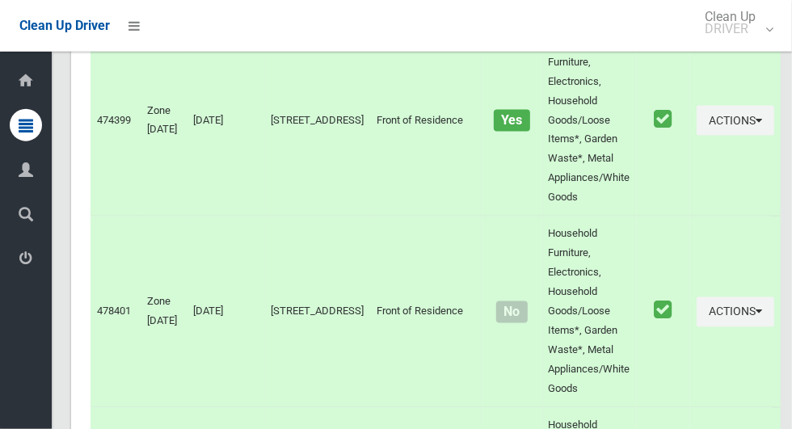
scroll to position [5832, 0]
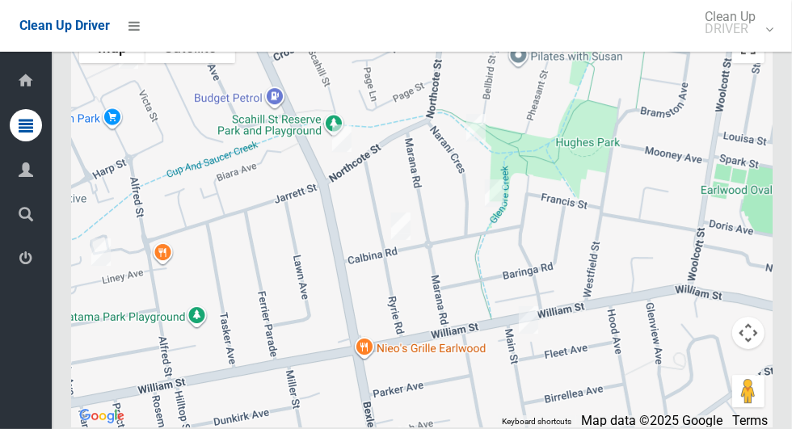
click at [606, 271] on div at bounding box center [422, 225] width 702 height 404
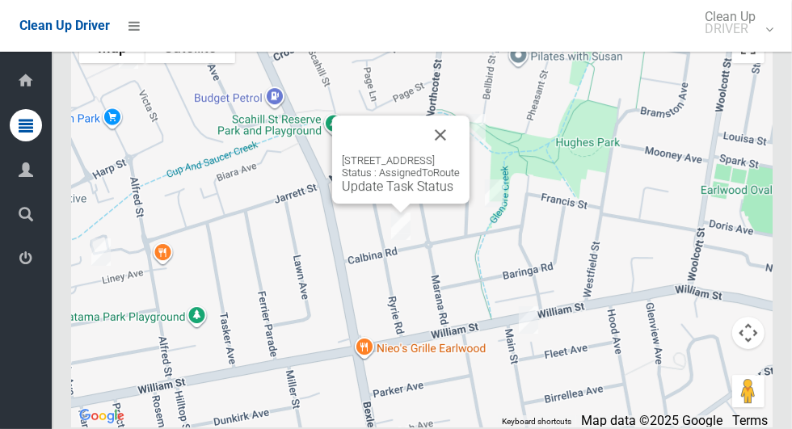
click at [460, 154] on button "Close" at bounding box center [440, 135] width 39 height 39
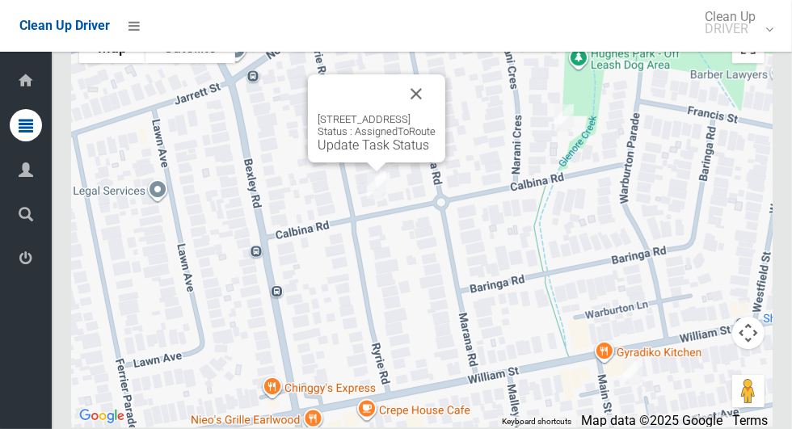
click at [368, 153] on link "Update Task Status" at bounding box center [374, 144] width 112 height 15
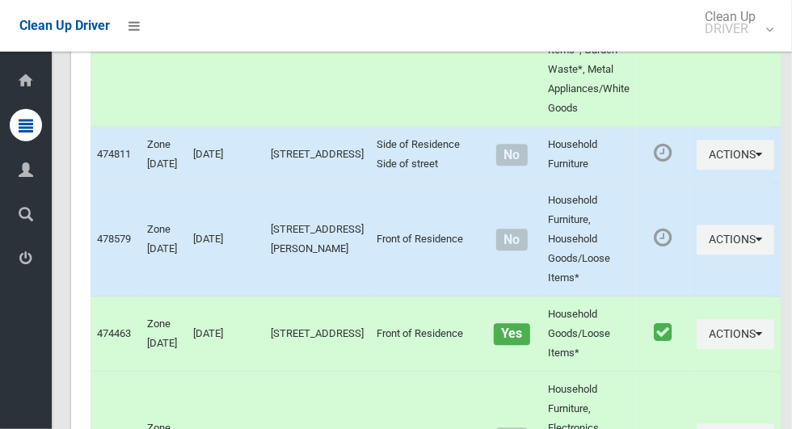
scroll to position [5099, 0]
click at [756, 161] on icon "button" at bounding box center [759, 155] width 6 height 11
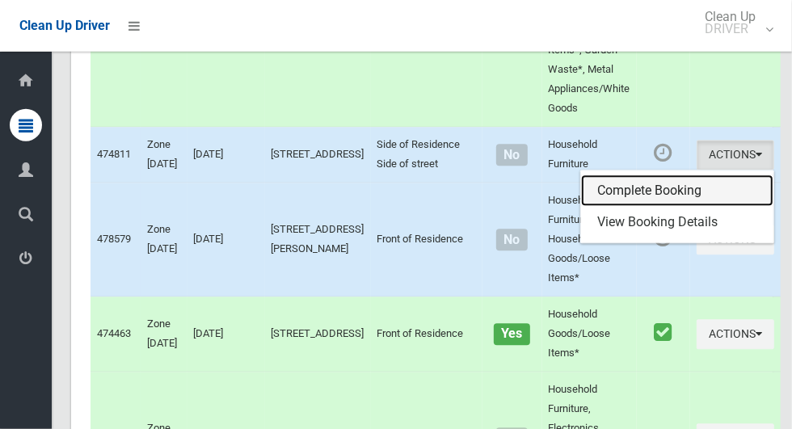
click at [660, 204] on link "Complete Booking" at bounding box center [677, 191] width 192 height 32
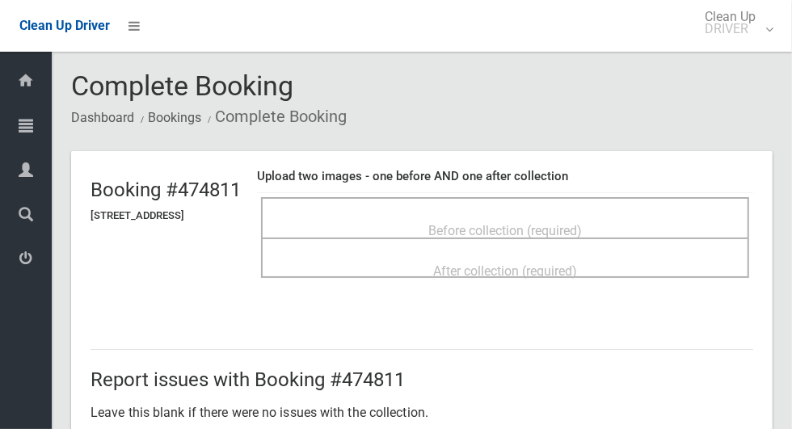
click at [548, 223] on span "Before collection (required)" at bounding box center [505, 230] width 154 height 15
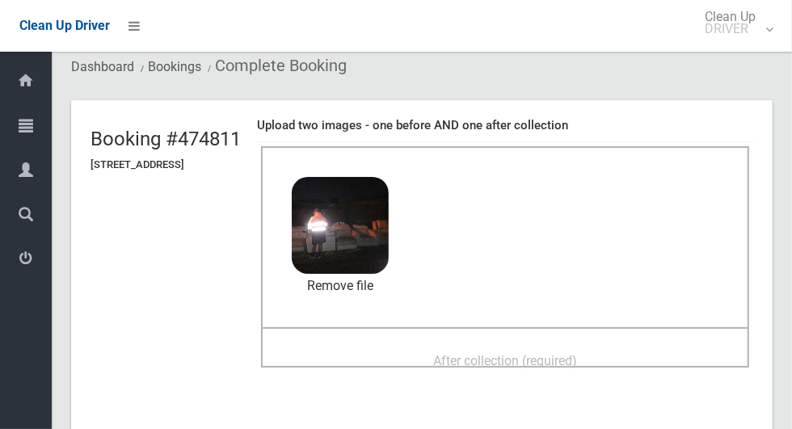
scroll to position [92, 0]
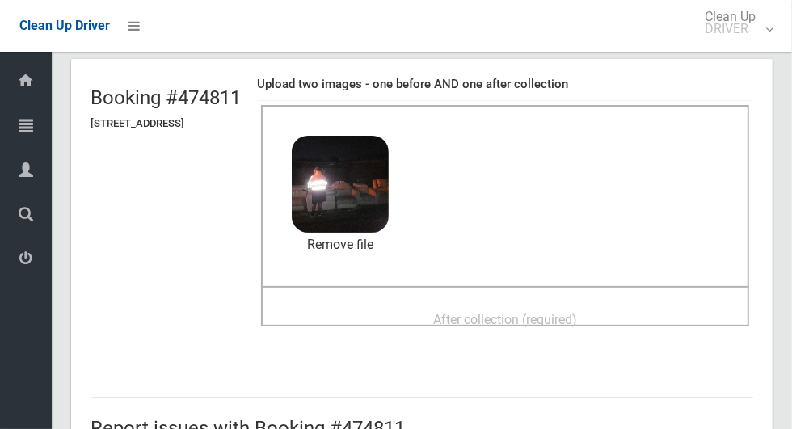
click at [577, 312] on span "After collection (required)" at bounding box center [505, 319] width 144 height 15
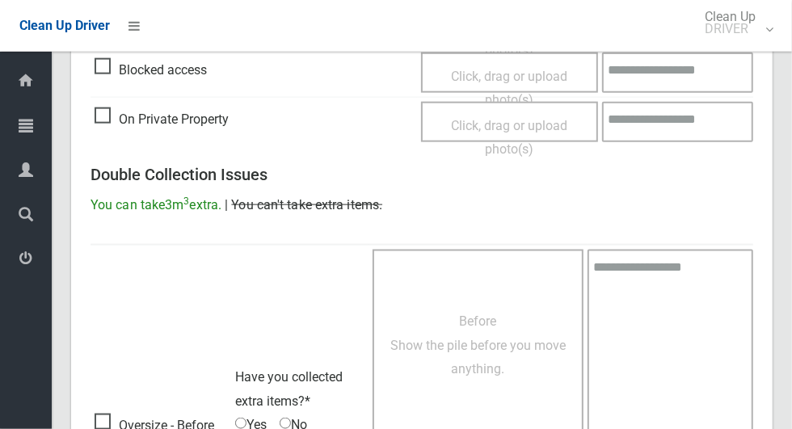
scroll to position [1323, 0]
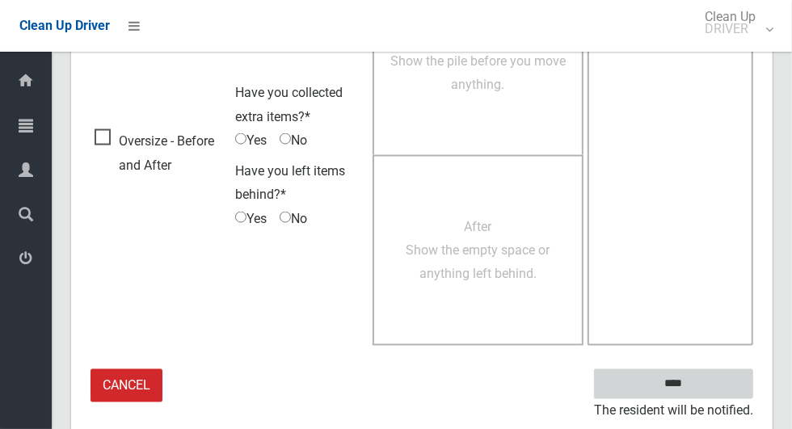
click at [702, 394] on input "****" at bounding box center [673, 384] width 159 height 30
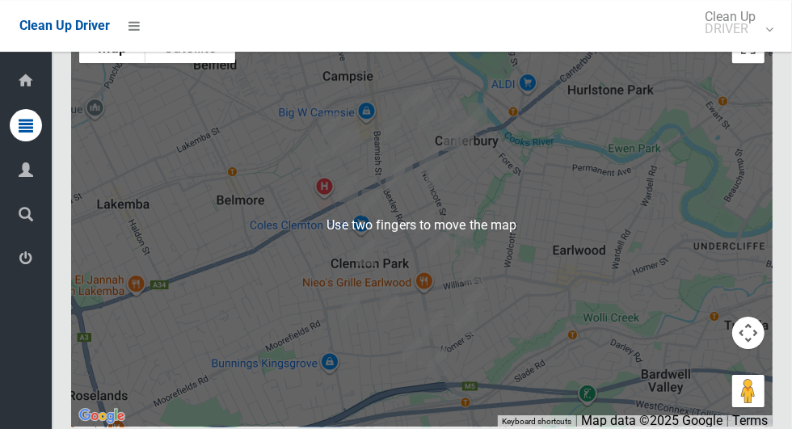
scroll to position [5831, 0]
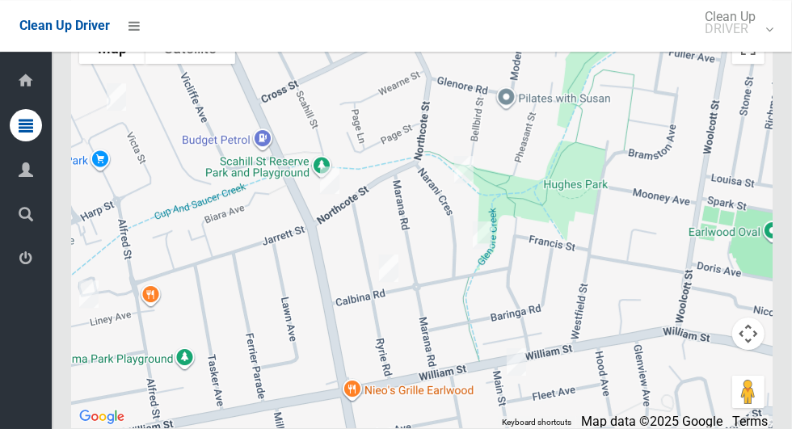
click at [633, 294] on div at bounding box center [422, 225] width 702 height 404
click at [555, 332] on div at bounding box center [422, 225] width 702 height 404
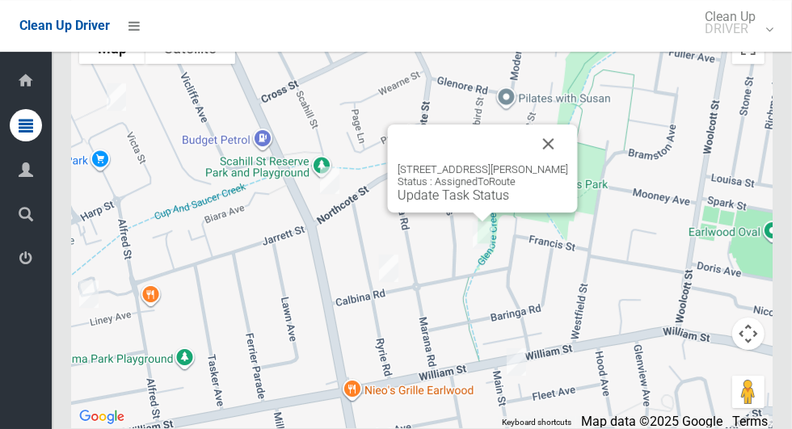
click at [564, 163] on button "Close" at bounding box center [549, 144] width 39 height 39
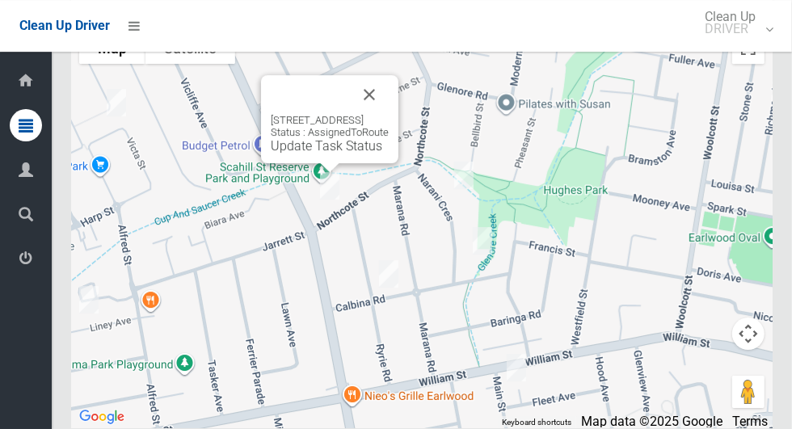
click at [389, 114] on button "Close" at bounding box center [369, 94] width 39 height 39
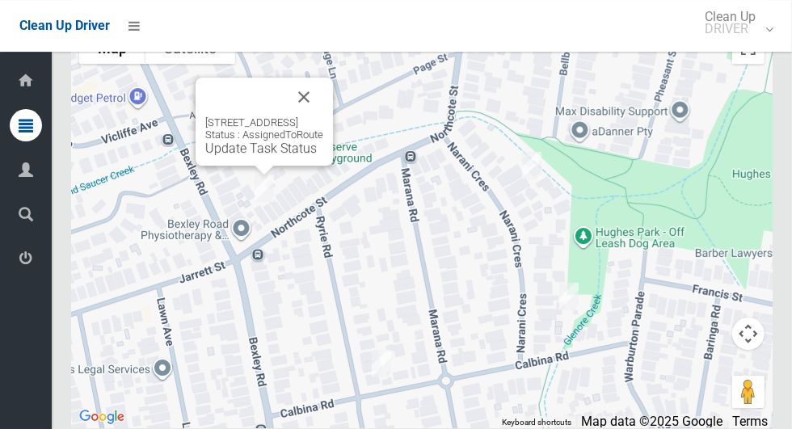
click at [604, 231] on div "1/123 Northcote Street, EARLWOOD NSW 2206 Status : AssignedToRoute Update Task …" at bounding box center [422, 225] width 702 height 404
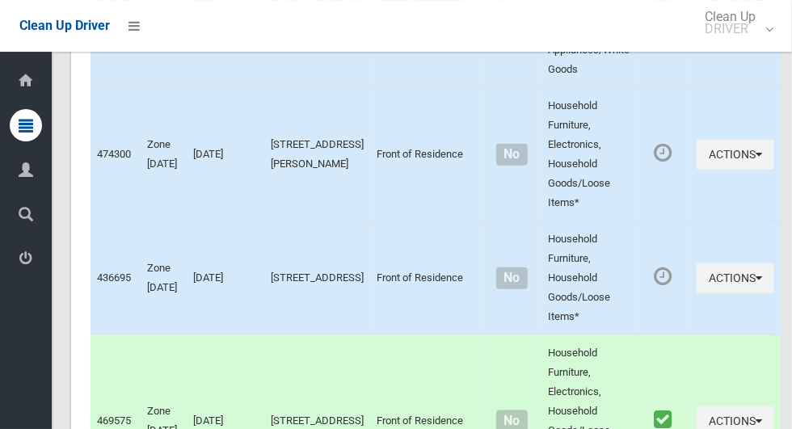
scroll to position [3991, 0]
click at [756, 276] on icon "button" at bounding box center [759, 278] width 6 height 11
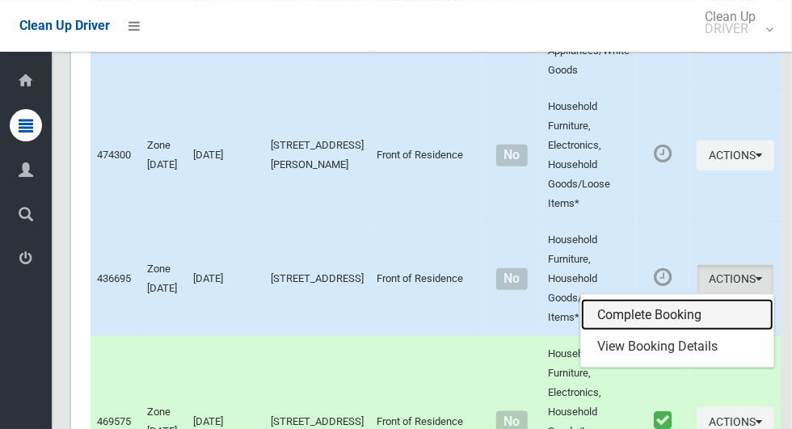
click at [648, 308] on link "Complete Booking" at bounding box center [677, 315] width 192 height 32
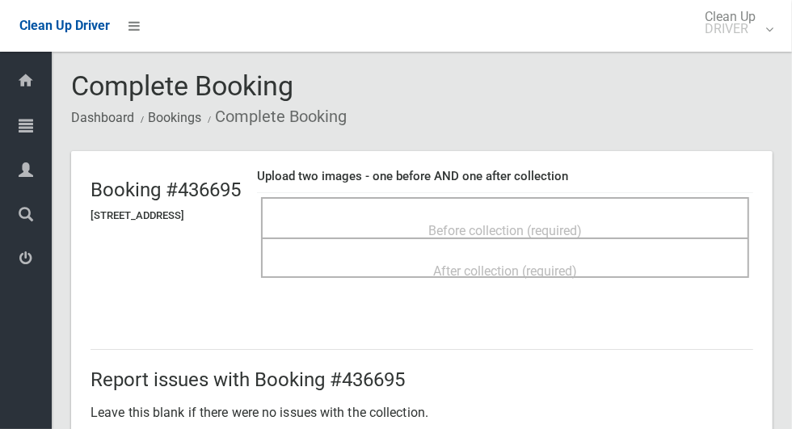
click at [517, 223] on span "Before collection (required)" at bounding box center [505, 230] width 154 height 15
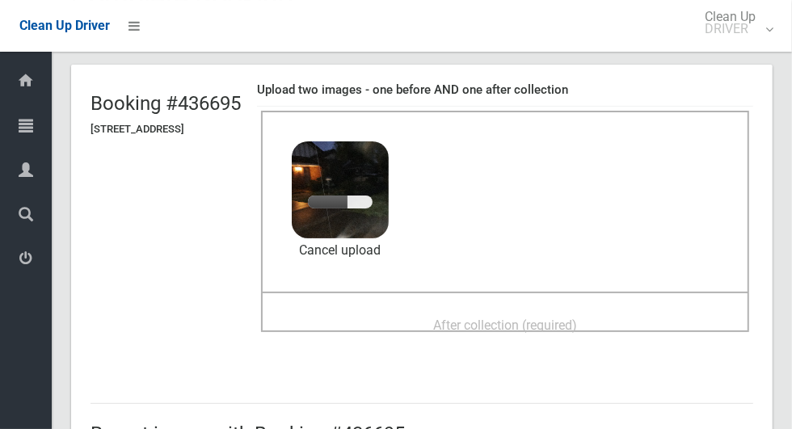
scroll to position [103, 0]
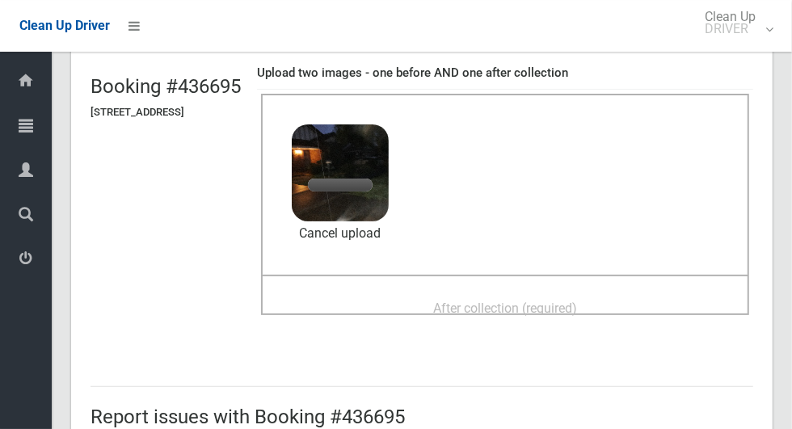
click at [631, 298] on div "After collection (required)" at bounding box center [505, 308] width 453 height 30
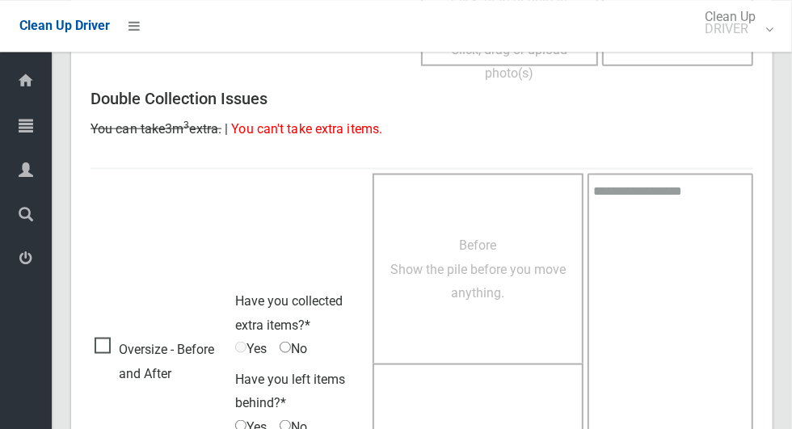
scroll to position [1323, 0]
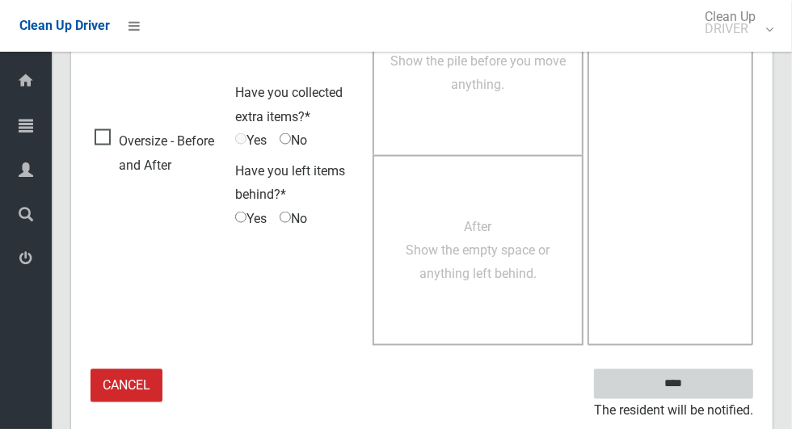
click at [702, 392] on input "****" at bounding box center [673, 384] width 159 height 30
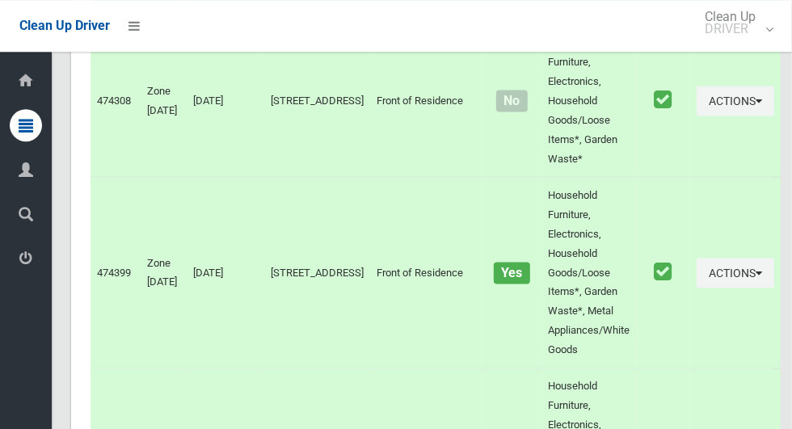
scroll to position [5832, 0]
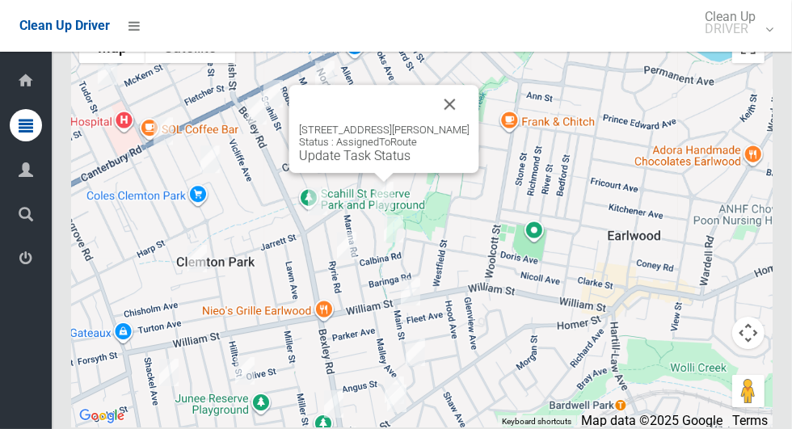
click at [363, 163] on link "Update Task Status" at bounding box center [355, 155] width 112 height 15
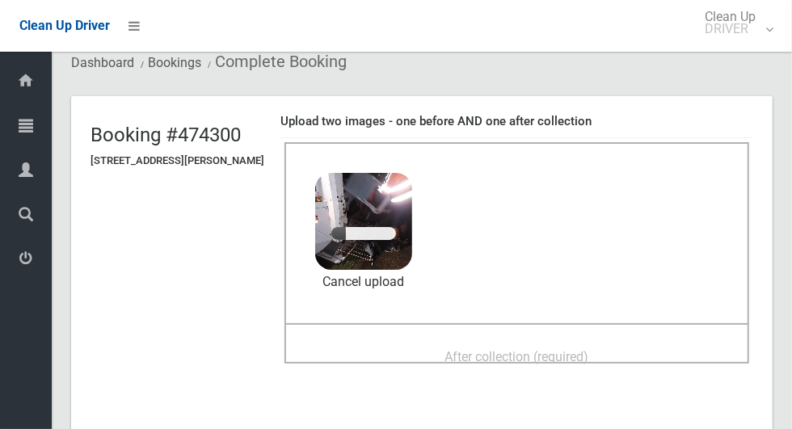
scroll to position [54, 0]
click at [559, 355] on span "After collection (required)" at bounding box center [517, 357] width 144 height 15
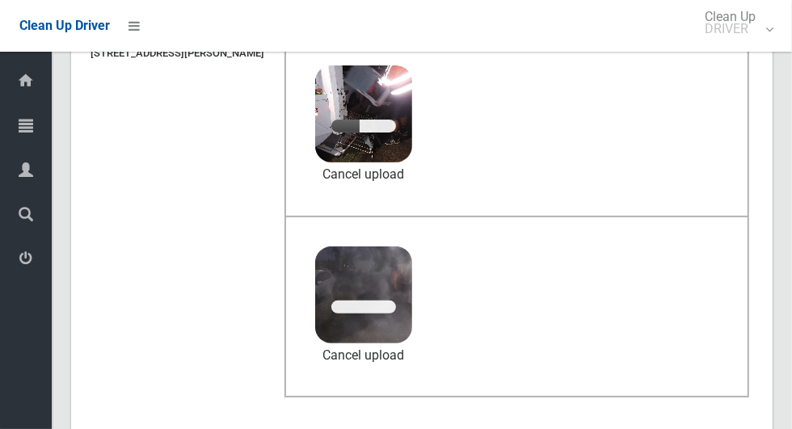
scroll to position [163, 0]
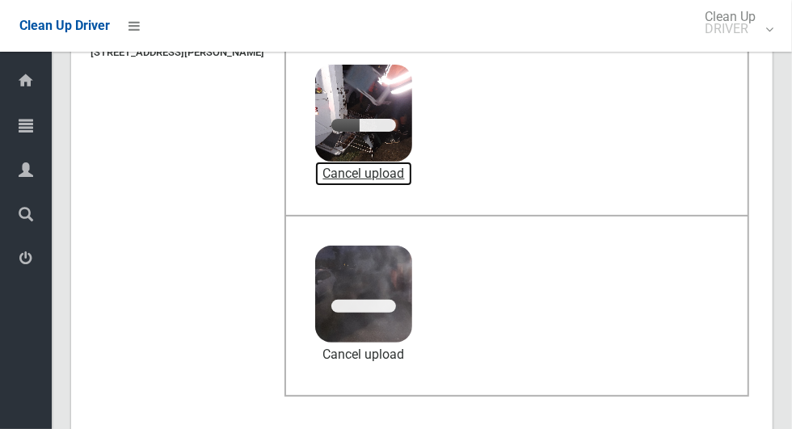
click at [412, 167] on link "Cancel upload" at bounding box center [363, 174] width 97 height 24
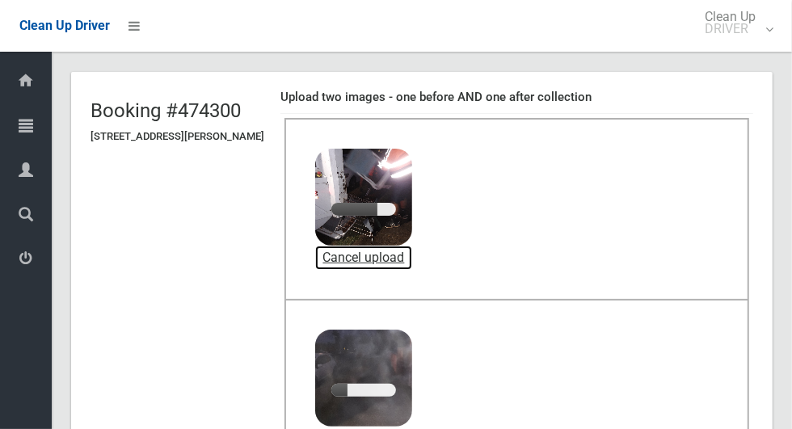
scroll to position [76, 0]
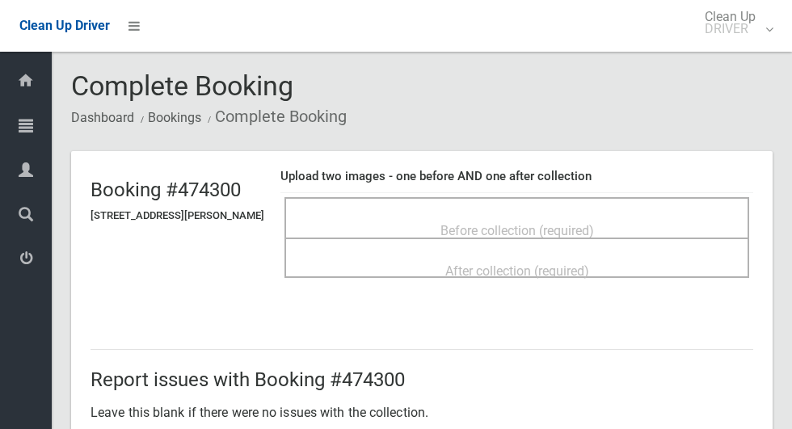
scroll to position [76, 0]
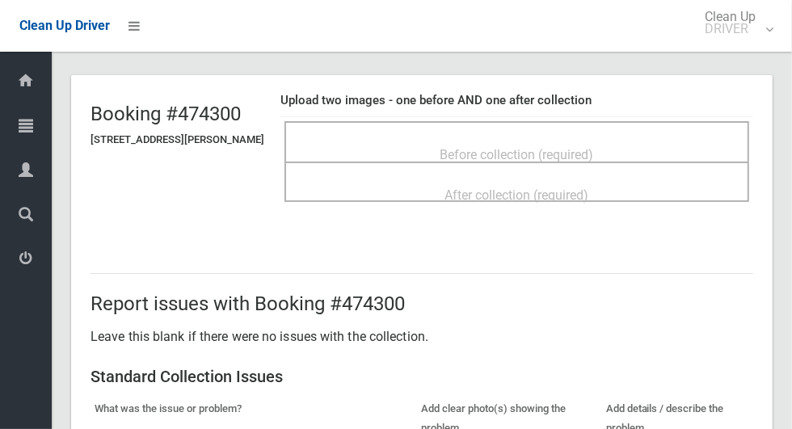
click at [437, 147] on div "Before collection (required)" at bounding box center [516, 154] width 429 height 30
click at [483, 147] on span "Before collection (required)" at bounding box center [518, 154] width 154 height 15
click at [371, 107] on h4 "Upload two images - one before AND one after collection" at bounding box center [517, 101] width 473 height 14
click at [515, 151] on span "Before collection (required)" at bounding box center [518, 154] width 154 height 15
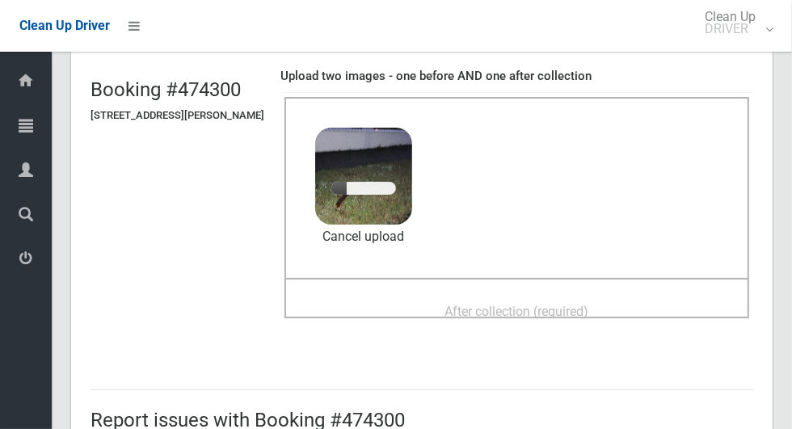
scroll to position [108, 0]
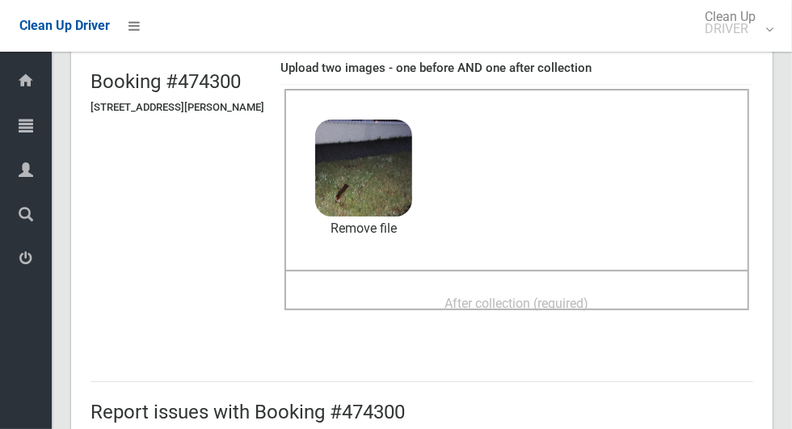
click at [498, 296] on span "After collection (required)" at bounding box center [517, 303] width 144 height 15
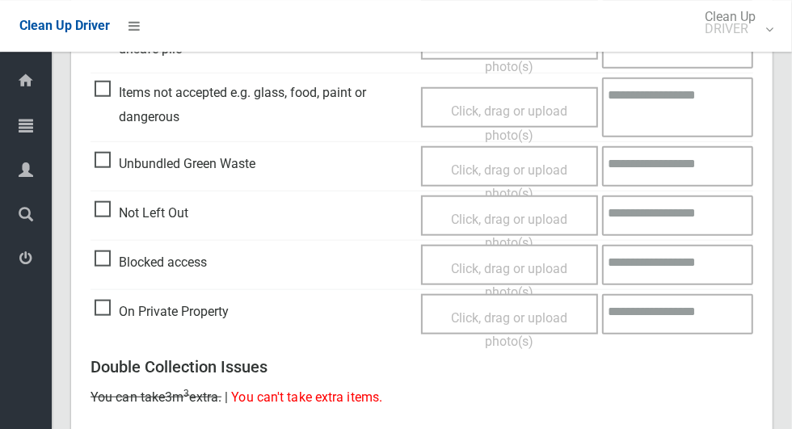
scroll to position [1323, 0]
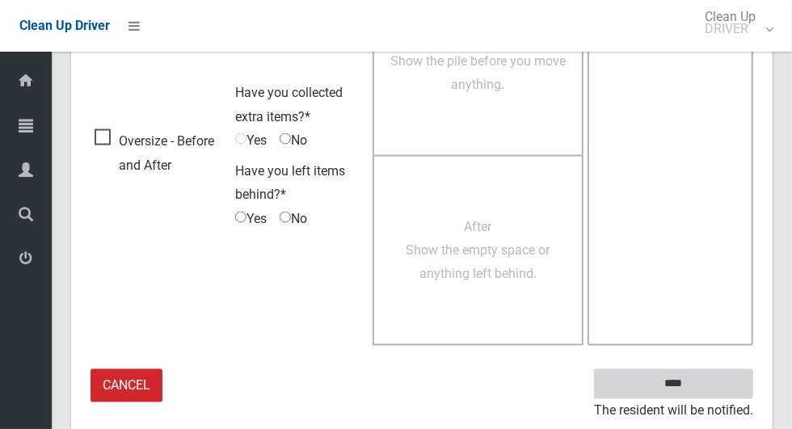
click at [698, 394] on input "****" at bounding box center [673, 384] width 159 height 30
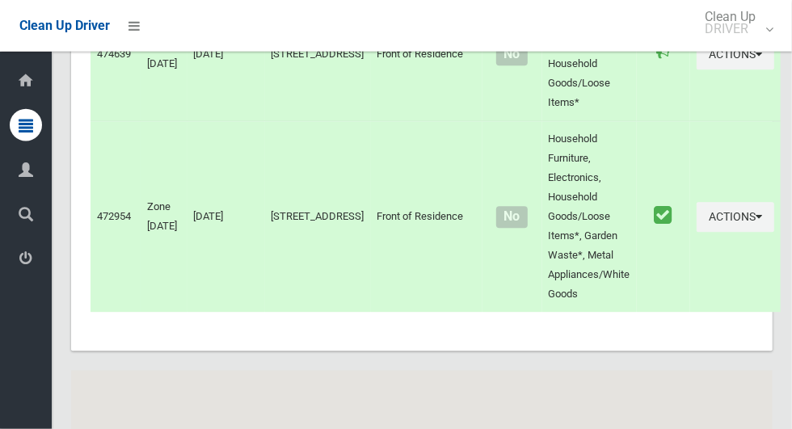
scroll to position [5832, 0]
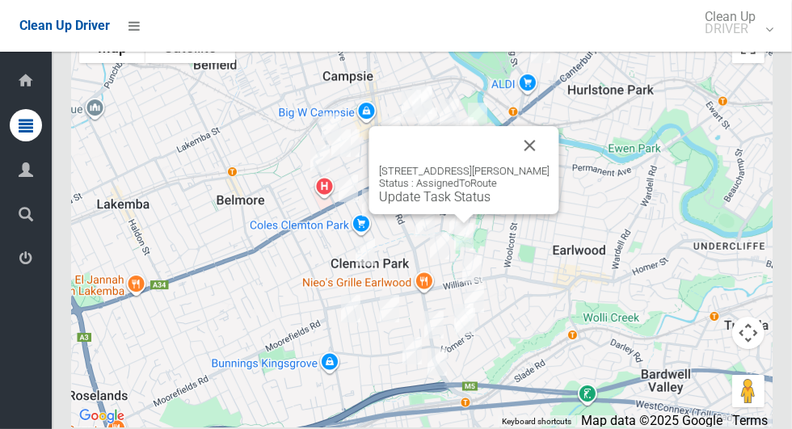
click at [443, 205] on link "Update Task Status" at bounding box center [435, 196] width 112 height 15
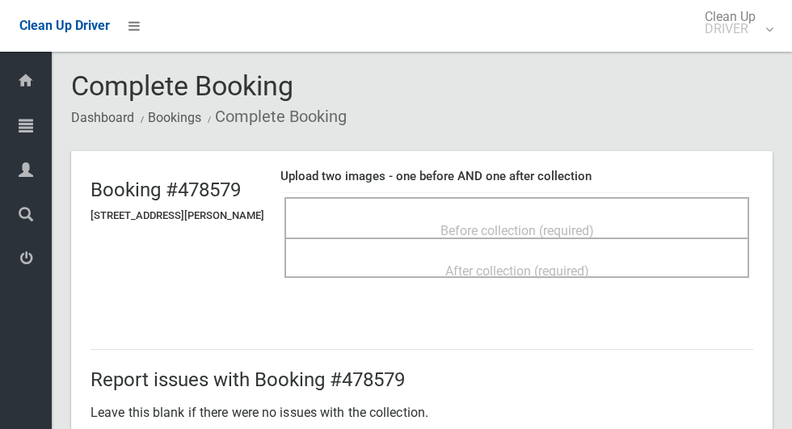
click at [469, 223] on span "Before collection (required)" at bounding box center [518, 230] width 154 height 15
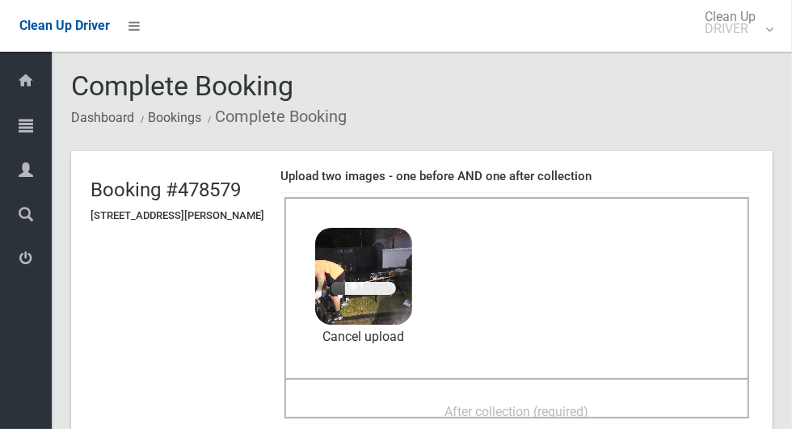
scroll to position [134, 0]
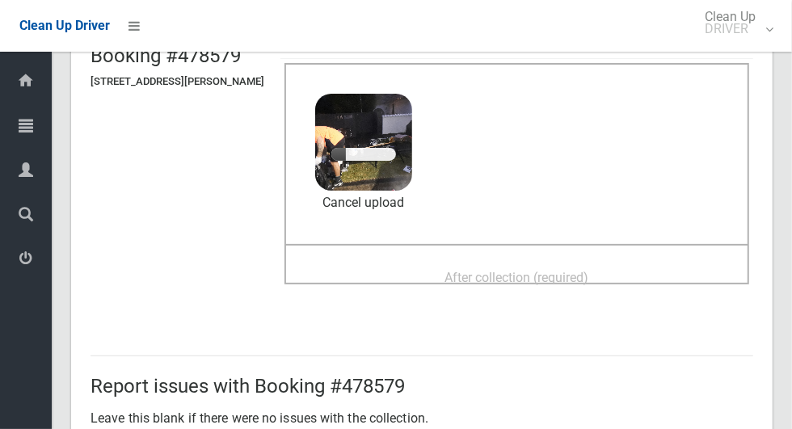
click at [589, 270] on span "After collection (required)" at bounding box center [517, 277] width 144 height 15
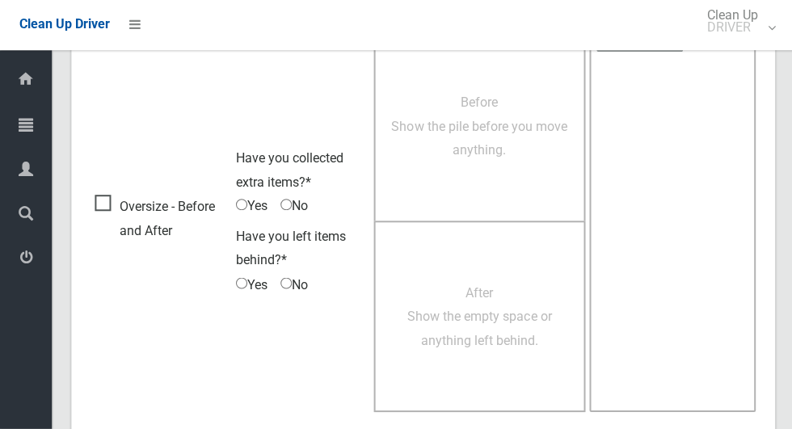
scroll to position [1323, 0]
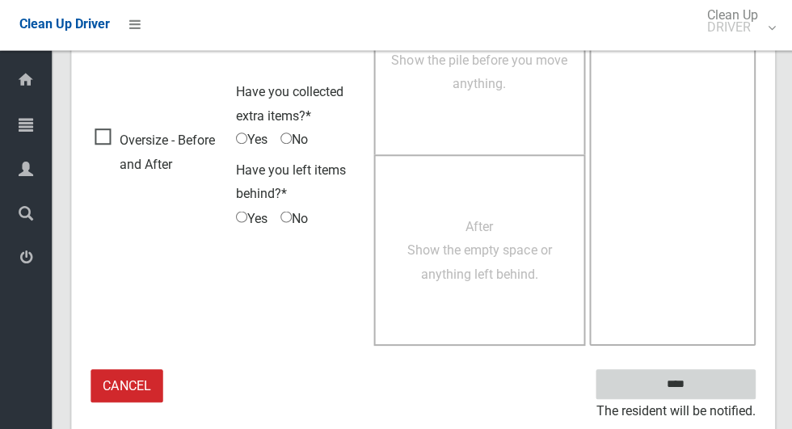
click at [677, 379] on input "****" at bounding box center [673, 384] width 159 height 30
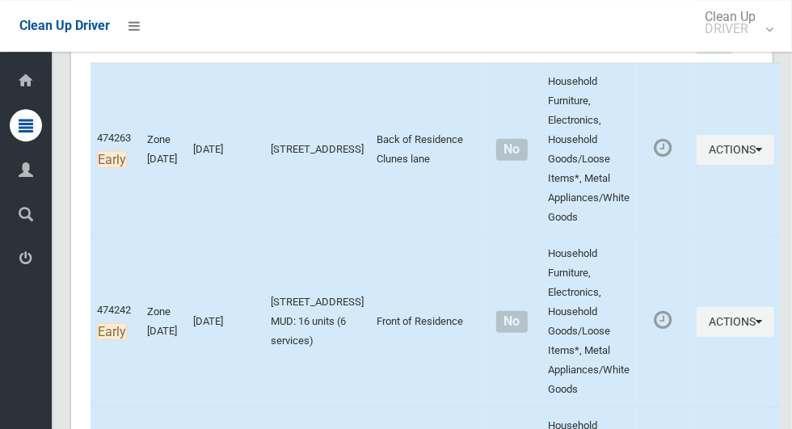
scroll to position [281, 0]
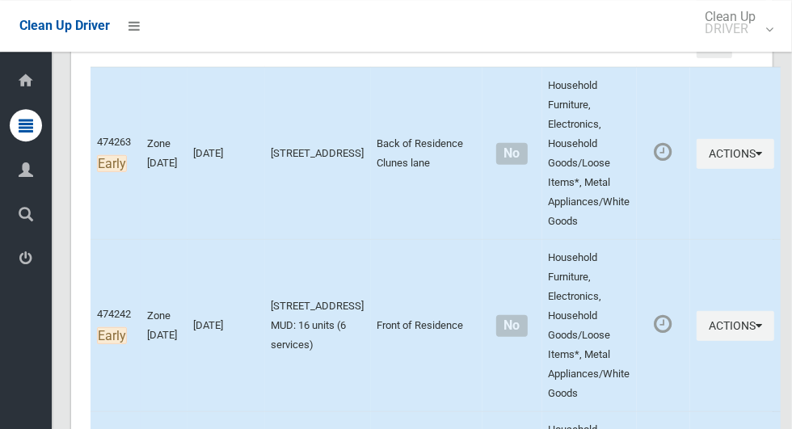
click at [690, 231] on td "Actions Complete Booking View Booking Details" at bounding box center [735, 153] width 91 height 173
click at [756, 153] on icon "button" at bounding box center [759, 153] width 6 height 11
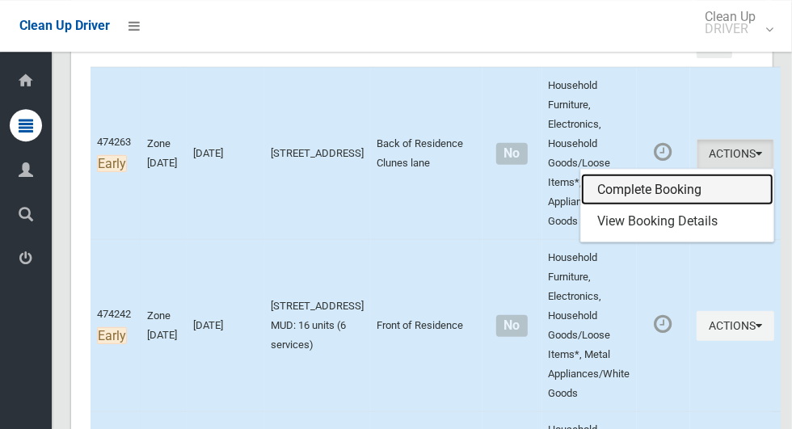
click at [665, 188] on link "Complete Booking" at bounding box center [677, 190] width 192 height 32
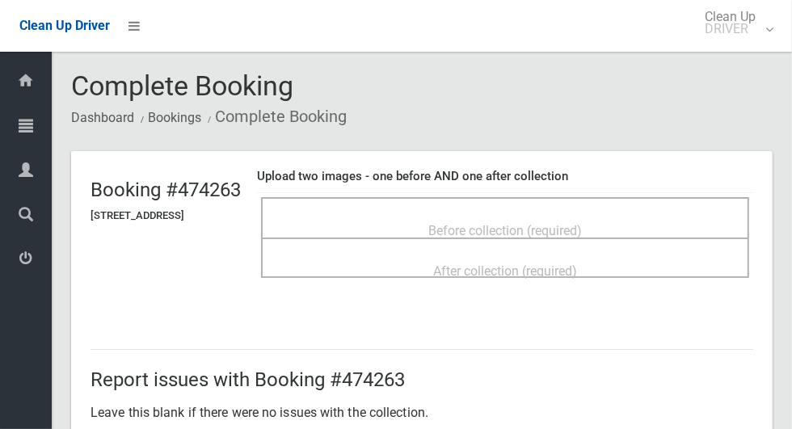
click at [582, 223] on span "Before collection (required)" at bounding box center [505, 230] width 154 height 15
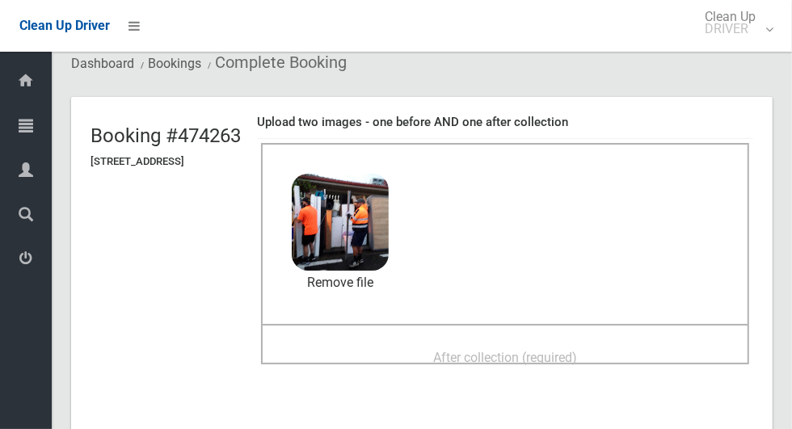
scroll to position [71, 0]
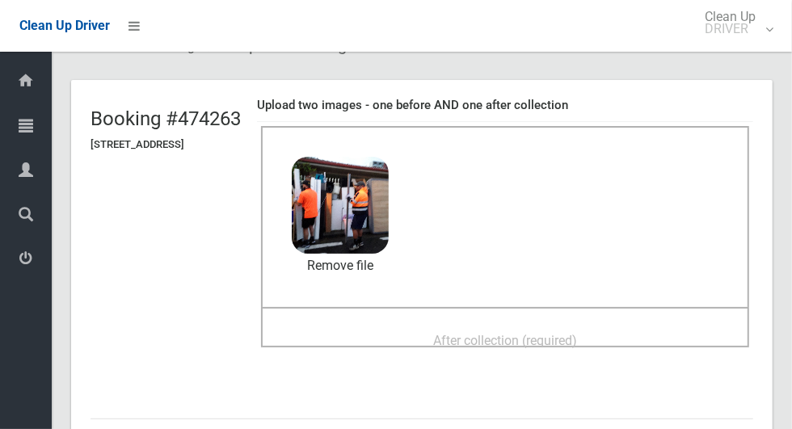
click at [522, 338] on span "After collection (required)" at bounding box center [505, 340] width 144 height 15
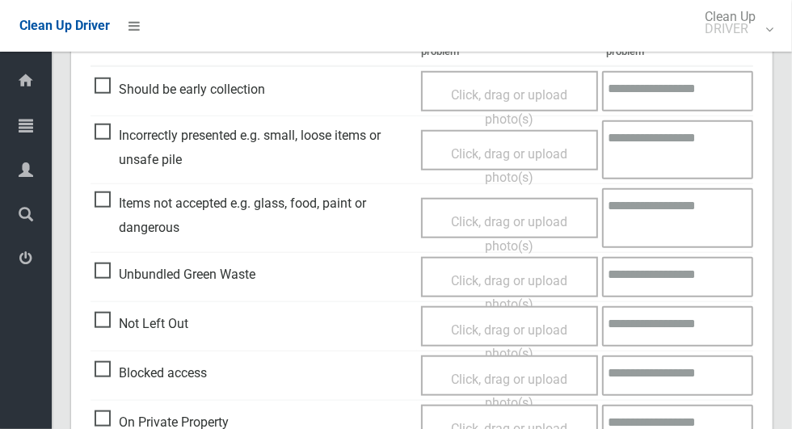
scroll to position [1323, 0]
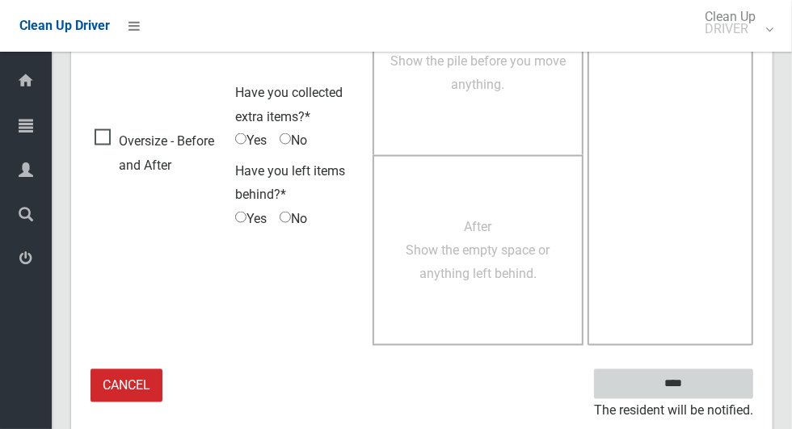
click at [702, 391] on input "****" at bounding box center [673, 384] width 159 height 30
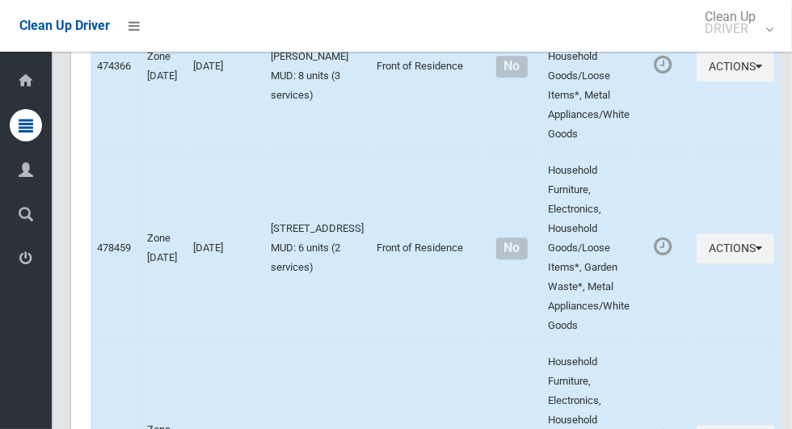
scroll to position [5832, 0]
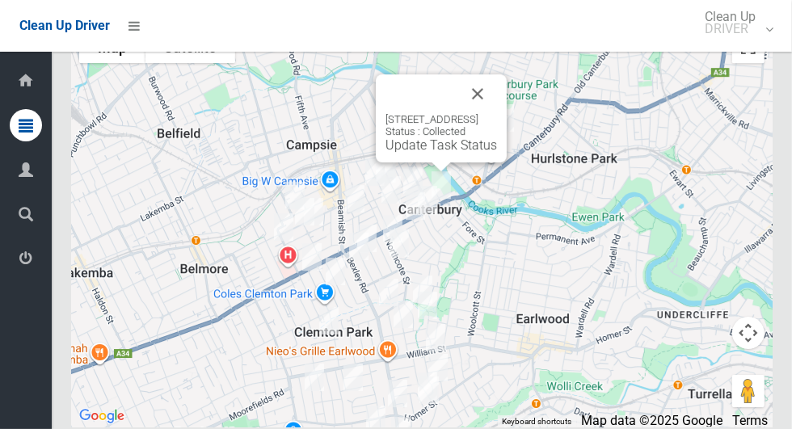
click at [497, 113] on button "Close" at bounding box center [477, 93] width 39 height 39
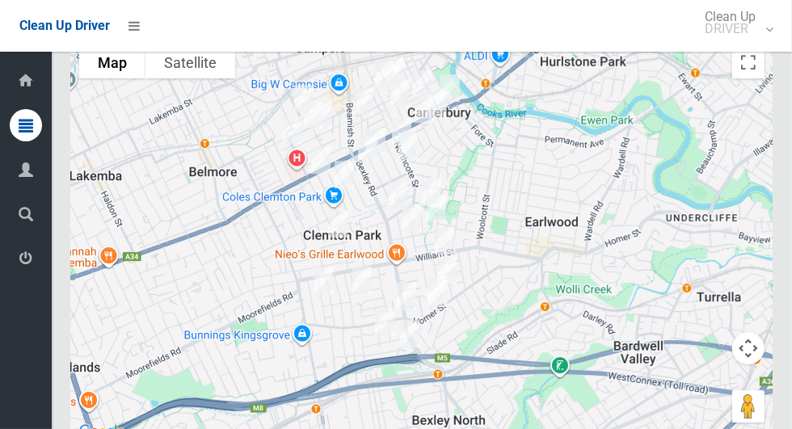
scroll to position [5814, 0]
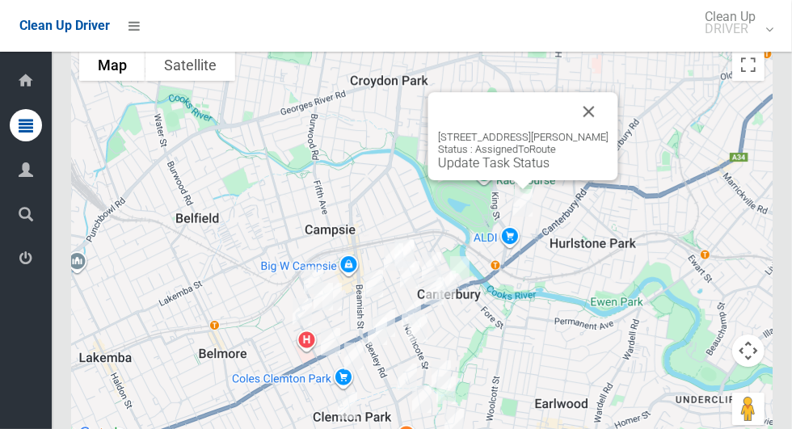
click at [609, 131] on button "Close" at bounding box center [589, 111] width 39 height 39
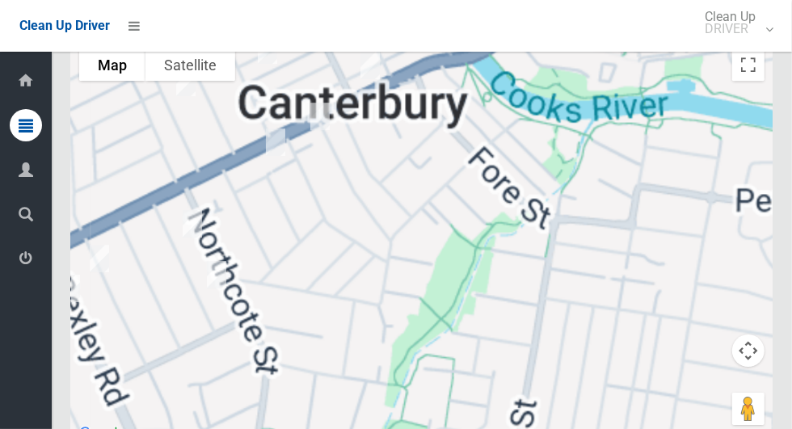
scroll to position [5800, 0]
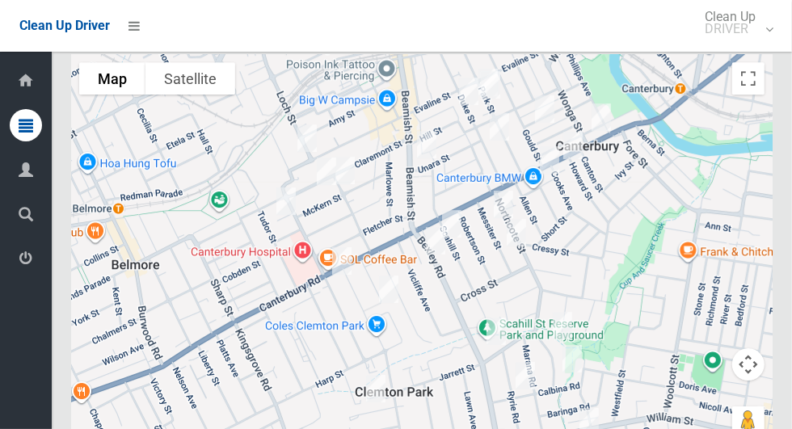
click at [576, 290] on div at bounding box center [422, 256] width 702 height 404
click at [564, 267] on div at bounding box center [422, 256] width 702 height 404
click at [607, 287] on div at bounding box center [422, 256] width 702 height 404
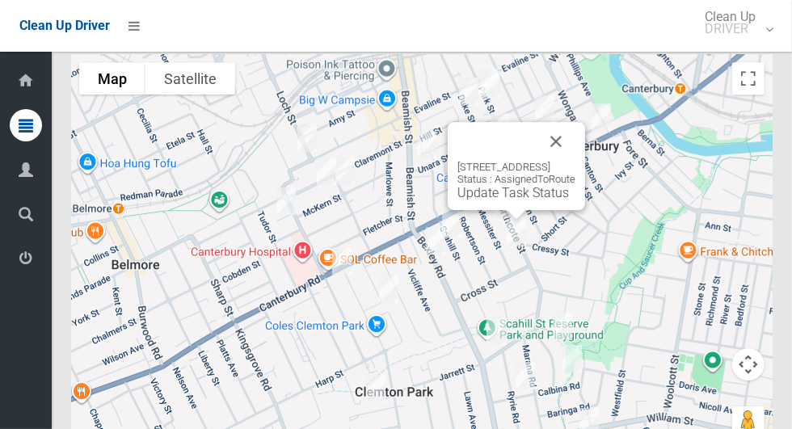
click at [576, 161] on button "Close" at bounding box center [556, 141] width 39 height 39
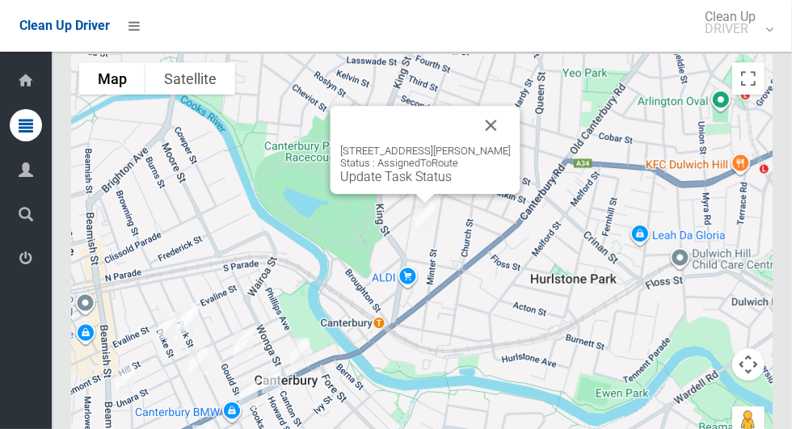
click at [399, 184] on link "Update Task Status" at bounding box center [396, 176] width 112 height 15
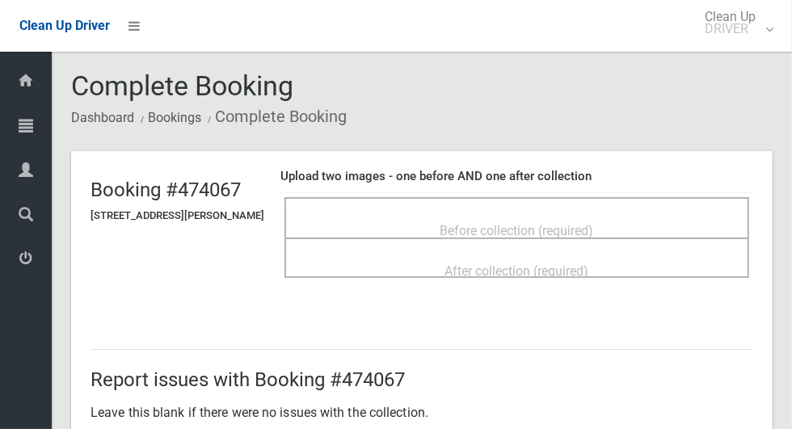
click at [511, 226] on span "Before collection (required)" at bounding box center [518, 230] width 154 height 15
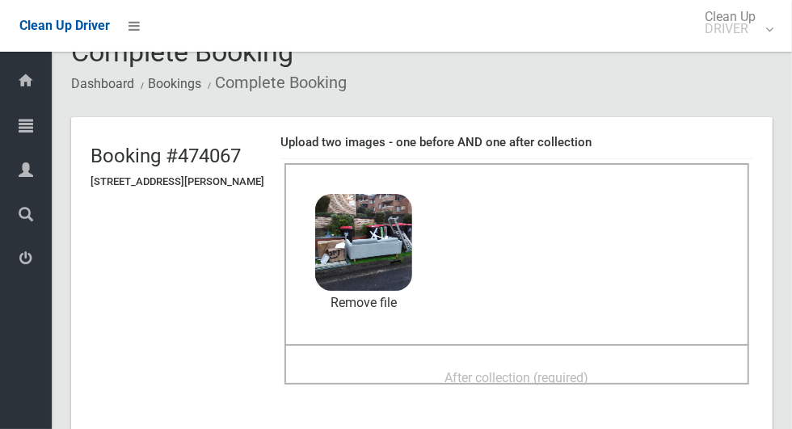
scroll to position [95, 0]
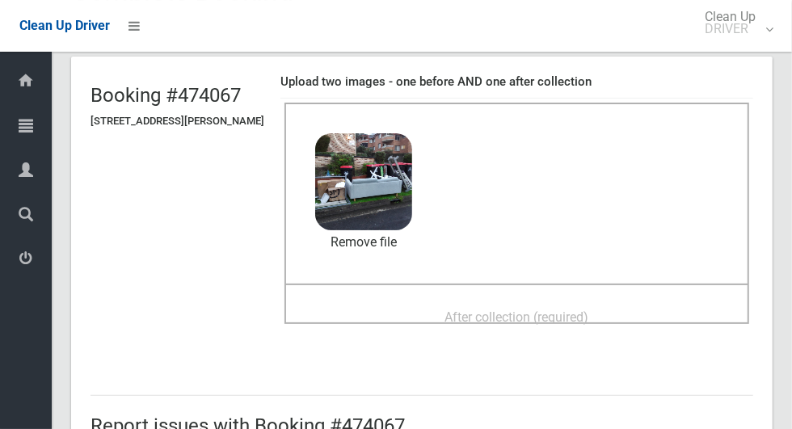
click at [509, 310] on span "After collection (required)" at bounding box center [517, 317] width 144 height 15
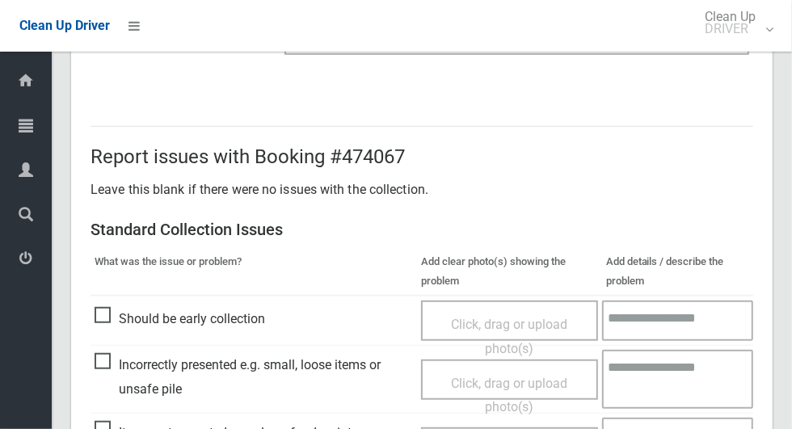
scroll to position [835, 0]
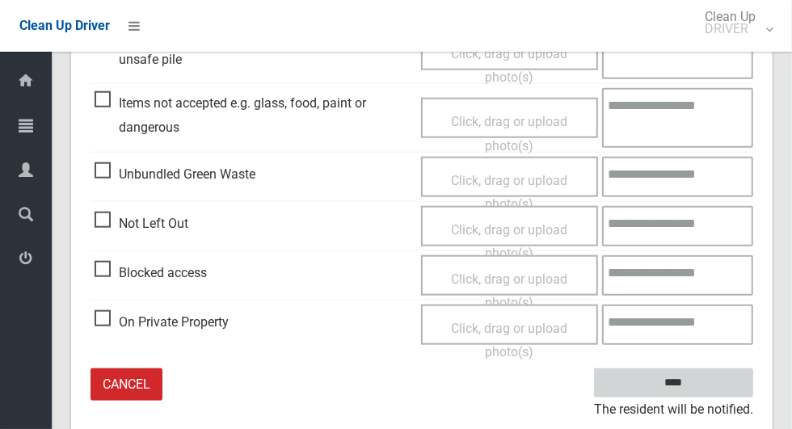
click at [683, 382] on input "****" at bounding box center [673, 384] width 159 height 30
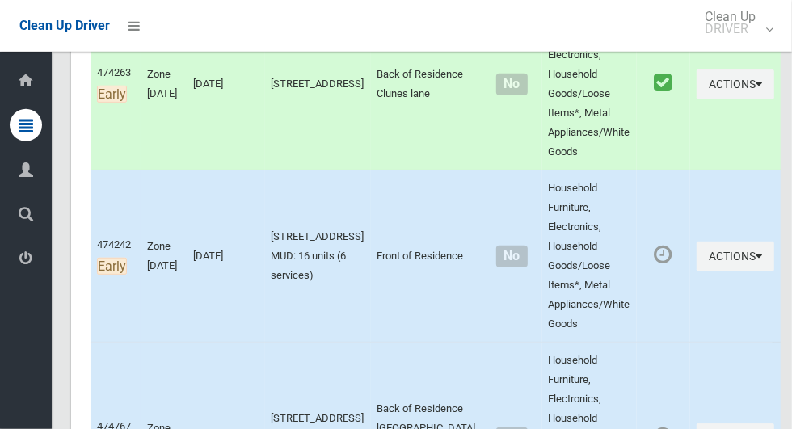
scroll to position [352, 0]
click at [717, 251] on button "Actions" at bounding box center [736, 256] width 78 height 30
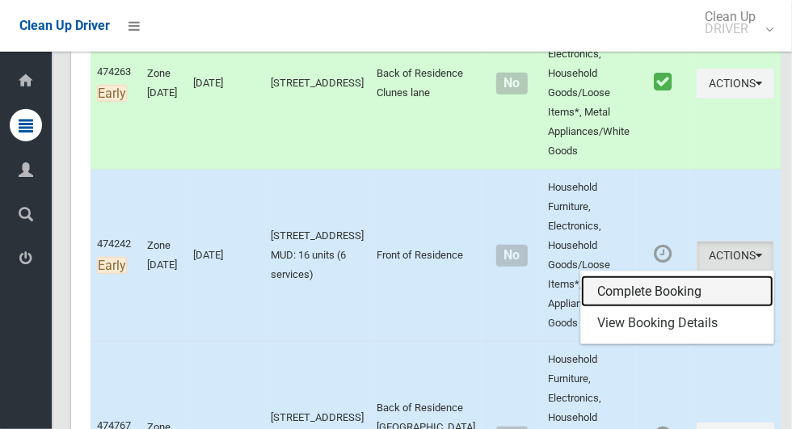
click at [666, 290] on link "Complete Booking" at bounding box center [677, 292] width 192 height 32
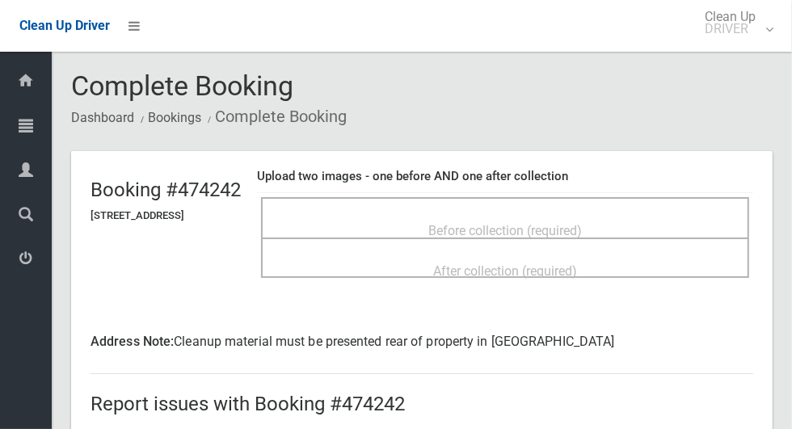
click at [678, 222] on div "Before collection (required)" at bounding box center [505, 230] width 453 height 30
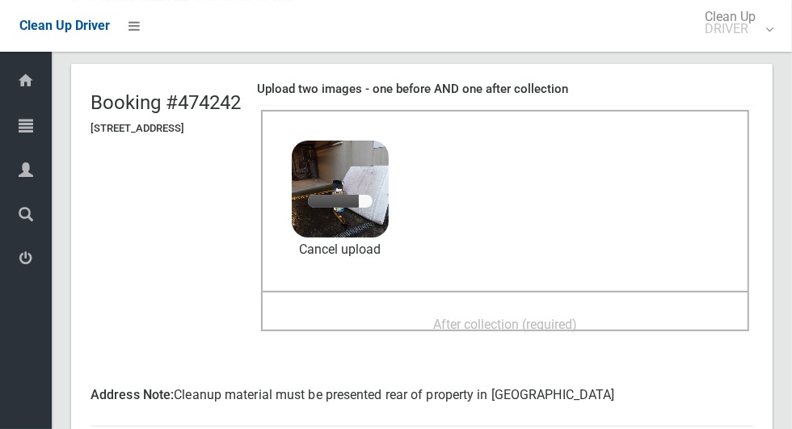
scroll to position [90, 0]
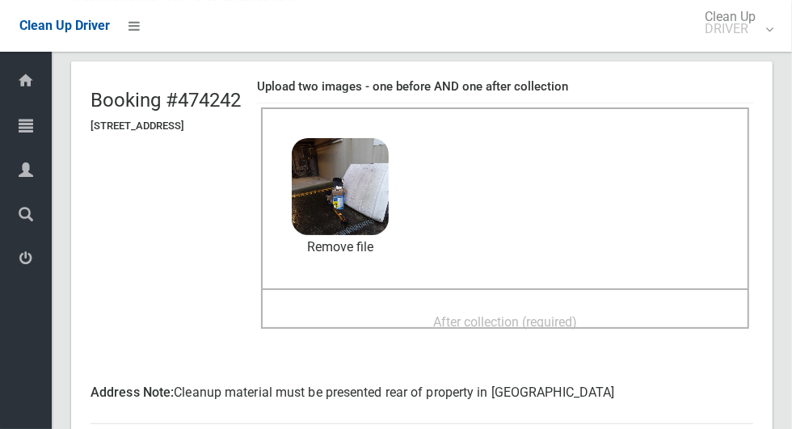
click at [708, 308] on div "After collection (required)" at bounding box center [505, 321] width 453 height 30
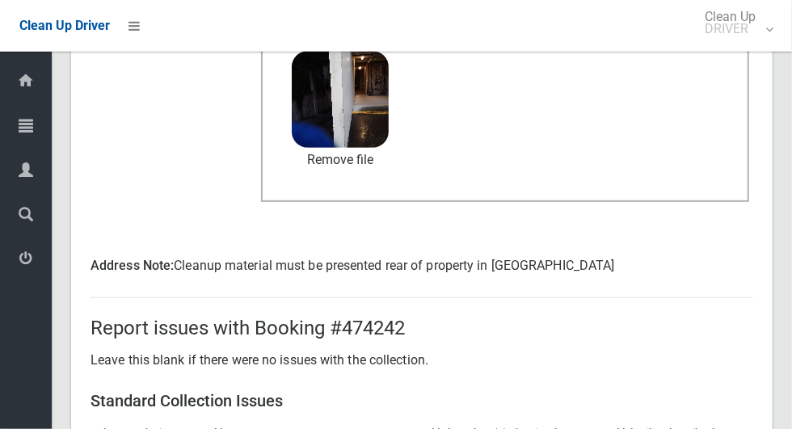
scroll to position [859, 0]
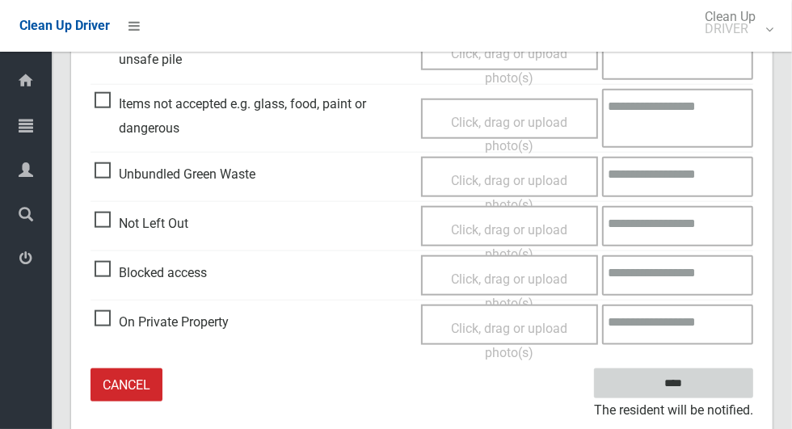
click at [711, 385] on input "****" at bounding box center [673, 384] width 159 height 30
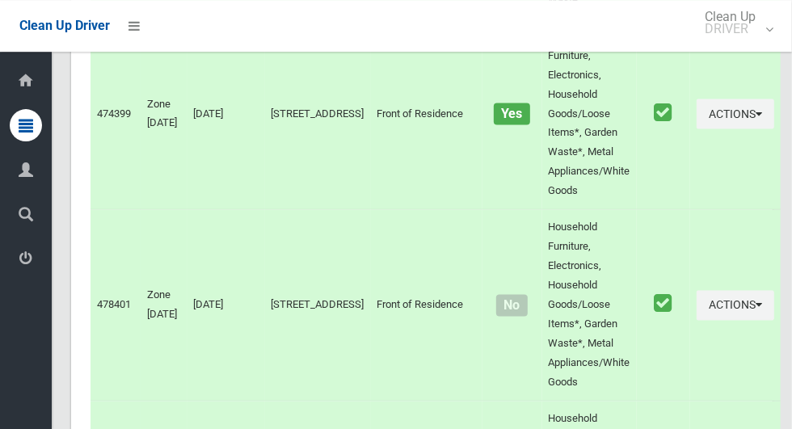
scroll to position [5832, 0]
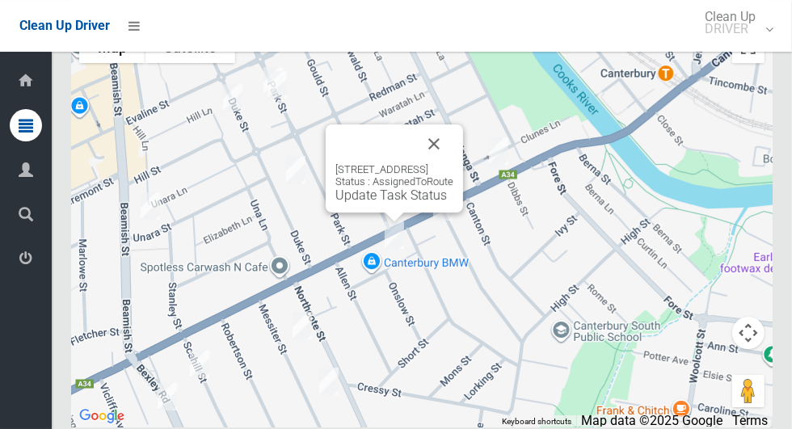
click at [454, 163] on button "Close" at bounding box center [434, 144] width 39 height 39
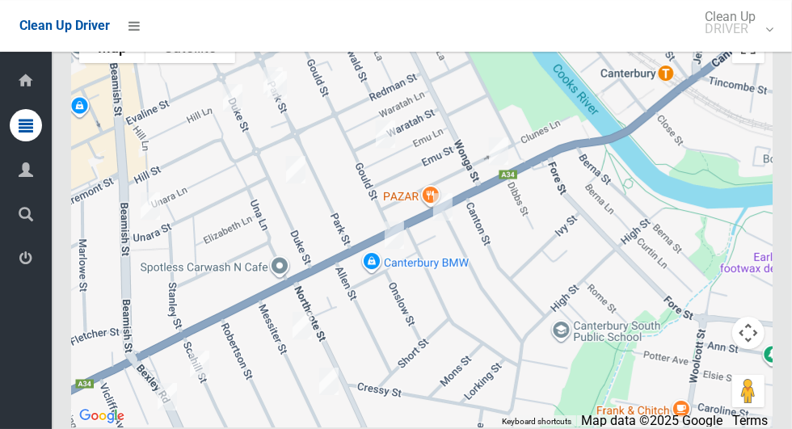
click at [588, 285] on div at bounding box center [422, 225] width 702 height 404
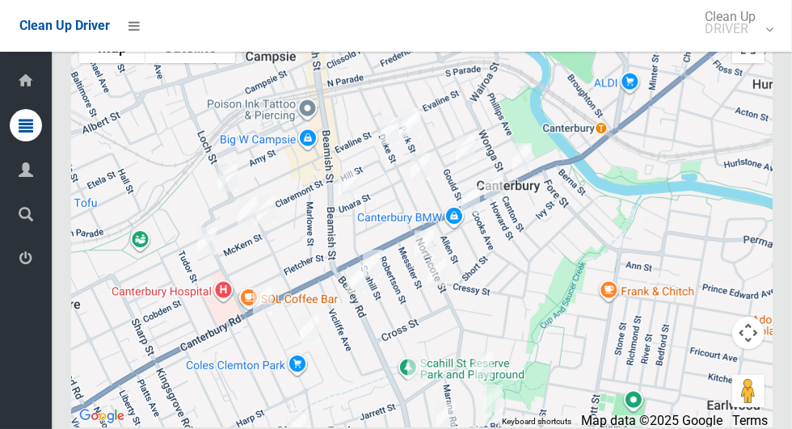
click at [559, 282] on div at bounding box center [422, 225] width 702 height 404
click at [560, 336] on div at bounding box center [422, 225] width 702 height 404
click at [564, 295] on div at bounding box center [422, 225] width 702 height 404
click at [526, 250] on div at bounding box center [422, 225] width 702 height 404
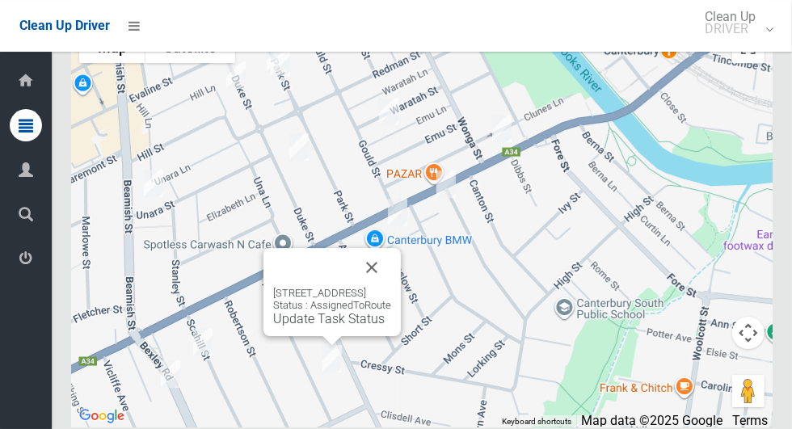
click at [391, 287] on button "Close" at bounding box center [371, 267] width 39 height 39
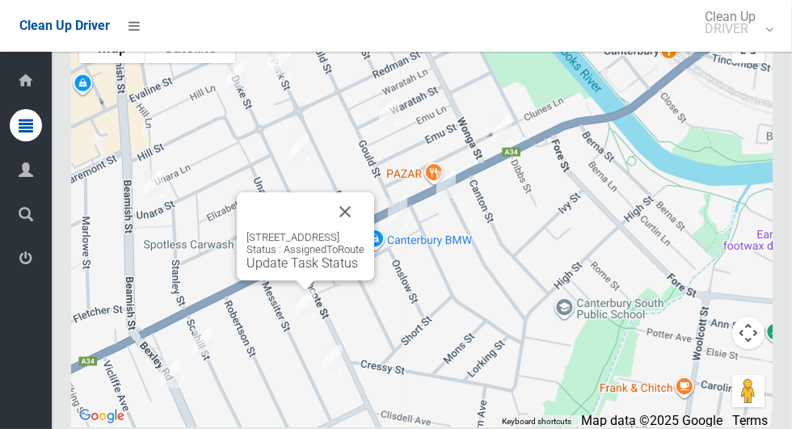
click at [299, 271] on link "Update Task Status" at bounding box center [303, 262] width 112 height 15
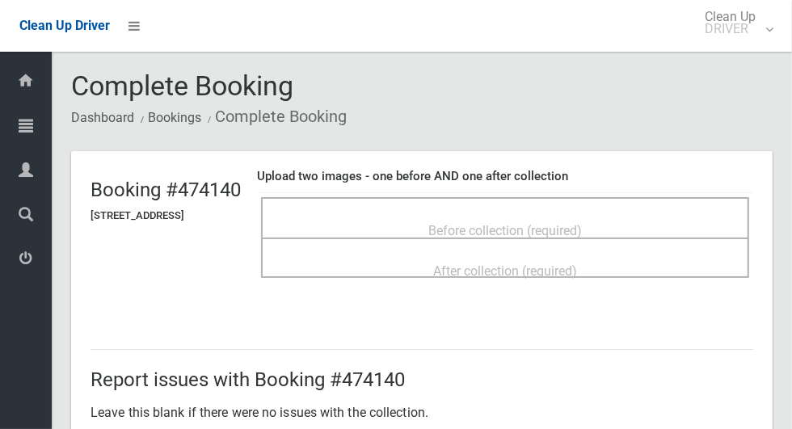
click at [485, 225] on span "Before collection (required)" at bounding box center [505, 230] width 154 height 15
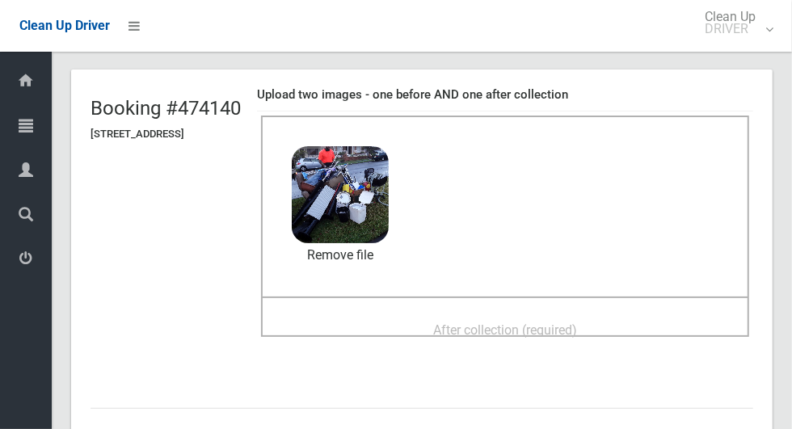
scroll to position [103, 0]
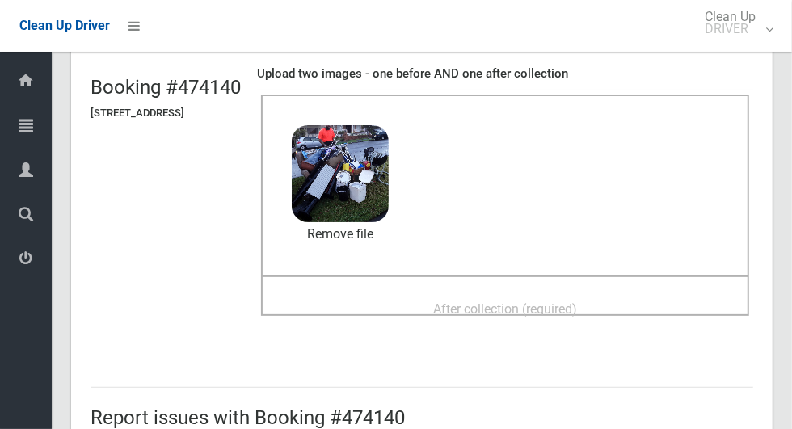
click at [527, 302] on span "After collection (required)" at bounding box center [505, 309] width 144 height 15
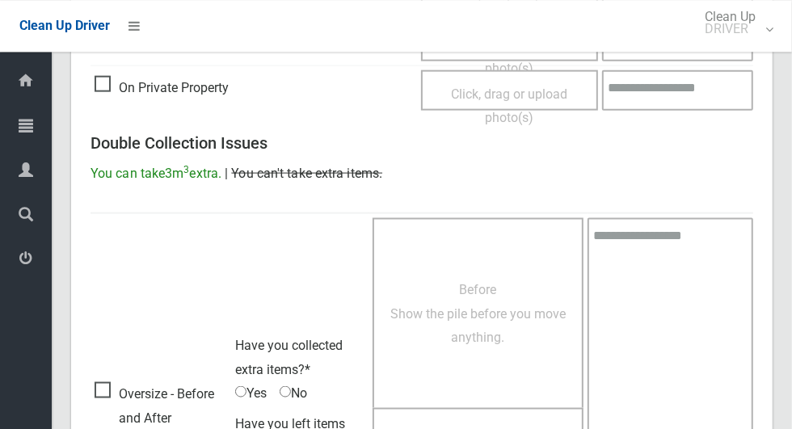
scroll to position [1323, 0]
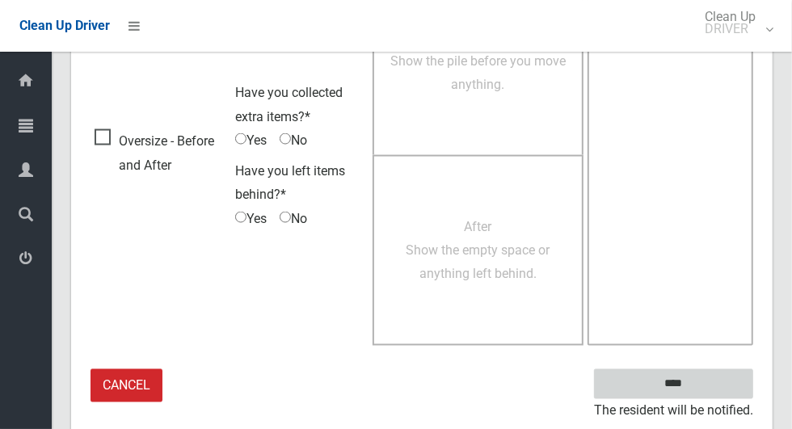
click at [702, 392] on input "****" at bounding box center [673, 384] width 159 height 30
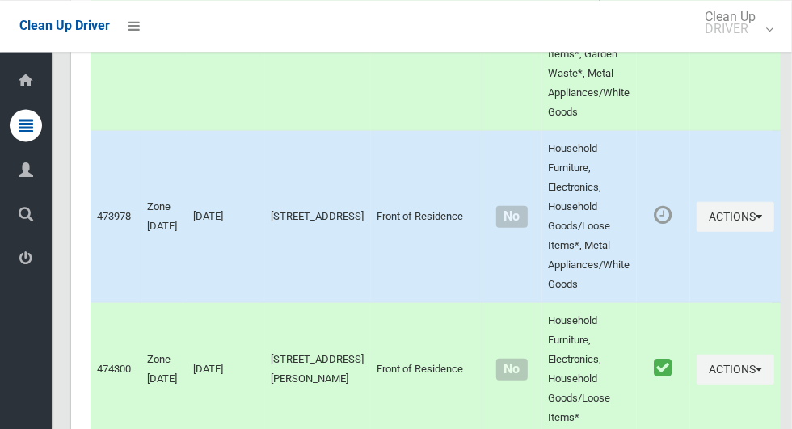
scroll to position [3777, 0]
click at [756, 217] on icon "button" at bounding box center [759, 215] width 6 height 11
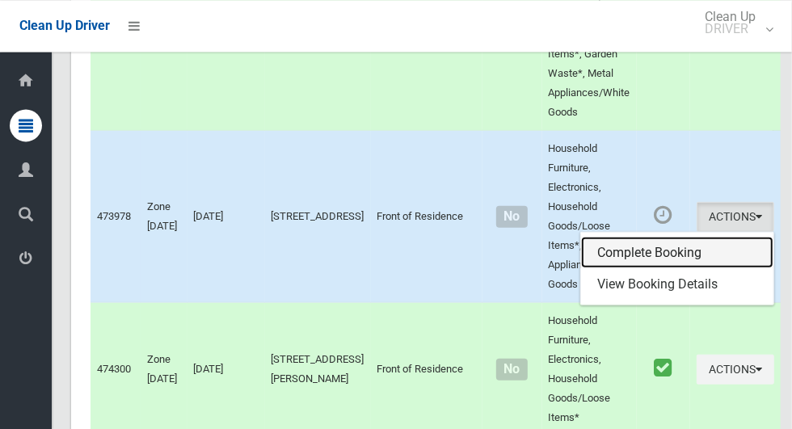
click at [673, 246] on link "Complete Booking" at bounding box center [677, 252] width 192 height 32
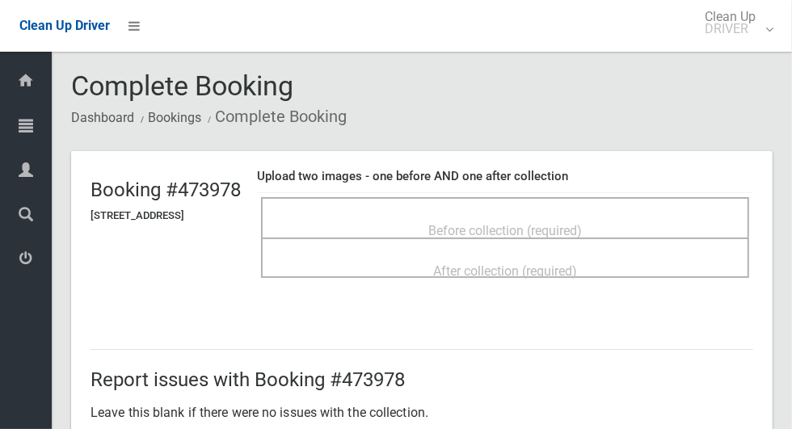
click at [547, 229] on span "Before collection (required)" at bounding box center [505, 230] width 154 height 15
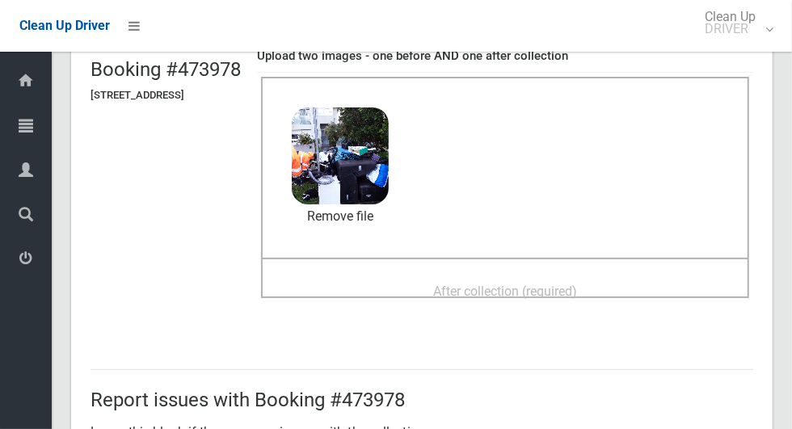
scroll to position [121, 0]
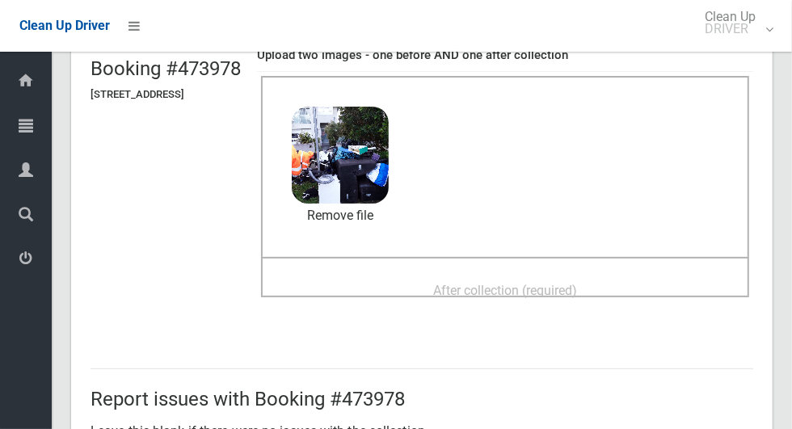
click at [577, 283] on span "After collection (required)" at bounding box center [505, 290] width 144 height 15
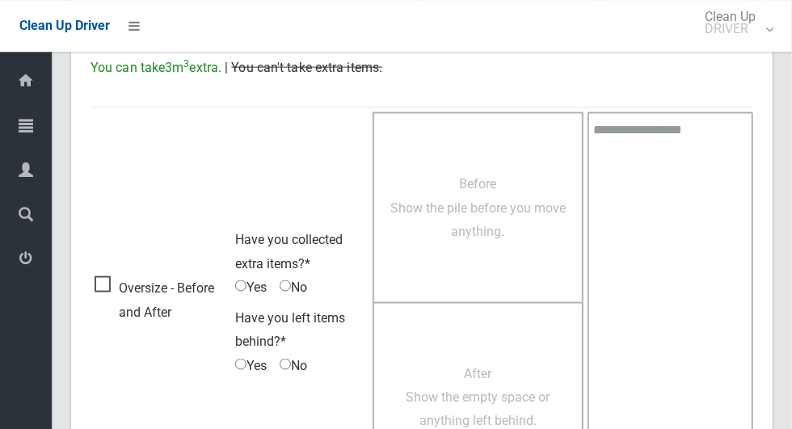
scroll to position [1323, 0]
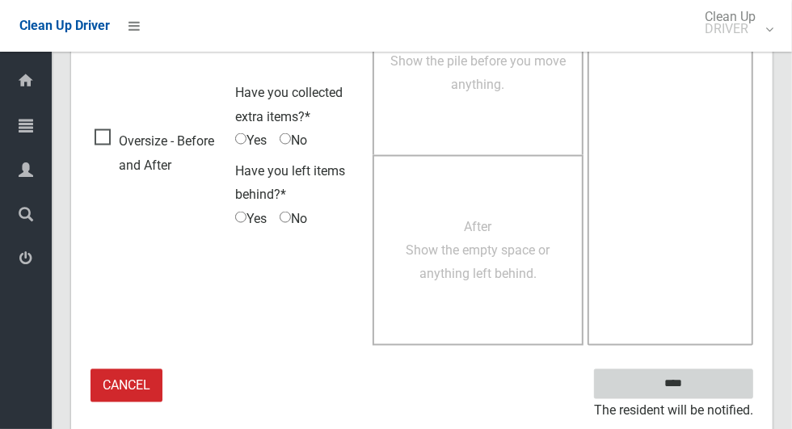
click at [710, 385] on input "****" at bounding box center [673, 384] width 159 height 30
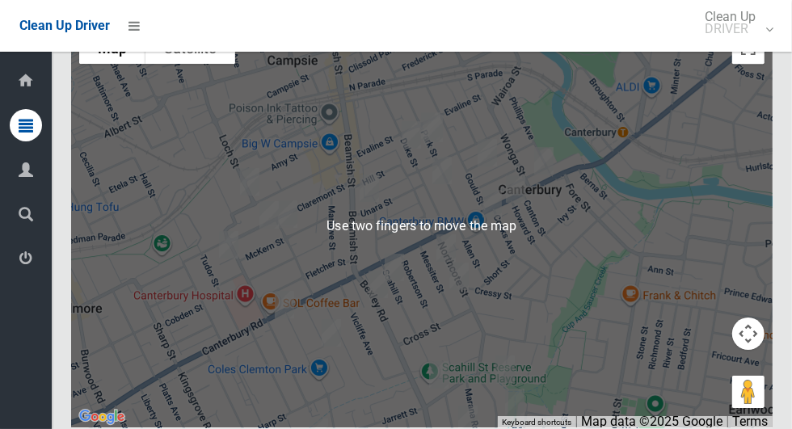
scroll to position [5832, 0]
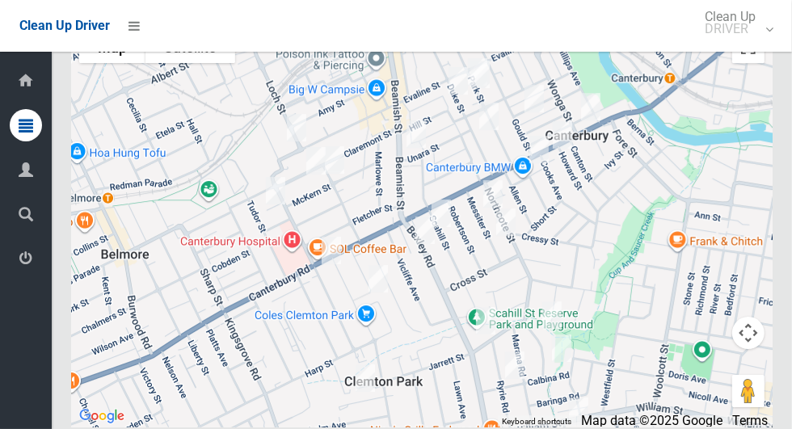
click at [591, 257] on div at bounding box center [422, 225] width 702 height 404
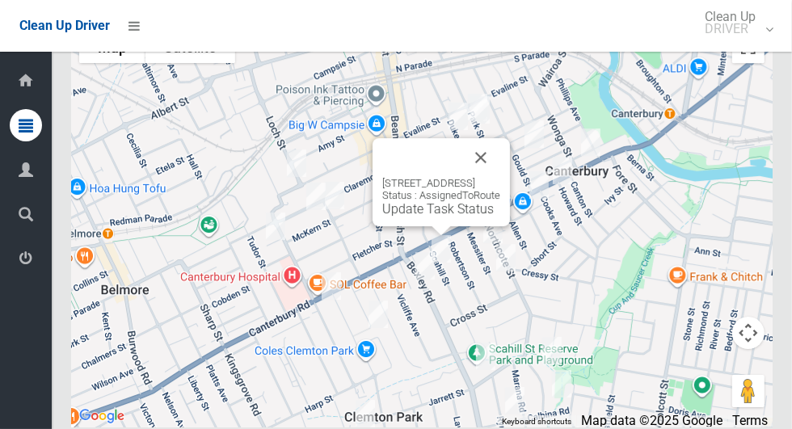
click at [679, 229] on div "9 Scahill Street, CAMPSIE NSW 2194 Status : AssignedToRoute Update Task Status" at bounding box center [422, 225] width 702 height 404
click at [443, 217] on link "Update Task Status" at bounding box center [438, 208] width 112 height 15
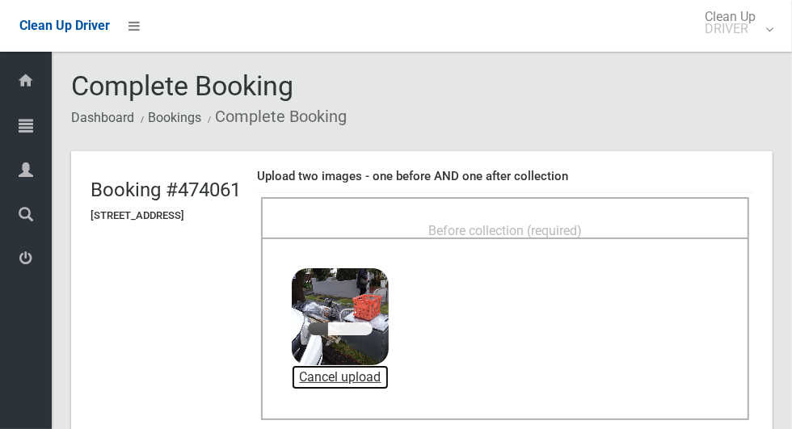
click at [375, 383] on link "Cancel upload" at bounding box center [340, 377] width 97 height 24
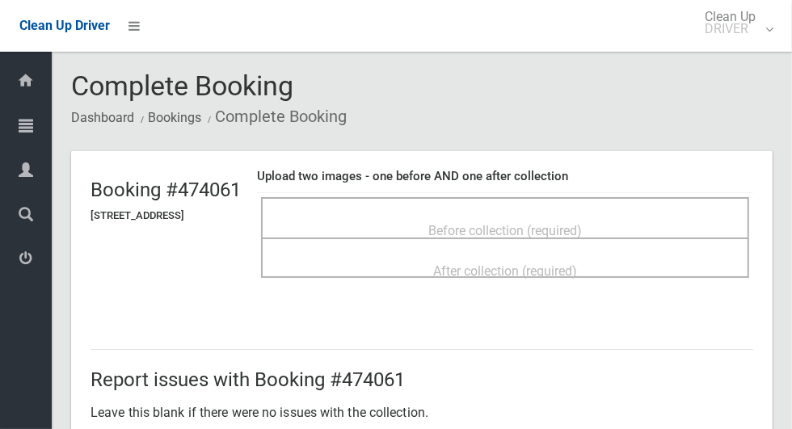
click at [517, 223] on span "Before collection (required)" at bounding box center [505, 230] width 154 height 15
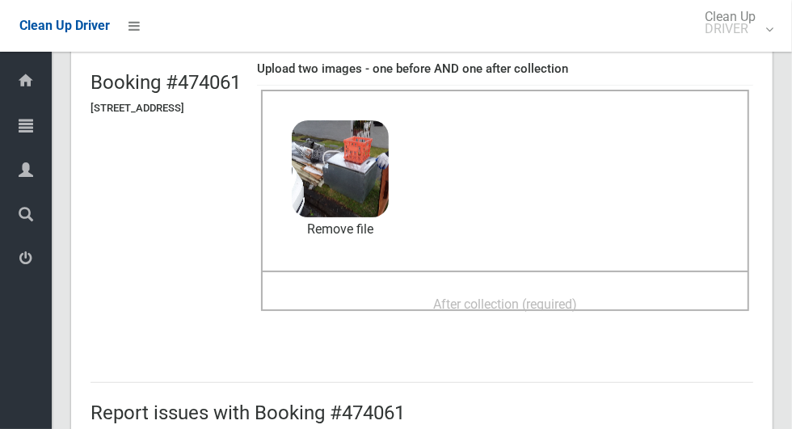
scroll to position [125, 0]
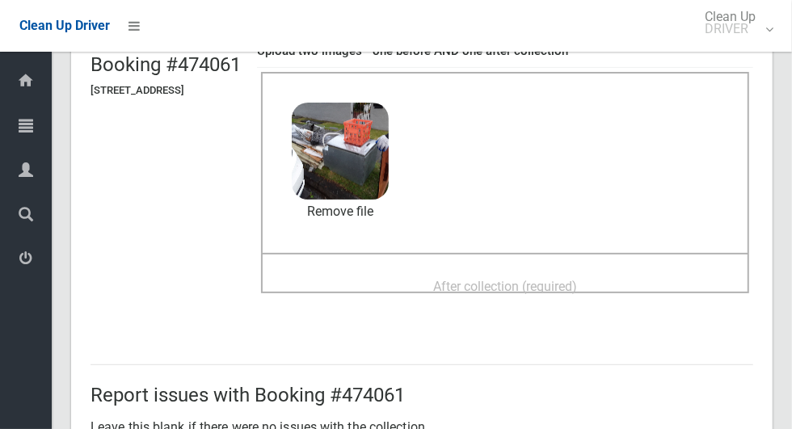
click at [500, 279] on span "After collection (required)" at bounding box center [505, 286] width 144 height 15
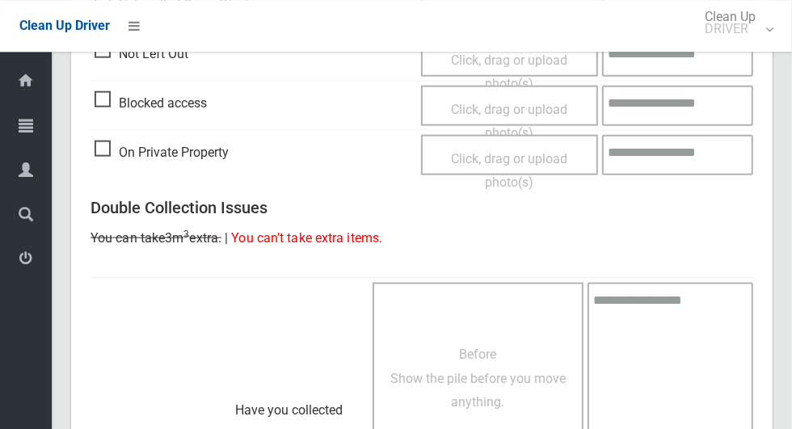
scroll to position [1323, 0]
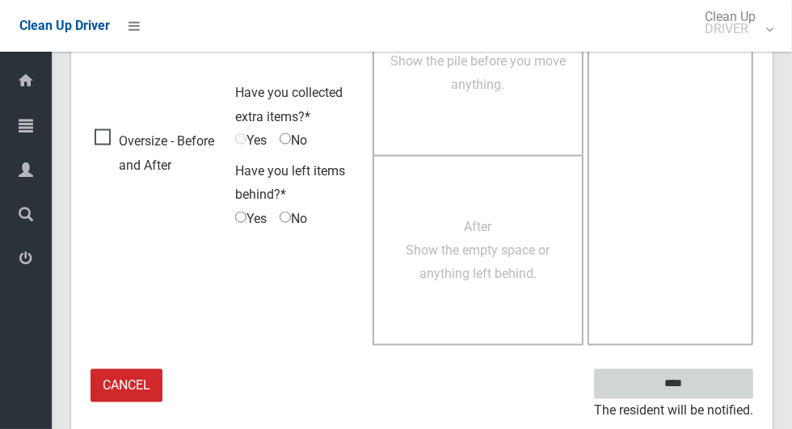
click at [704, 378] on input "****" at bounding box center [673, 384] width 159 height 30
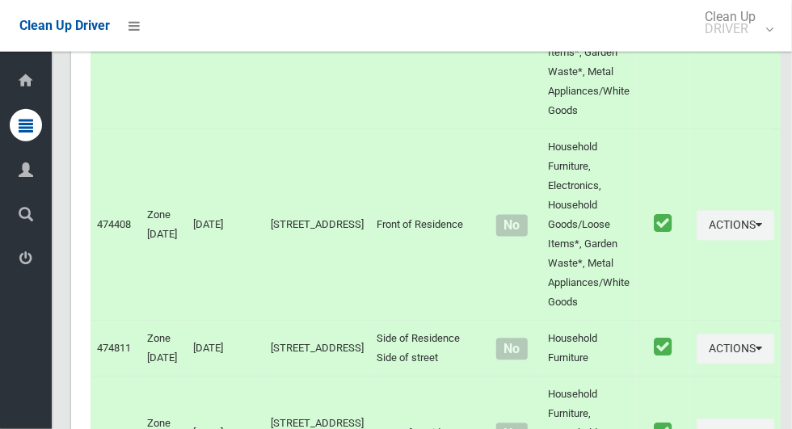
scroll to position [5832, 0]
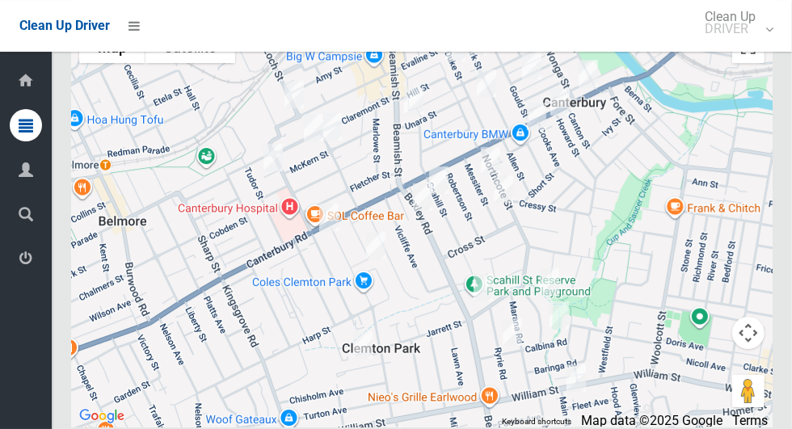
click at [534, 251] on div at bounding box center [422, 225] width 702 height 404
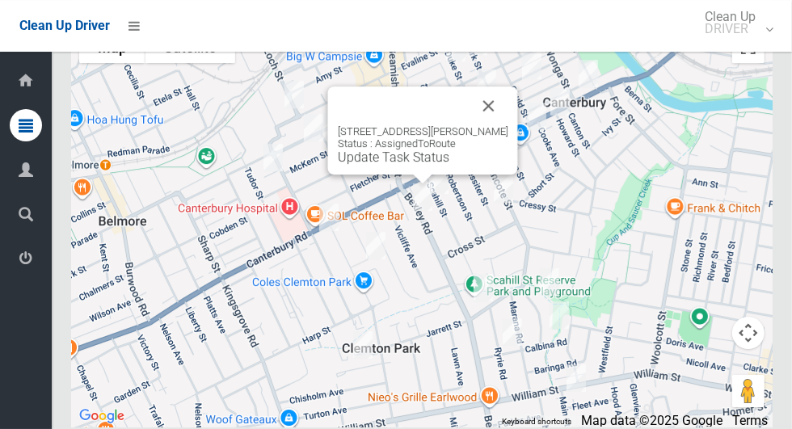
click at [504, 125] on button "Close" at bounding box center [489, 106] width 39 height 39
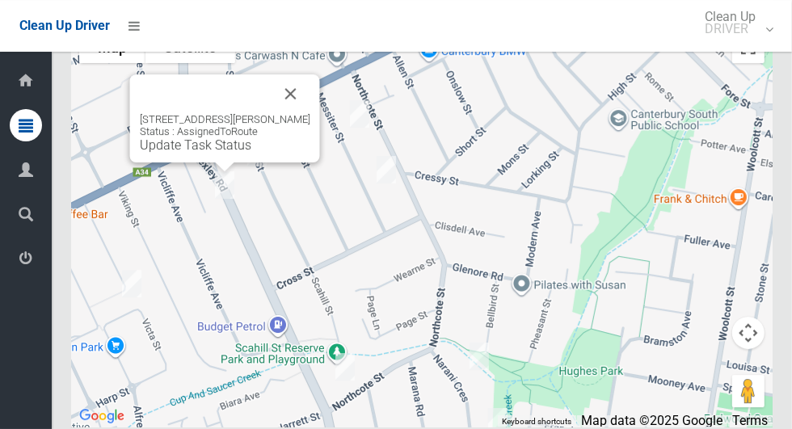
click at [310, 113] on button "Close" at bounding box center [291, 93] width 39 height 39
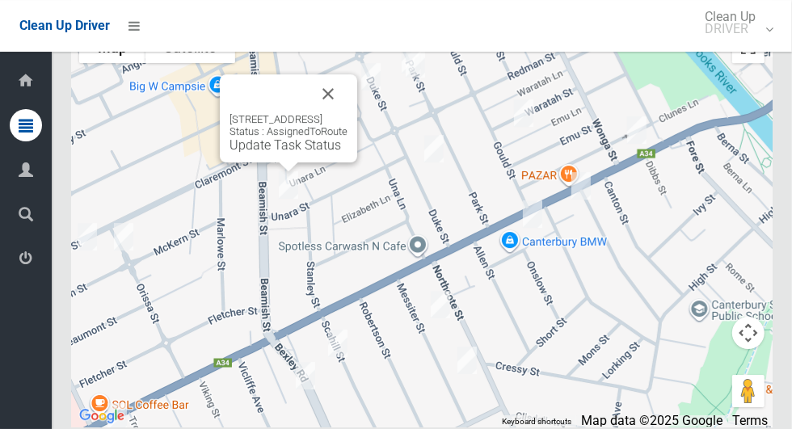
click at [348, 113] on button "Close" at bounding box center [328, 93] width 39 height 39
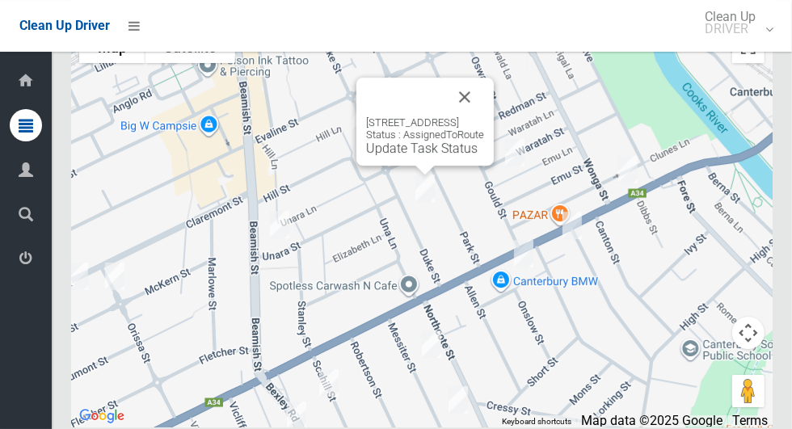
click at [484, 116] on button "Close" at bounding box center [464, 97] width 39 height 39
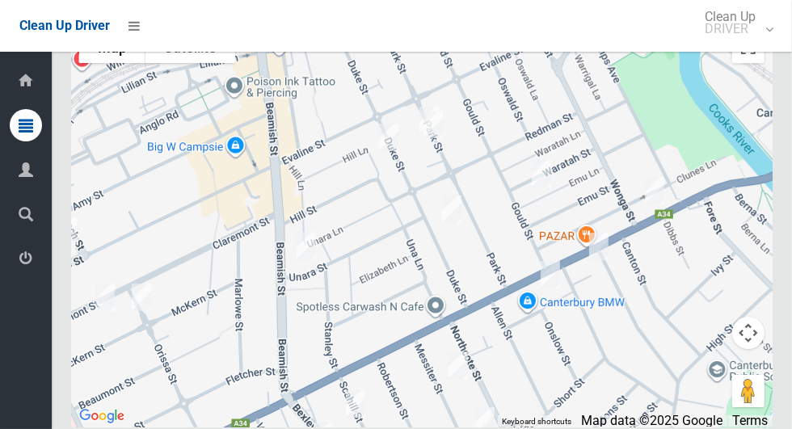
click at [507, 268] on div at bounding box center [422, 225] width 702 height 404
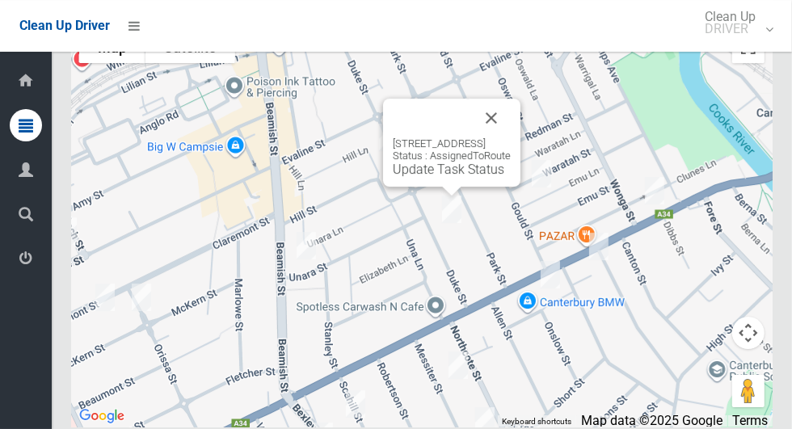
click at [511, 137] on button "Close" at bounding box center [491, 118] width 39 height 39
click at [453, 177] on link "Update Task Status" at bounding box center [449, 169] width 112 height 15
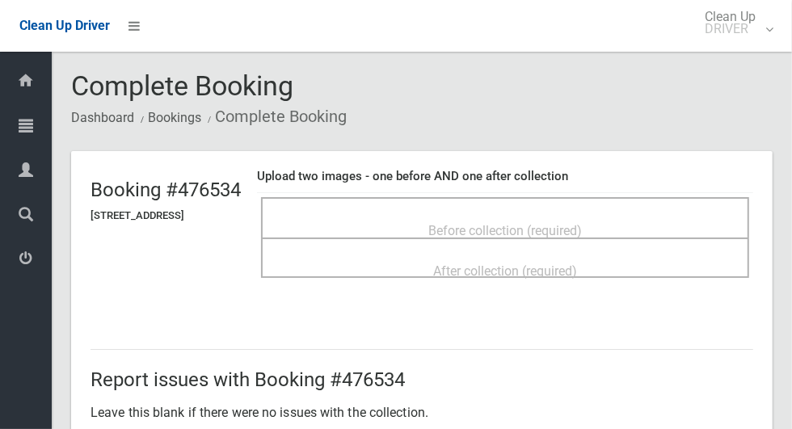
click at [500, 223] on span "Before collection (required)" at bounding box center [505, 230] width 154 height 15
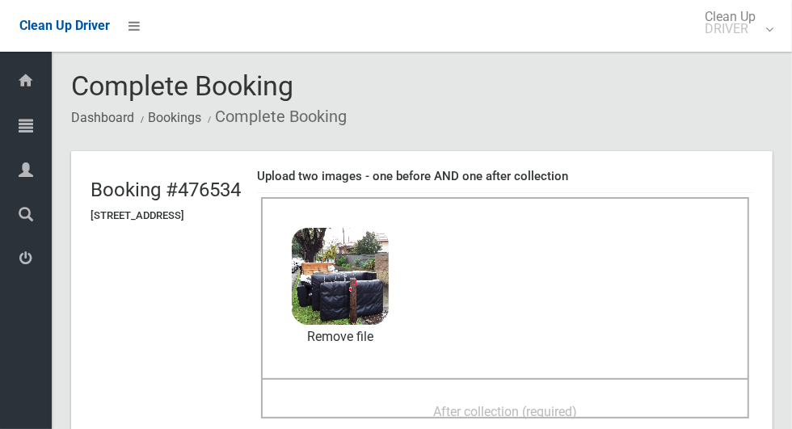
scroll to position [108, 0]
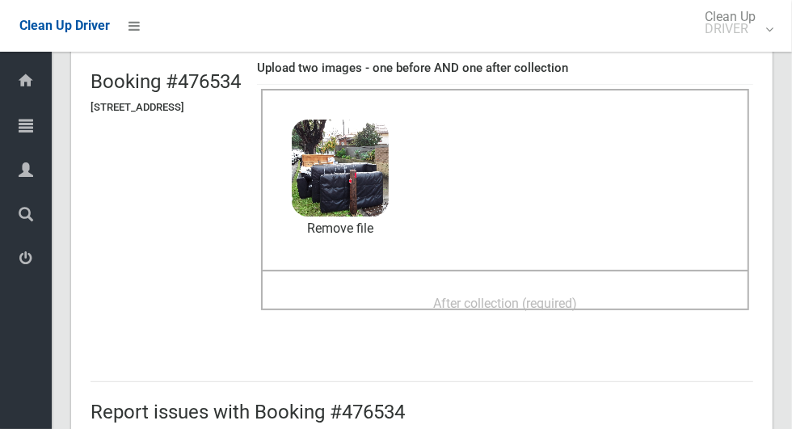
click at [524, 297] on span "After collection (required)" at bounding box center [505, 303] width 144 height 15
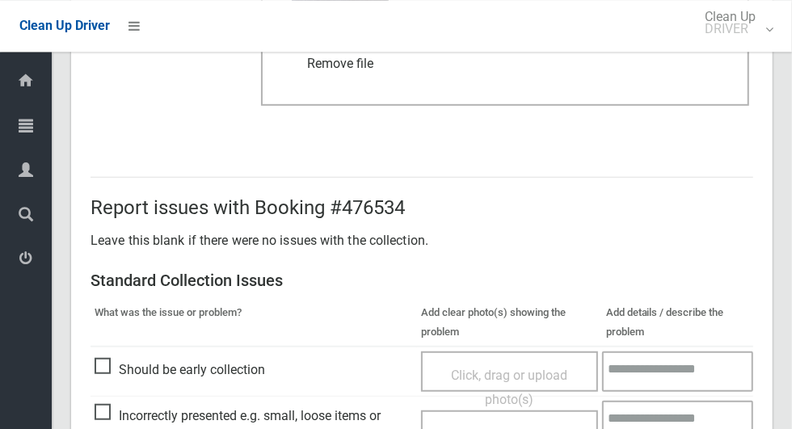
scroll to position [835, 0]
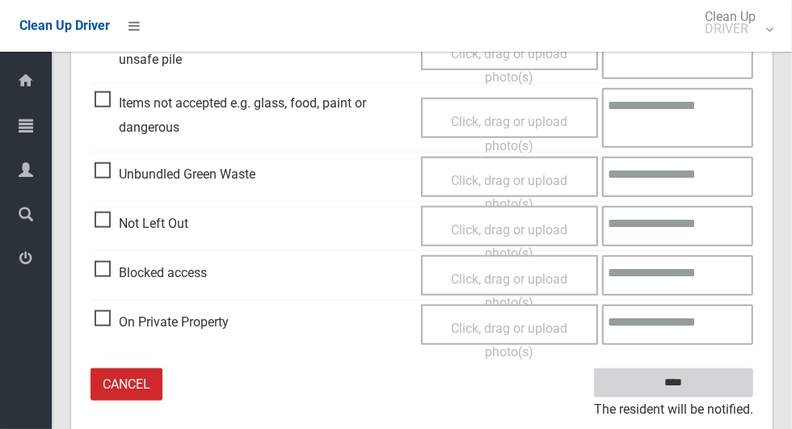
click at [702, 393] on input "****" at bounding box center [673, 384] width 159 height 30
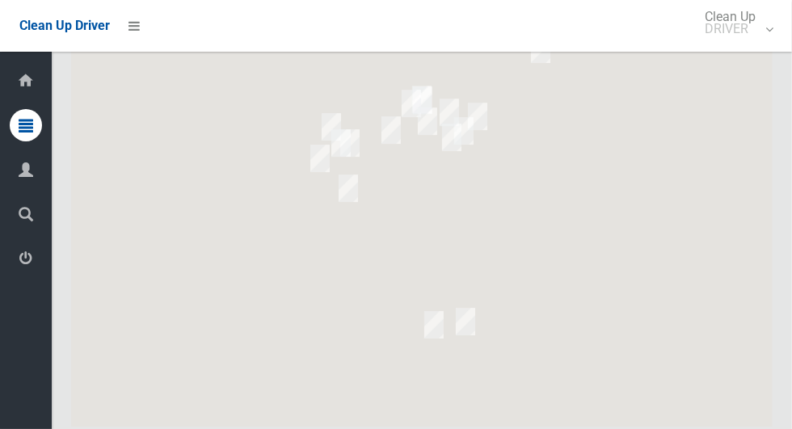
scroll to position [5832, 0]
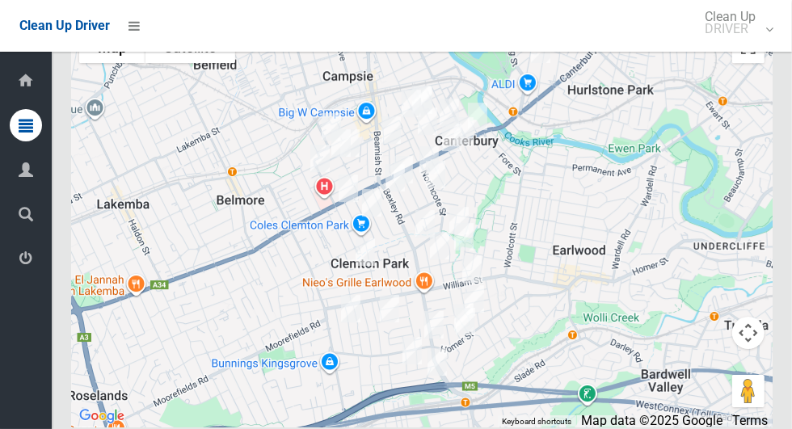
click at [575, 253] on div at bounding box center [422, 225] width 702 height 404
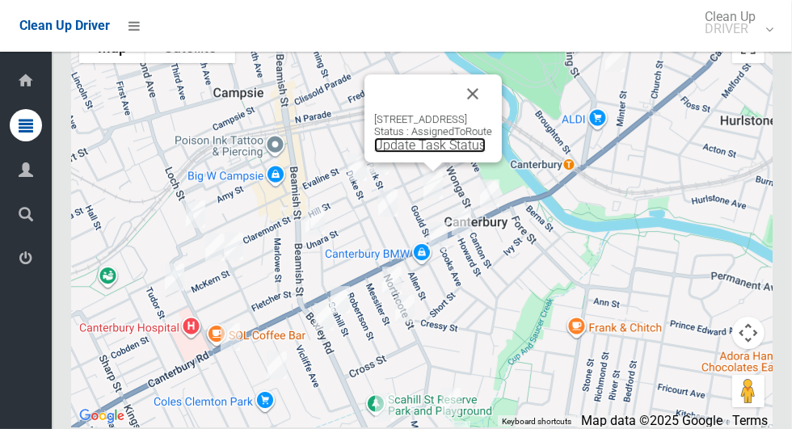
click at [427, 153] on link "Update Task Status" at bounding box center [430, 144] width 112 height 15
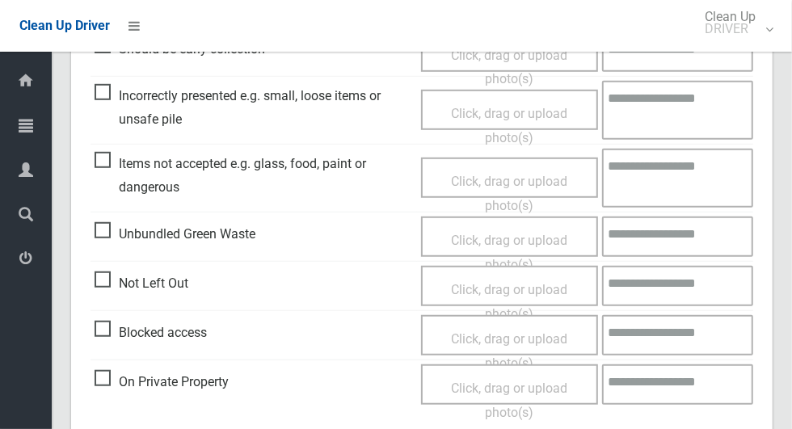
scroll to position [517, 0]
click at [97, 340] on span "Blocked access" at bounding box center [151, 332] width 112 height 24
click at [480, 331] on span "Click, drag or upload photo(s)" at bounding box center [509, 351] width 116 height 40
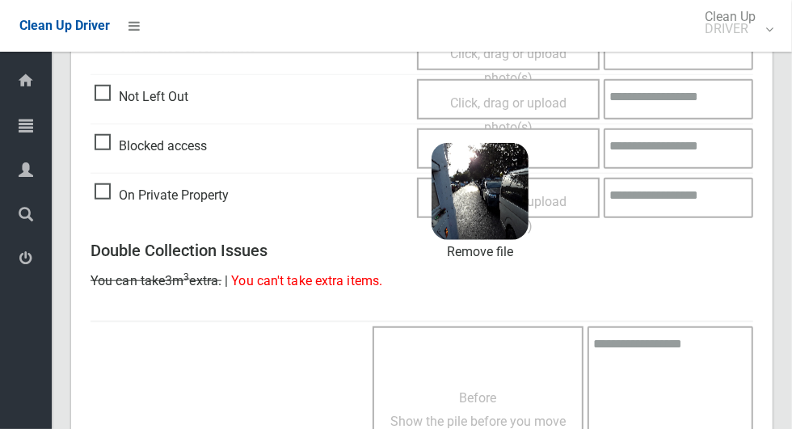
scroll to position [1065, 0]
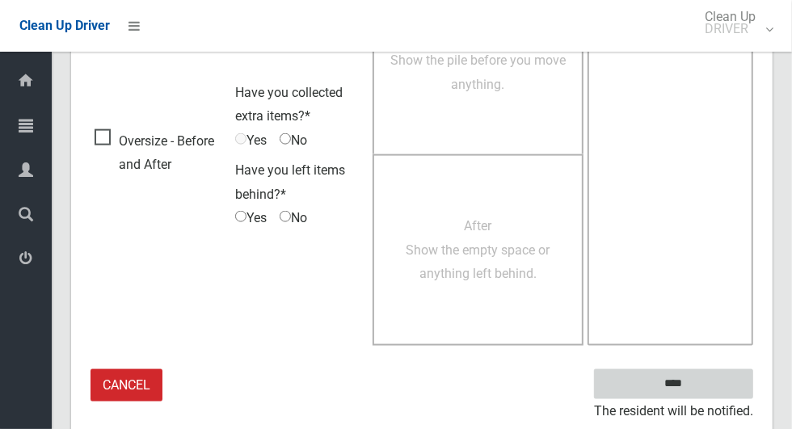
click at [702, 387] on input "****" at bounding box center [673, 384] width 159 height 30
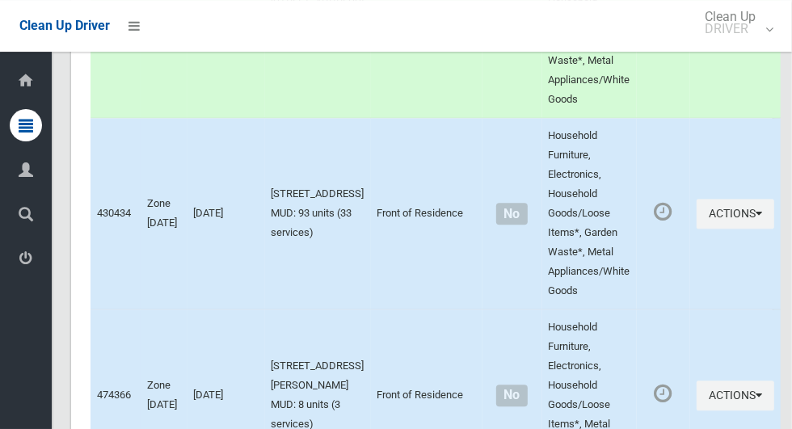
scroll to position [5832, 0]
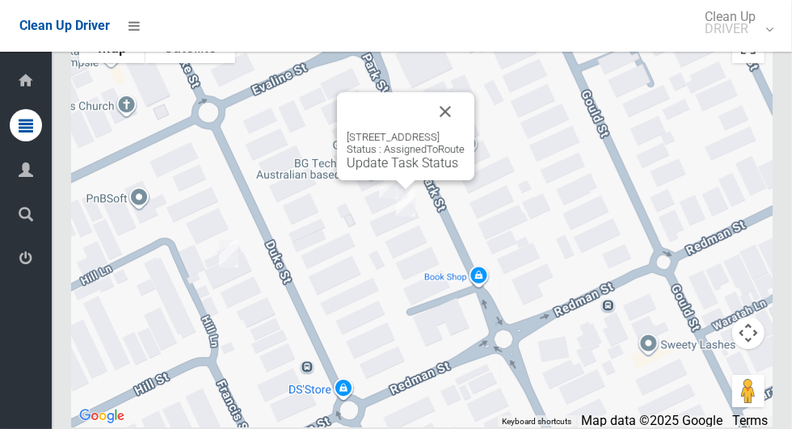
click at [414, 171] on link "Update Task Status" at bounding box center [403, 162] width 112 height 15
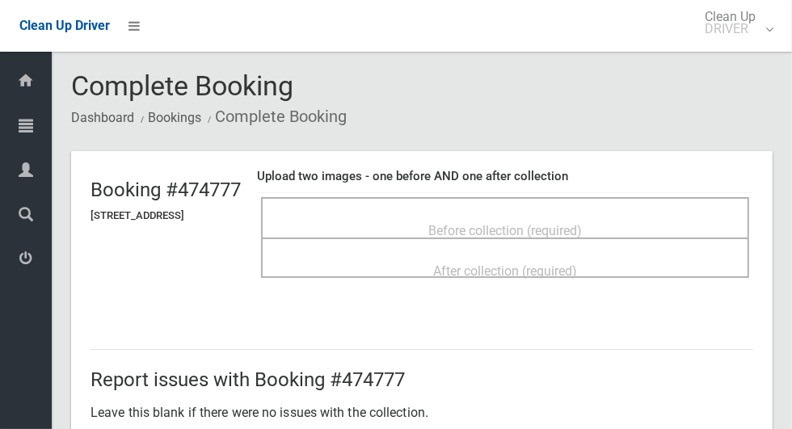
click at [462, 223] on span "Before collection (required)" at bounding box center [505, 230] width 154 height 15
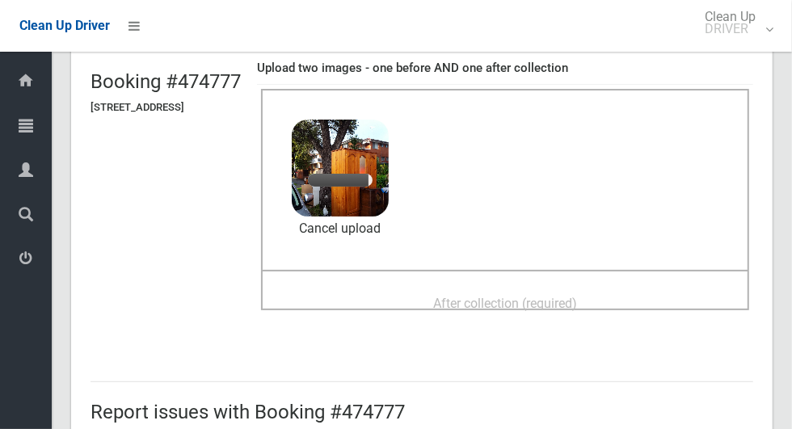
scroll to position [110, 0]
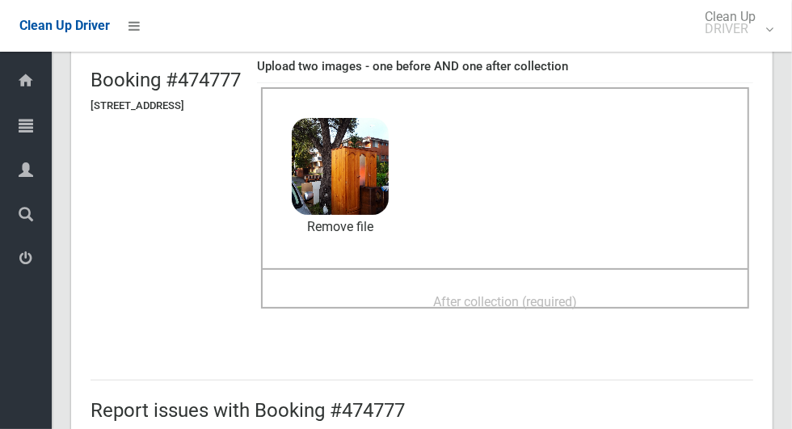
click at [483, 294] on span "After collection (required)" at bounding box center [505, 301] width 144 height 15
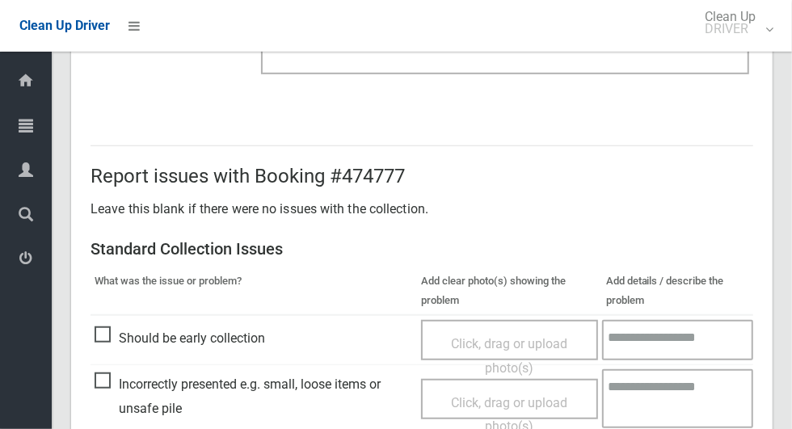
scroll to position [1323, 0]
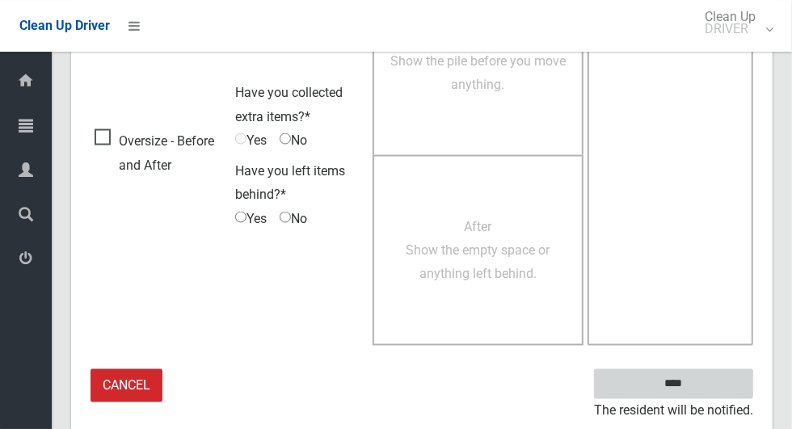
click at [682, 385] on input "****" at bounding box center [673, 384] width 159 height 30
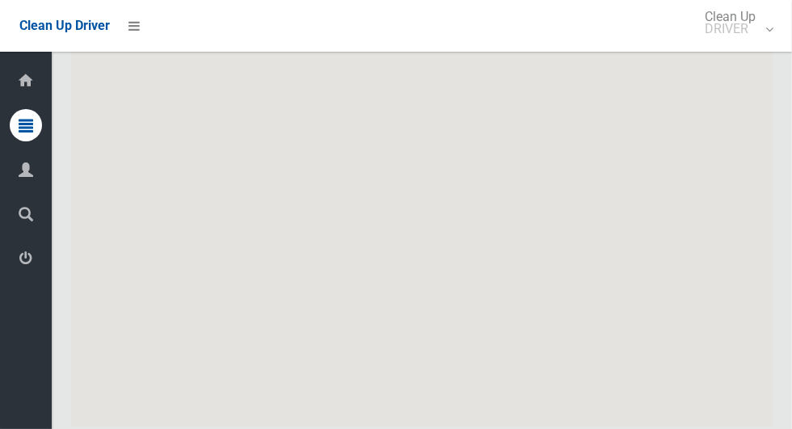
scroll to position [5832, 0]
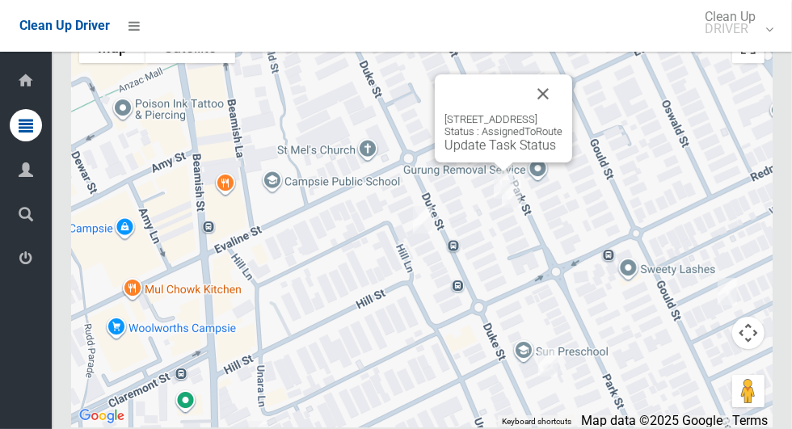
click at [514, 153] on link "Update Task Status" at bounding box center [501, 144] width 112 height 15
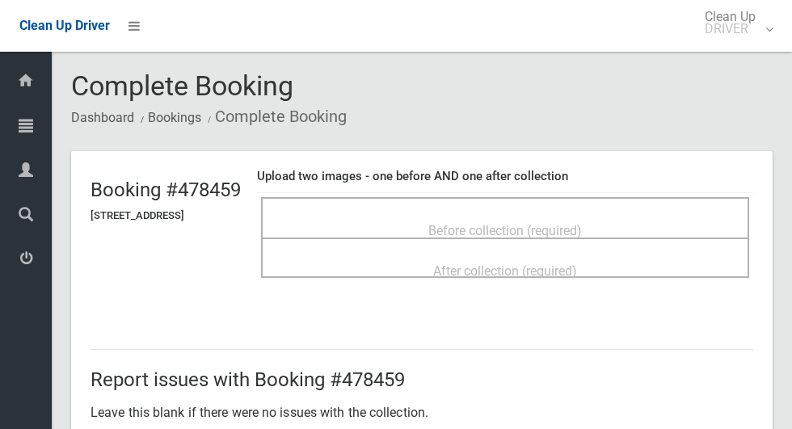
click at [454, 229] on span "Before collection (required)" at bounding box center [505, 230] width 154 height 15
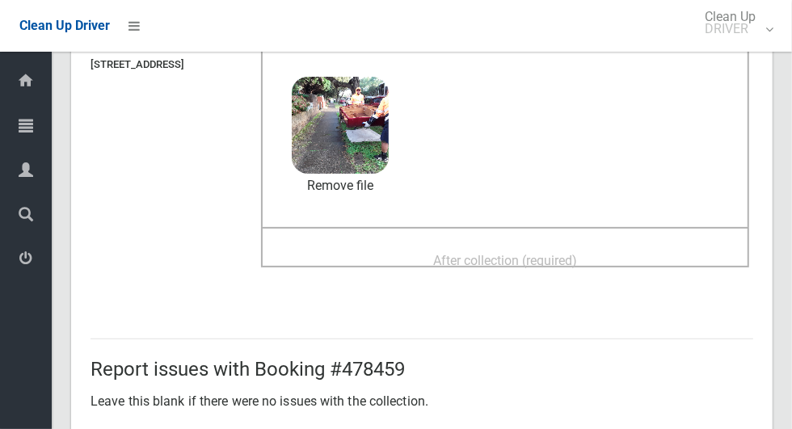
scroll to position [150, 0]
click at [606, 260] on div "After collection (required)" at bounding box center [505, 261] width 453 height 30
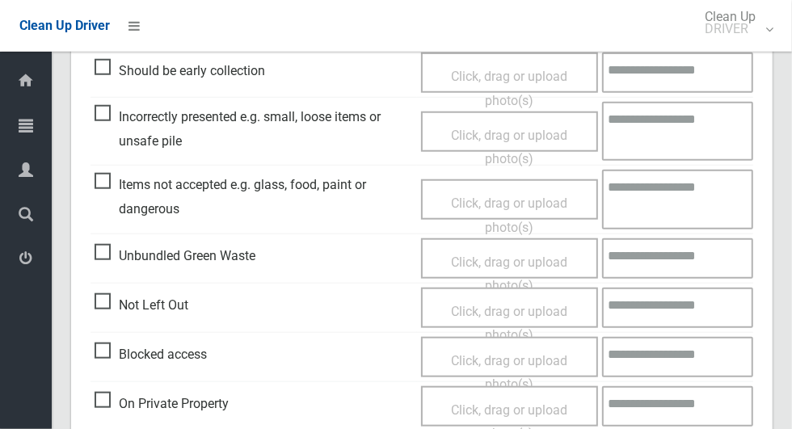
scroll to position [835, 0]
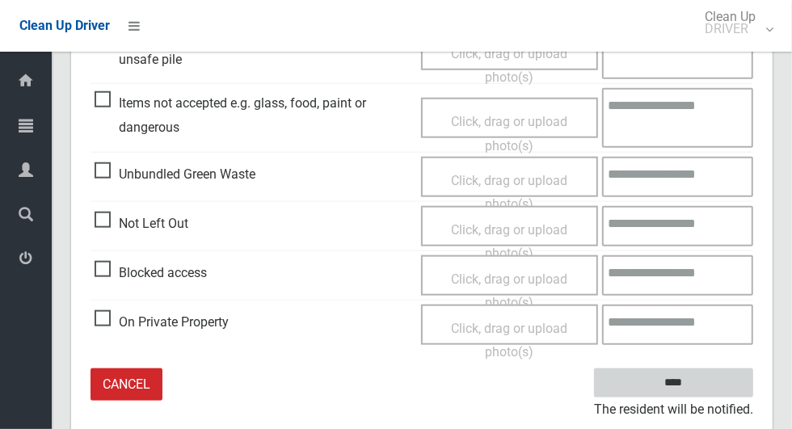
click at [699, 394] on input "****" at bounding box center [673, 384] width 159 height 30
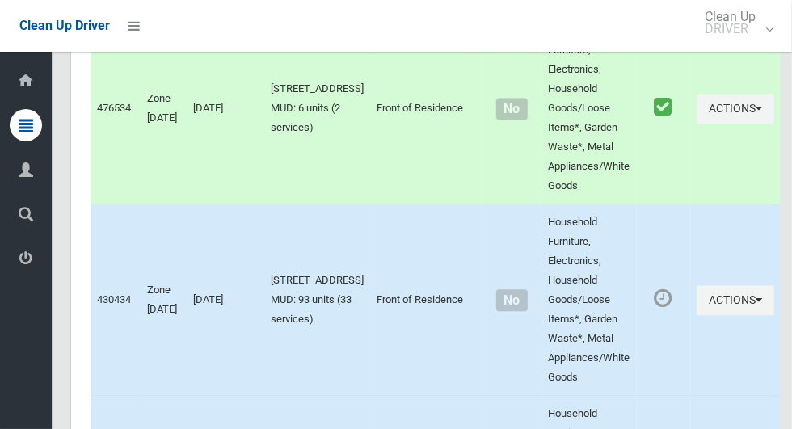
scroll to position [5832, 0]
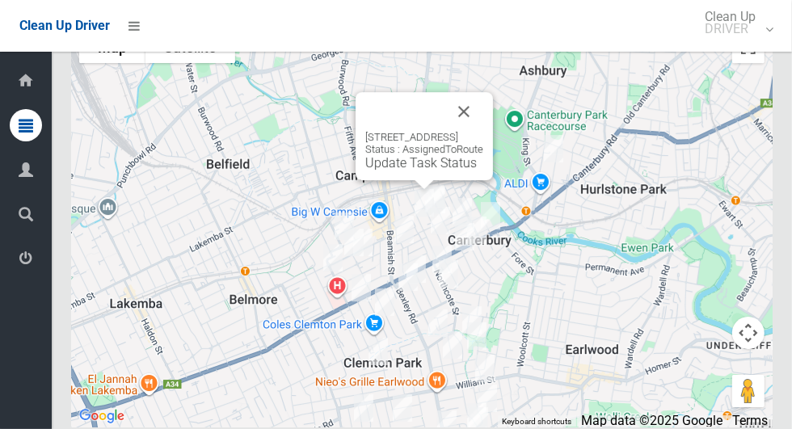
click at [427, 171] on link "Update Task Status" at bounding box center [421, 162] width 112 height 15
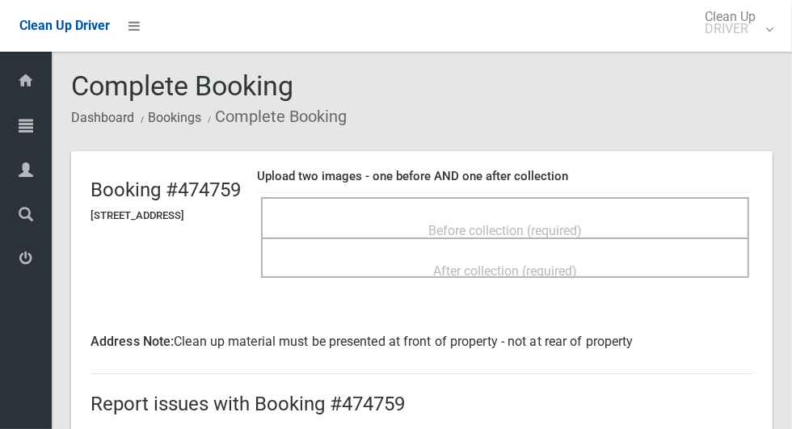
click at [454, 223] on span "Before collection (required)" at bounding box center [505, 230] width 154 height 15
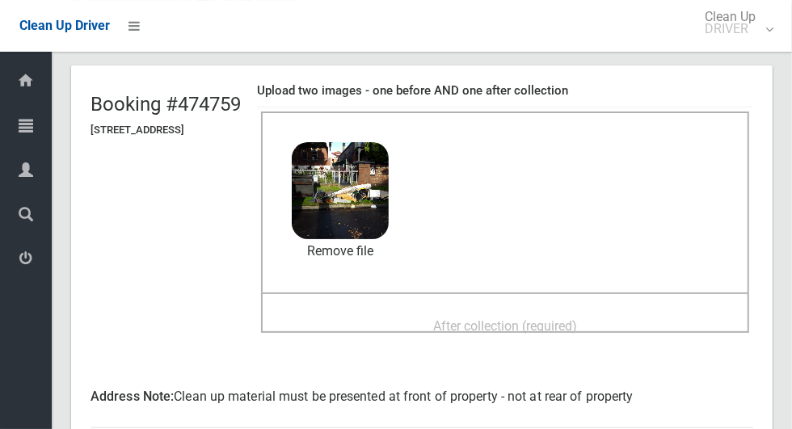
scroll to position [89, 0]
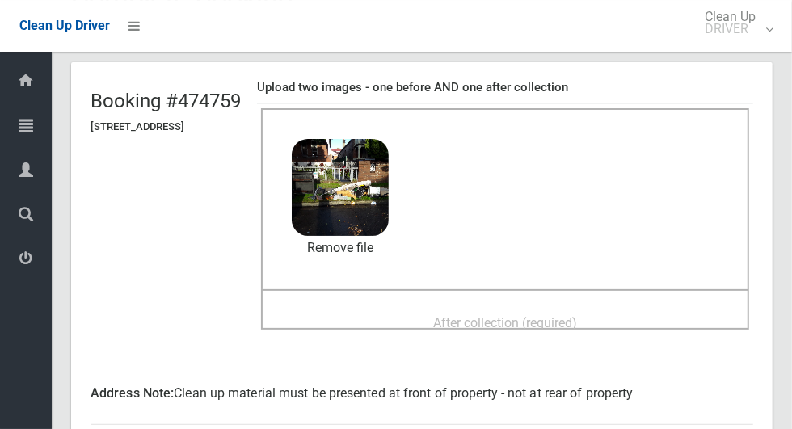
click at [506, 315] on span "After collection (required)" at bounding box center [505, 322] width 144 height 15
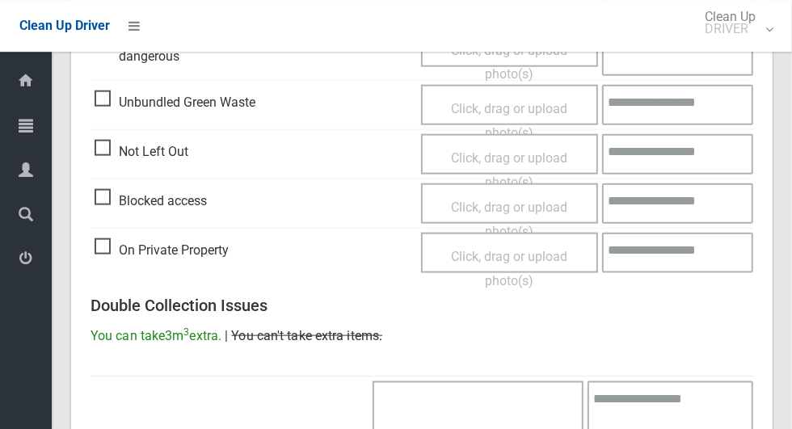
scroll to position [1346, 0]
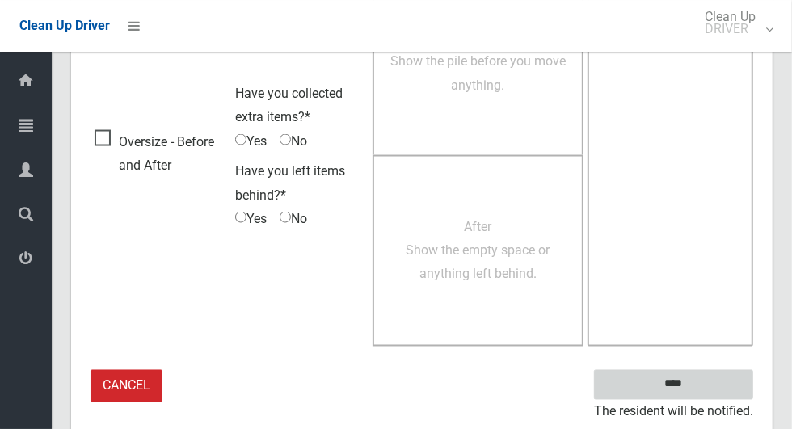
click at [702, 390] on input "****" at bounding box center [673, 385] width 159 height 30
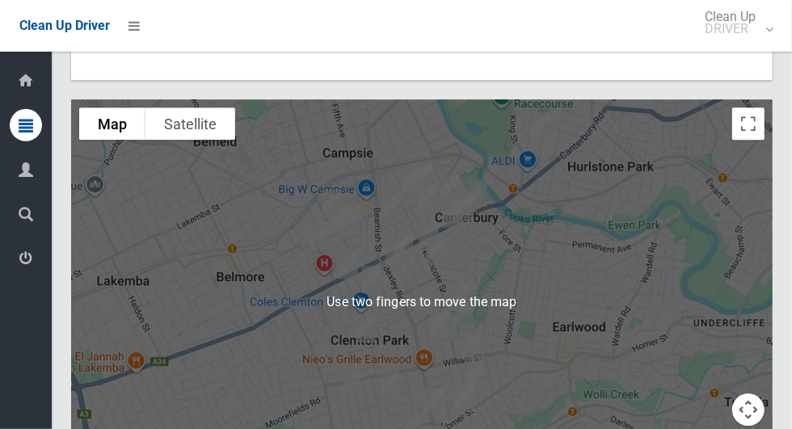
scroll to position [5756, 0]
